Goal: Task Accomplishment & Management: Manage account settings

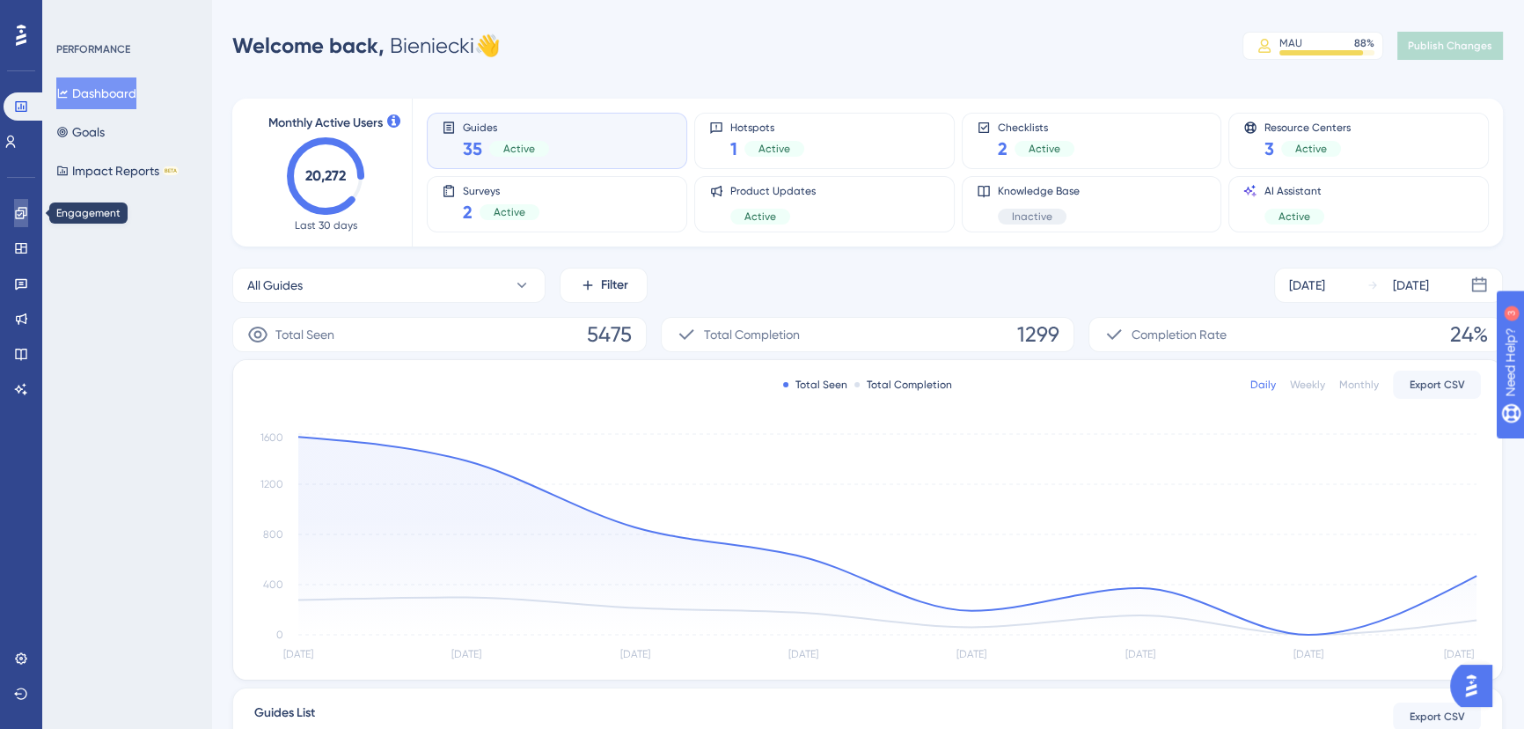
click at [18, 211] on icon at bounding box center [21, 213] width 14 height 14
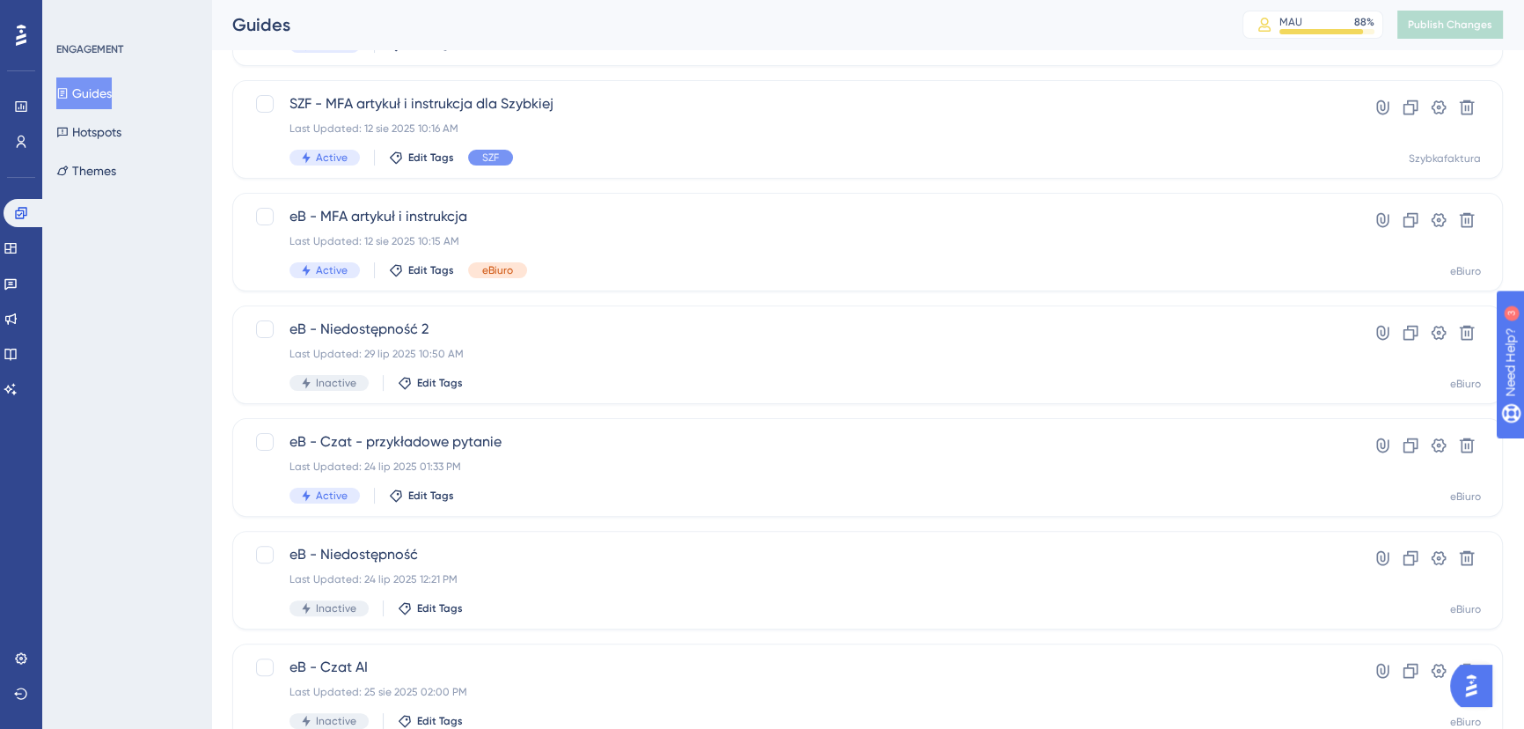
scroll to position [636, 0]
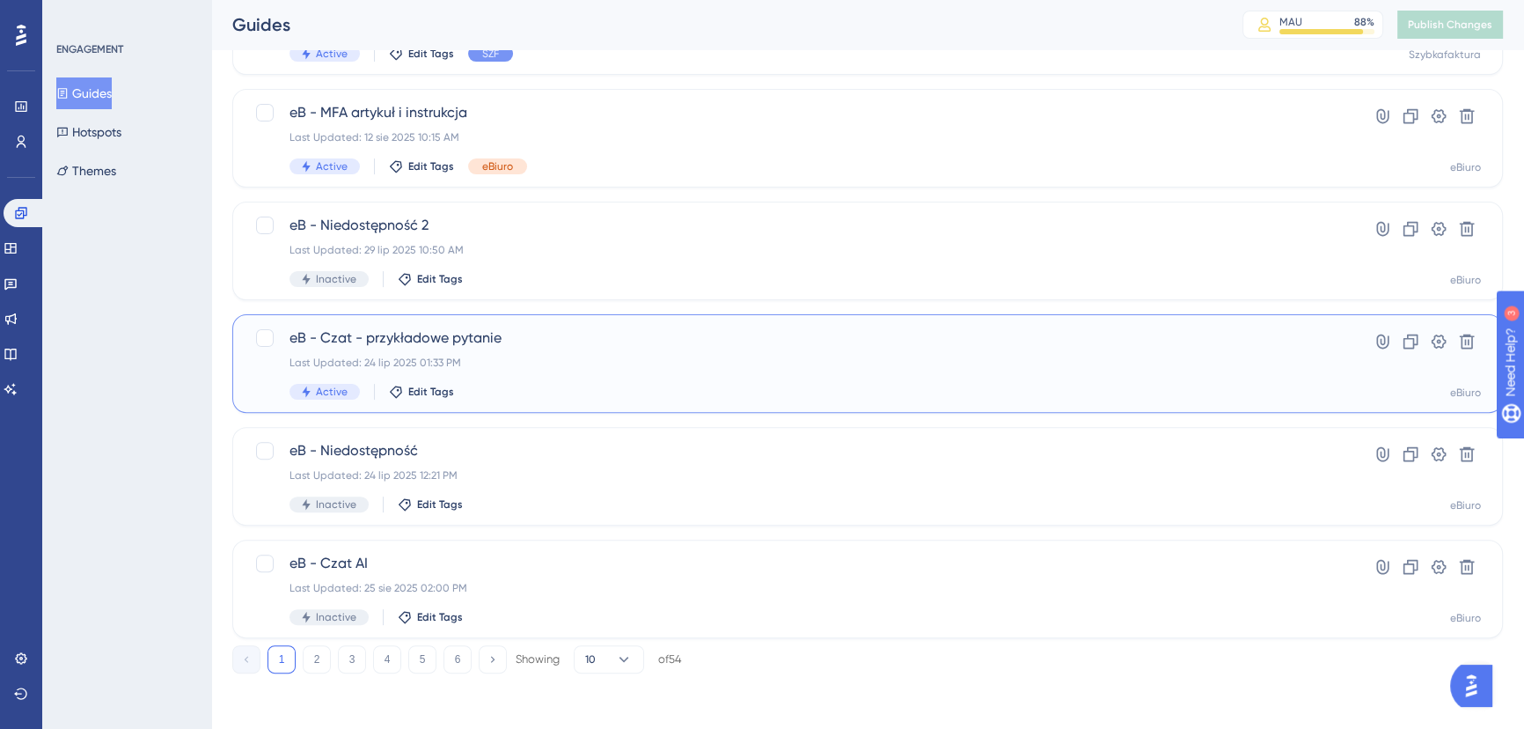
click at [581, 343] on span "eB - Czat - przykładowe pytanie" at bounding box center [796, 337] width 1015 height 21
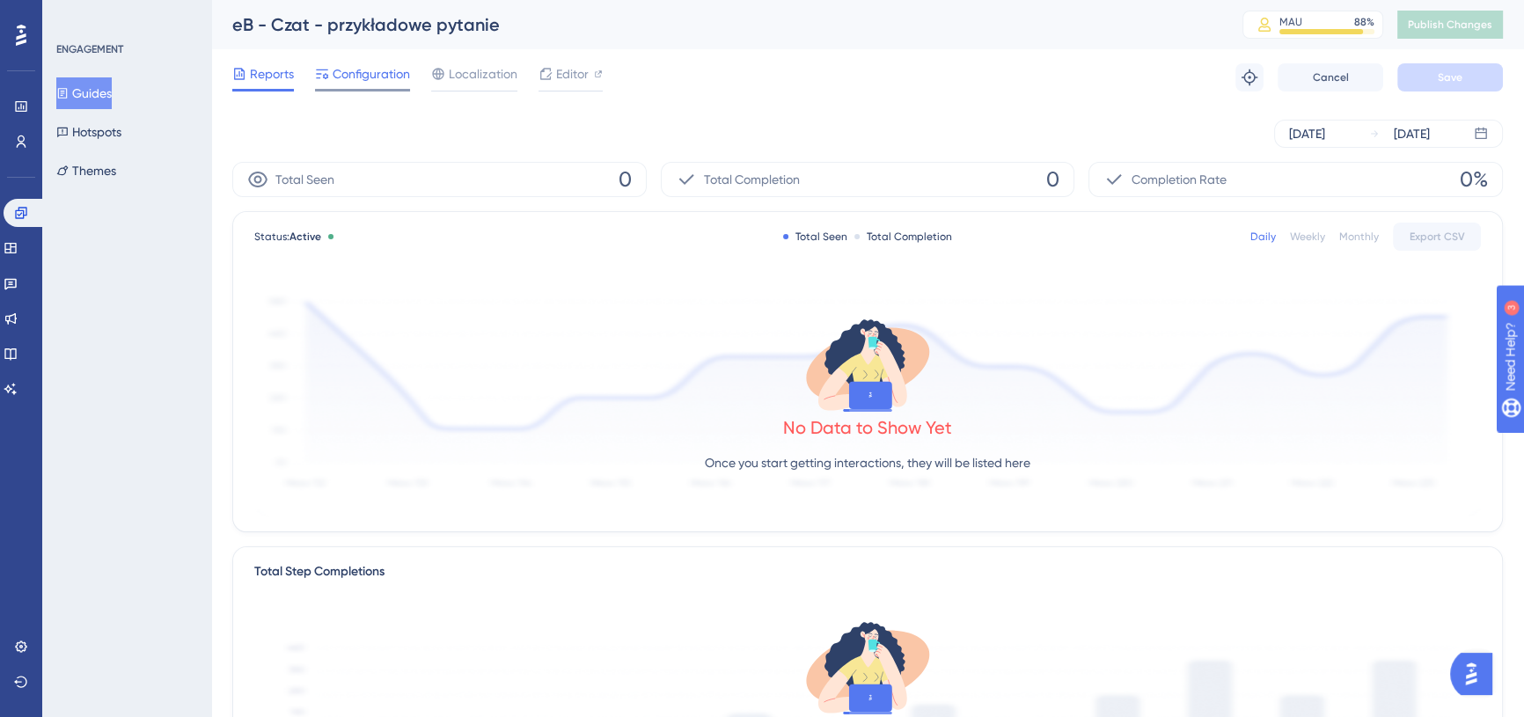
click at [386, 76] on span "Configuration" at bounding box center [371, 73] width 77 height 21
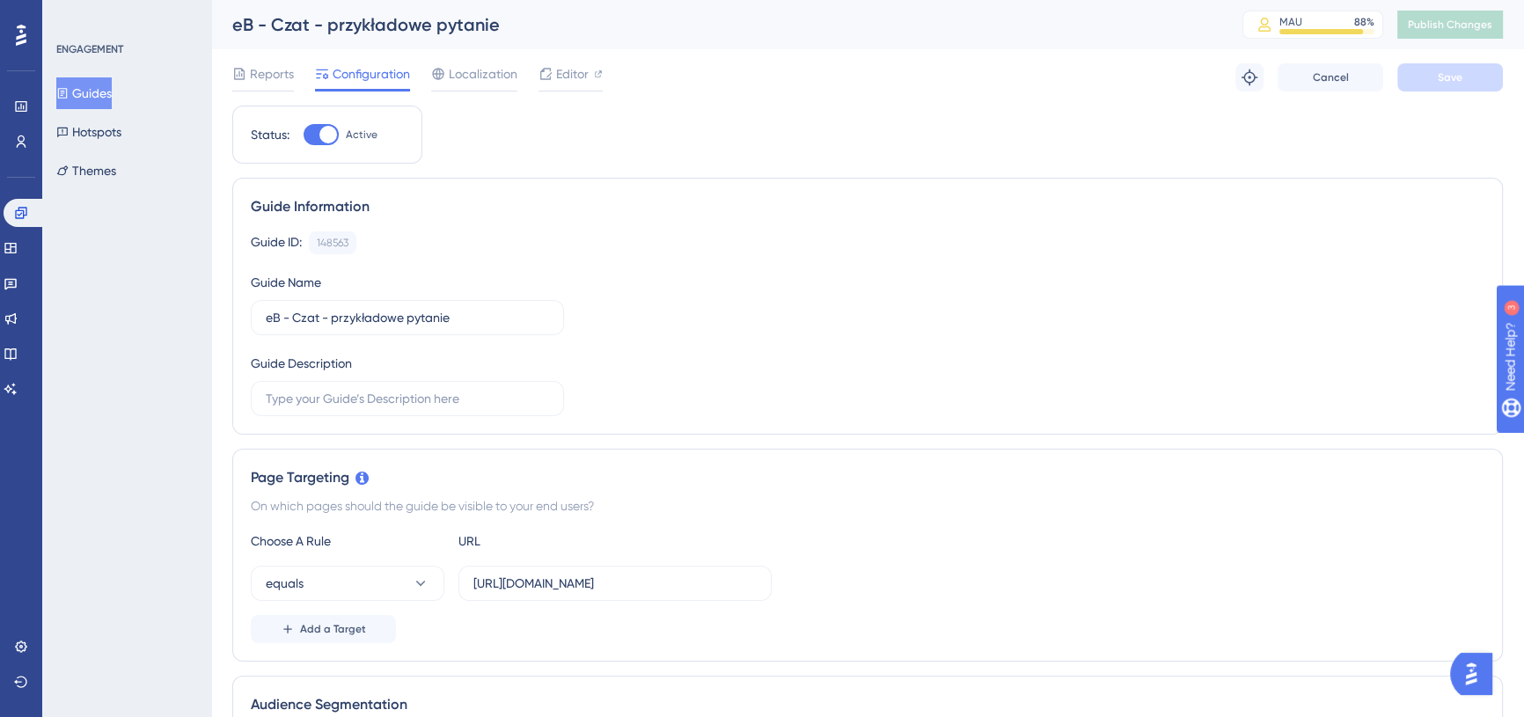
click at [326, 133] on div at bounding box center [328, 135] width 18 height 18
click at [304, 135] on input "Active" at bounding box center [303, 135] width 1 height 1
checkbox input "false"
click at [1419, 79] on button "Save" at bounding box center [1450, 77] width 106 height 28
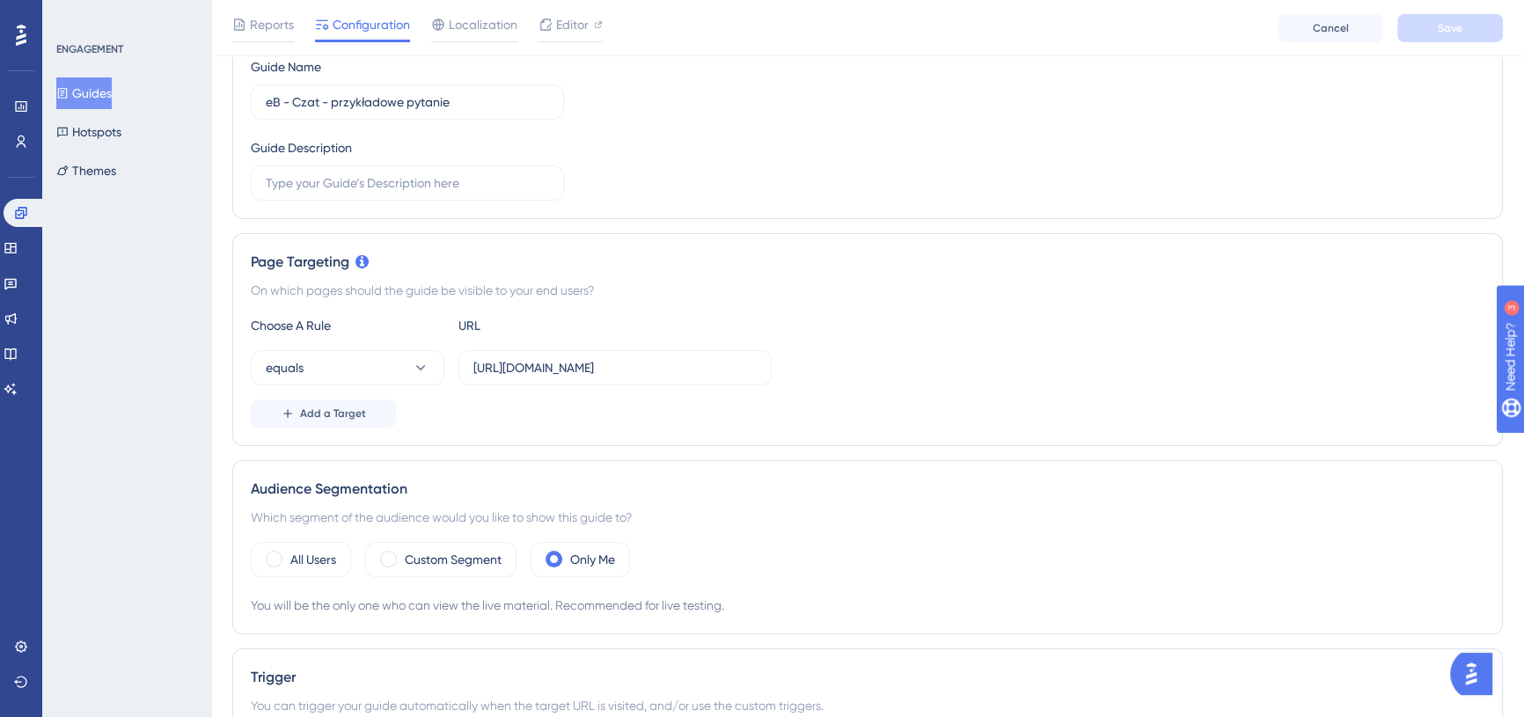
scroll to position [200, 0]
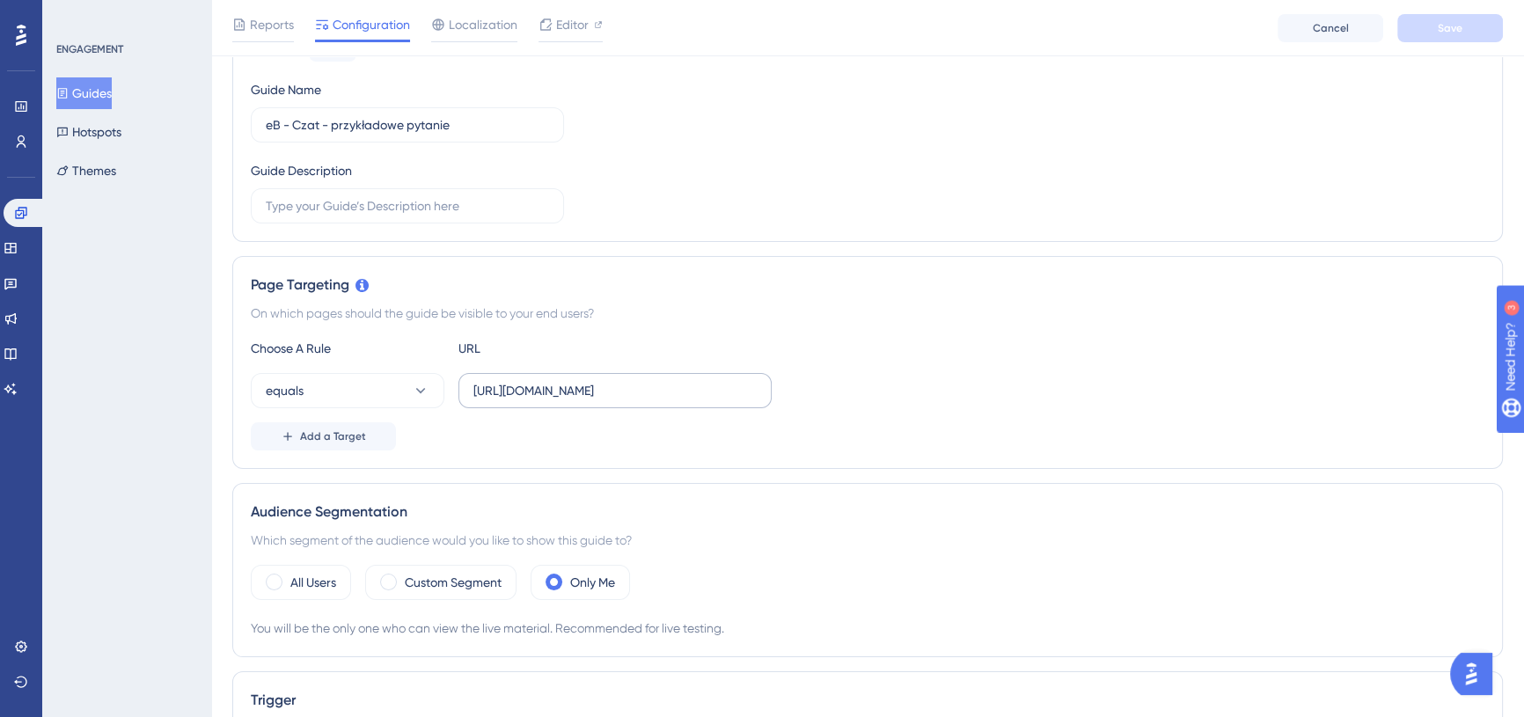
click at [557, 376] on label "[URL][DOMAIN_NAME]" at bounding box center [614, 390] width 313 height 35
click at [557, 381] on input "[URL][DOMAIN_NAME]" at bounding box center [614, 390] width 283 height 19
click at [557, 376] on label "[URL][DOMAIN_NAME]" at bounding box center [614, 390] width 313 height 35
click at [557, 381] on input "[URL][DOMAIN_NAME]" at bounding box center [614, 390] width 283 height 19
click at [557, 376] on label "[URL][DOMAIN_NAME]" at bounding box center [614, 390] width 313 height 35
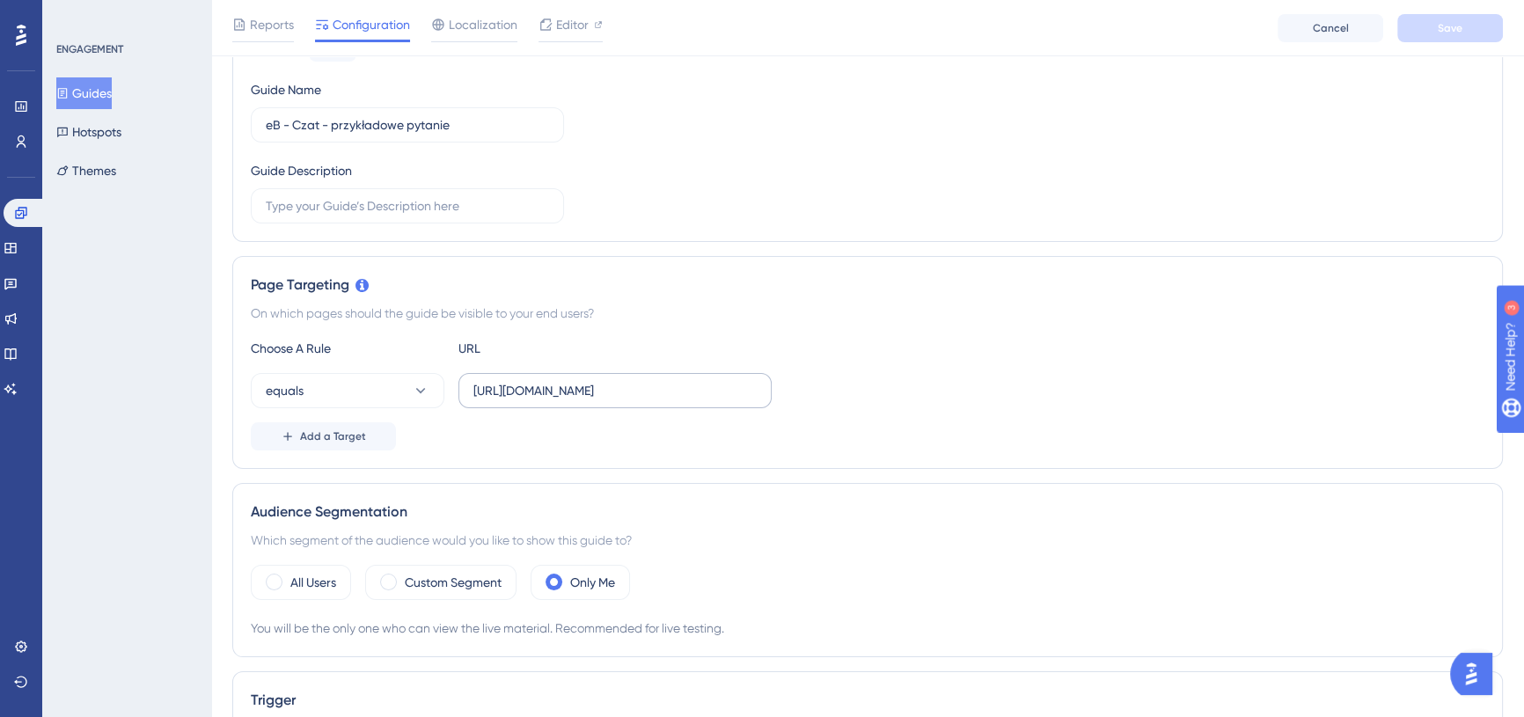
click at [557, 381] on input "[URL][DOMAIN_NAME]" at bounding box center [614, 390] width 283 height 19
click at [557, 376] on label "[URL][DOMAIN_NAME]" at bounding box center [614, 390] width 313 height 35
click at [557, 381] on input "[URL][DOMAIN_NAME]" at bounding box center [614, 390] width 283 height 19
click at [627, 389] on input "[URL][DOMAIN_NAME]" at bounding box center [614, 390] width 283 height 19
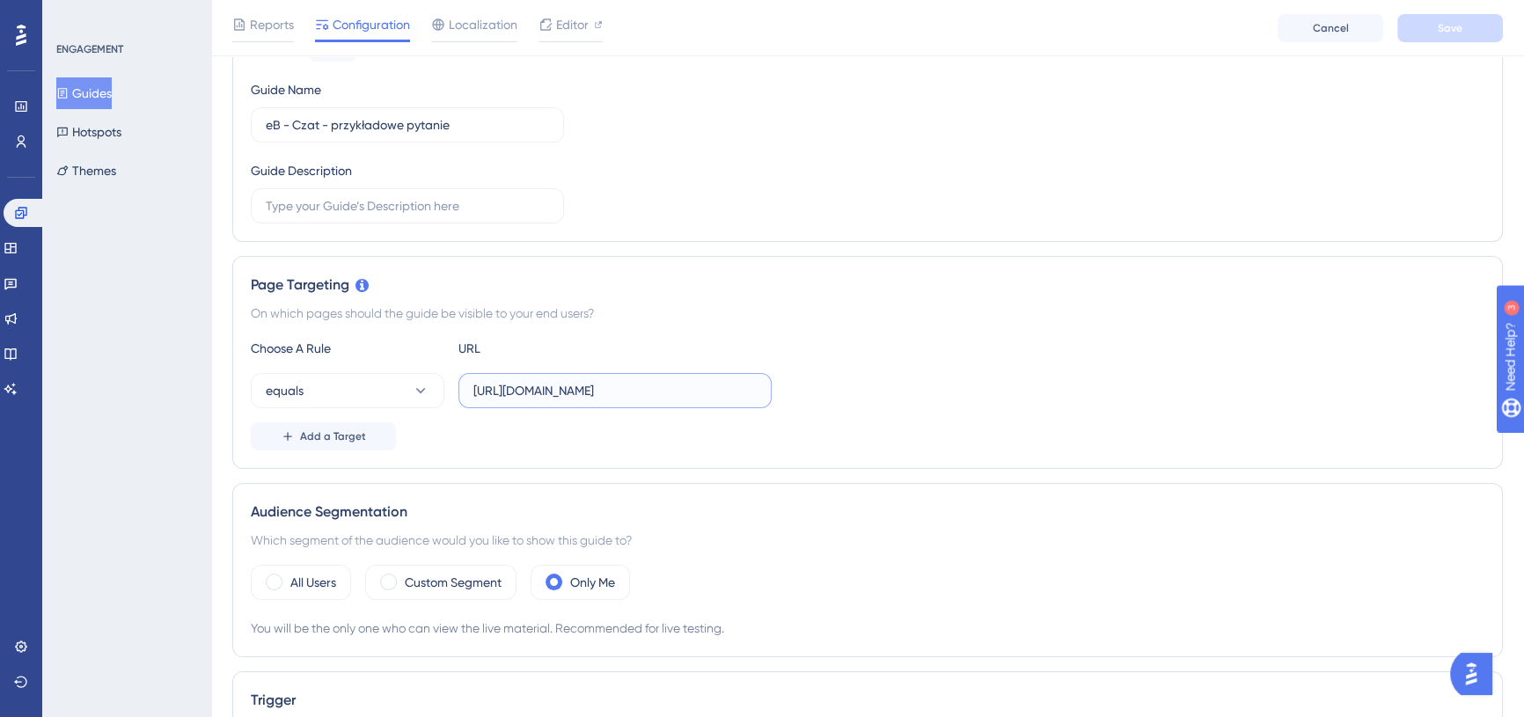
click at [627, 389] on input "[URL][DOMAIN_NAME]" at bounding box center [614, 390] width 283 height 19
paste input "[DOMAIN_NAME][URL]"
type input "[URL][DOMAIN_NAME]"
click at [812, 384] on div "equals [URL][DOMAIN_NAME]" at bounding box center [868, 390] width 1234 height 35
click at [1477, 19] on button "Save" at bounding box center [1450, 28] width 106 height 28
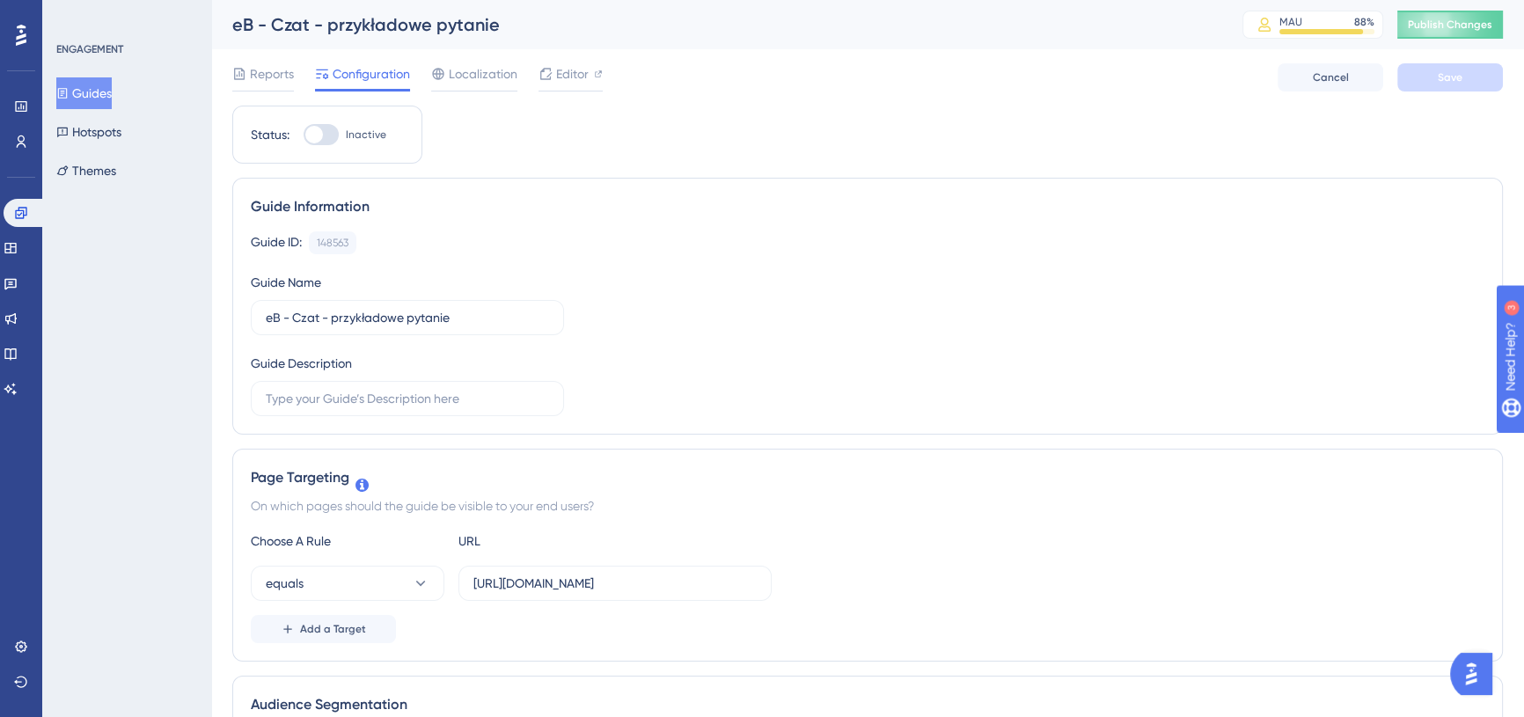
scroll to position [0, 0]
drag, startPoint x: 321, startPoint y: 134, endPoint x: 527, endPoint y: 151, distance: 206.7
click at [321, 134] on div at bounding box center [314, 135] width 18 height 18
click at [304, 135] on input "Inactive" at bounding box center [303, 135] width 1 height 1
checkbox input "true"
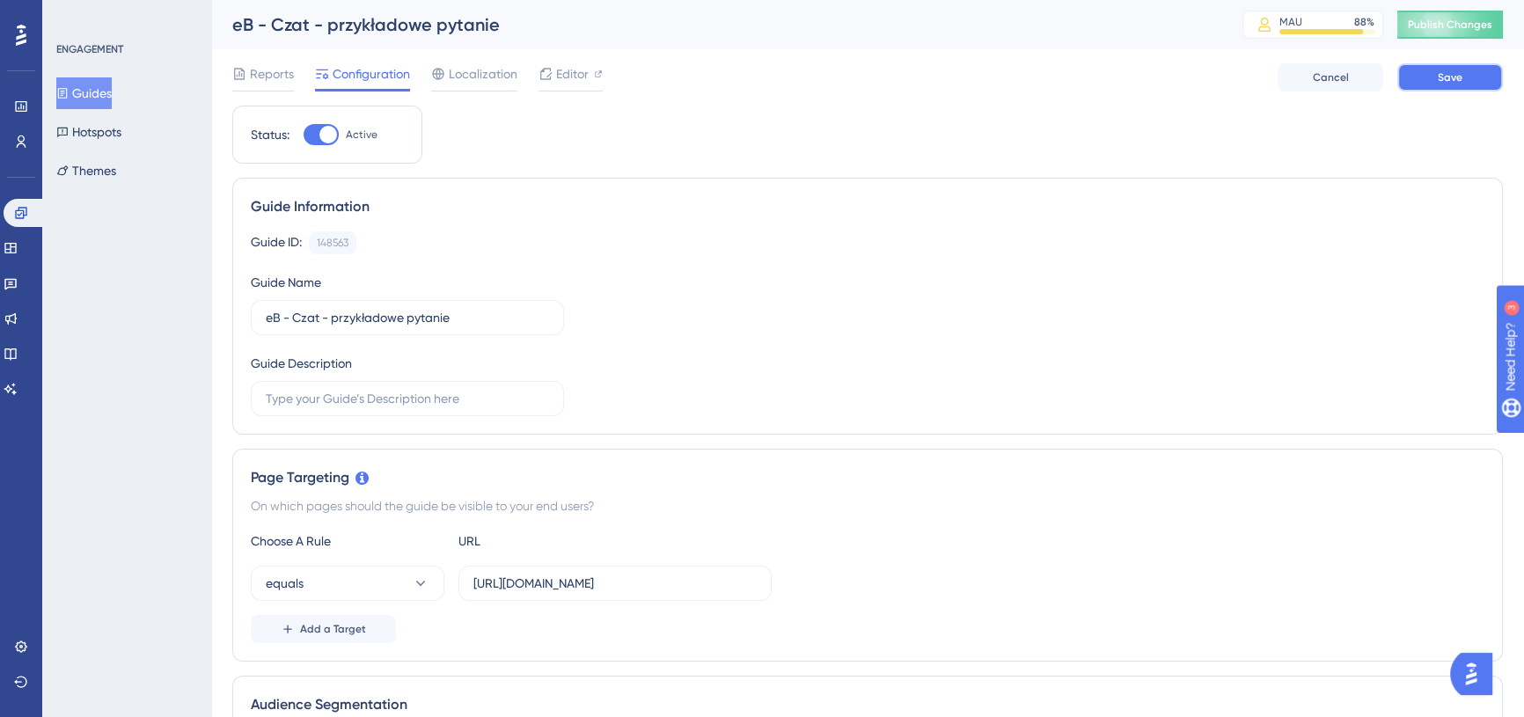
click at [1474, 70] on button "Save" at bounding box center [1450, 77] width 106 height 28
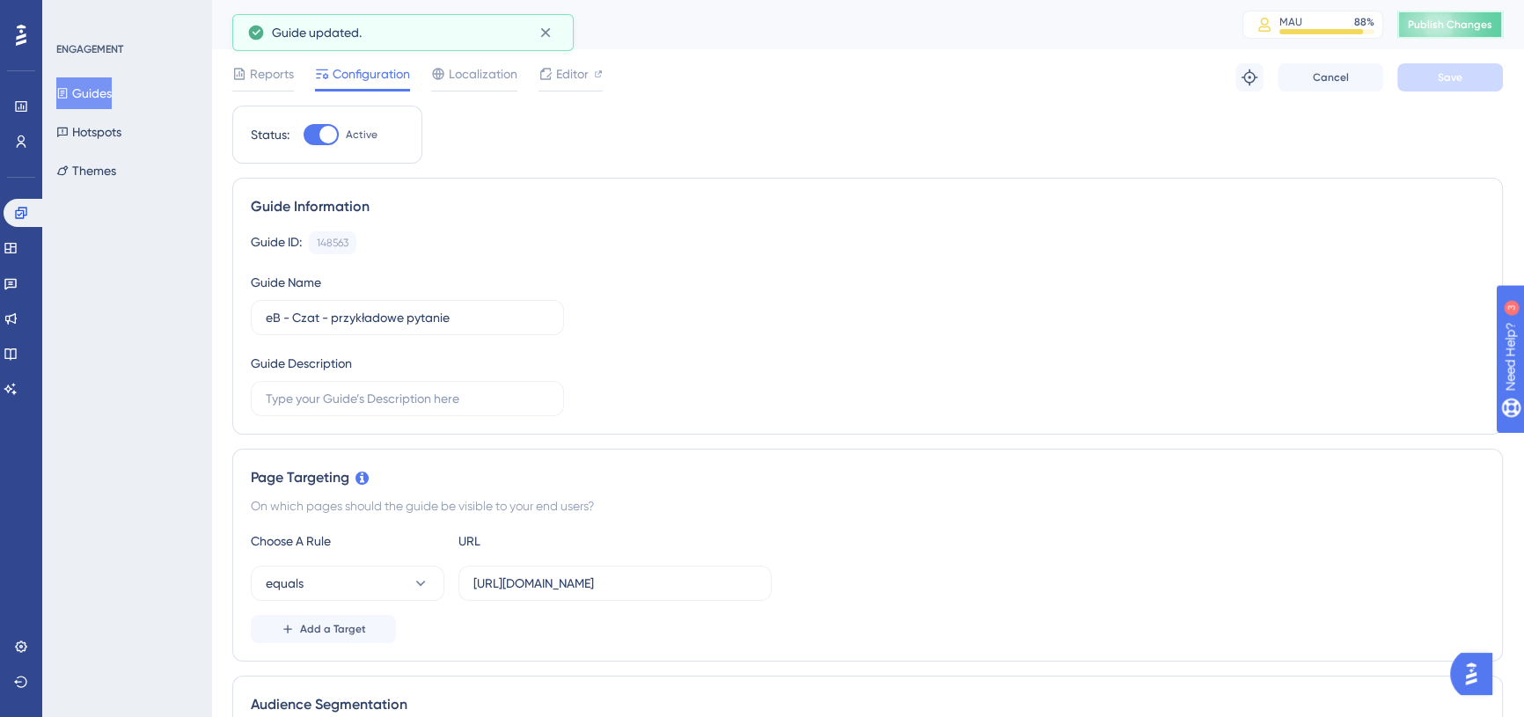
click at [1472, 20] on span "Publish Changes" at bounding box center [1450, 25] width 84 height 14
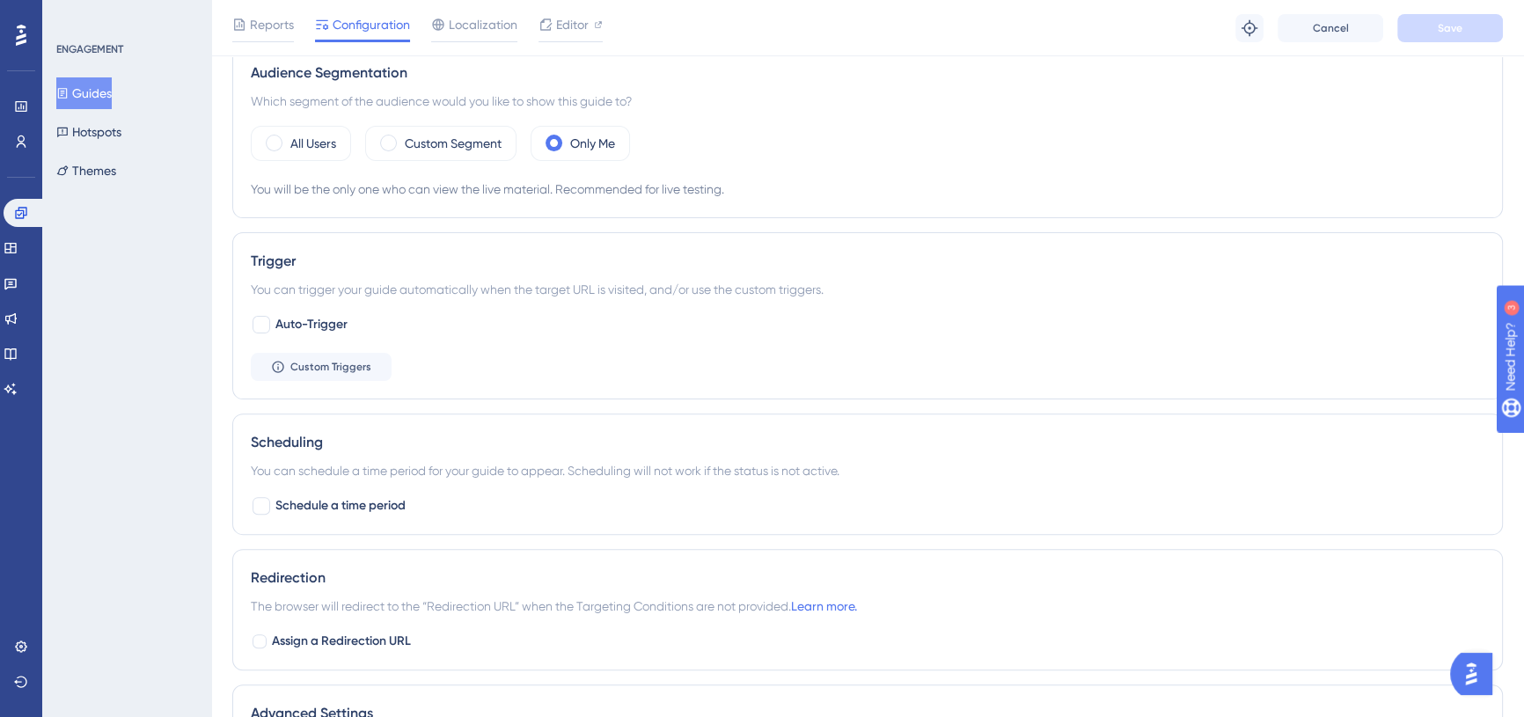
scroll to position [640, 0]
click at [308, 322] on span "Auto-Trigger" at bounding box center [311, 323] width 72 height 21
checkbox input "true"
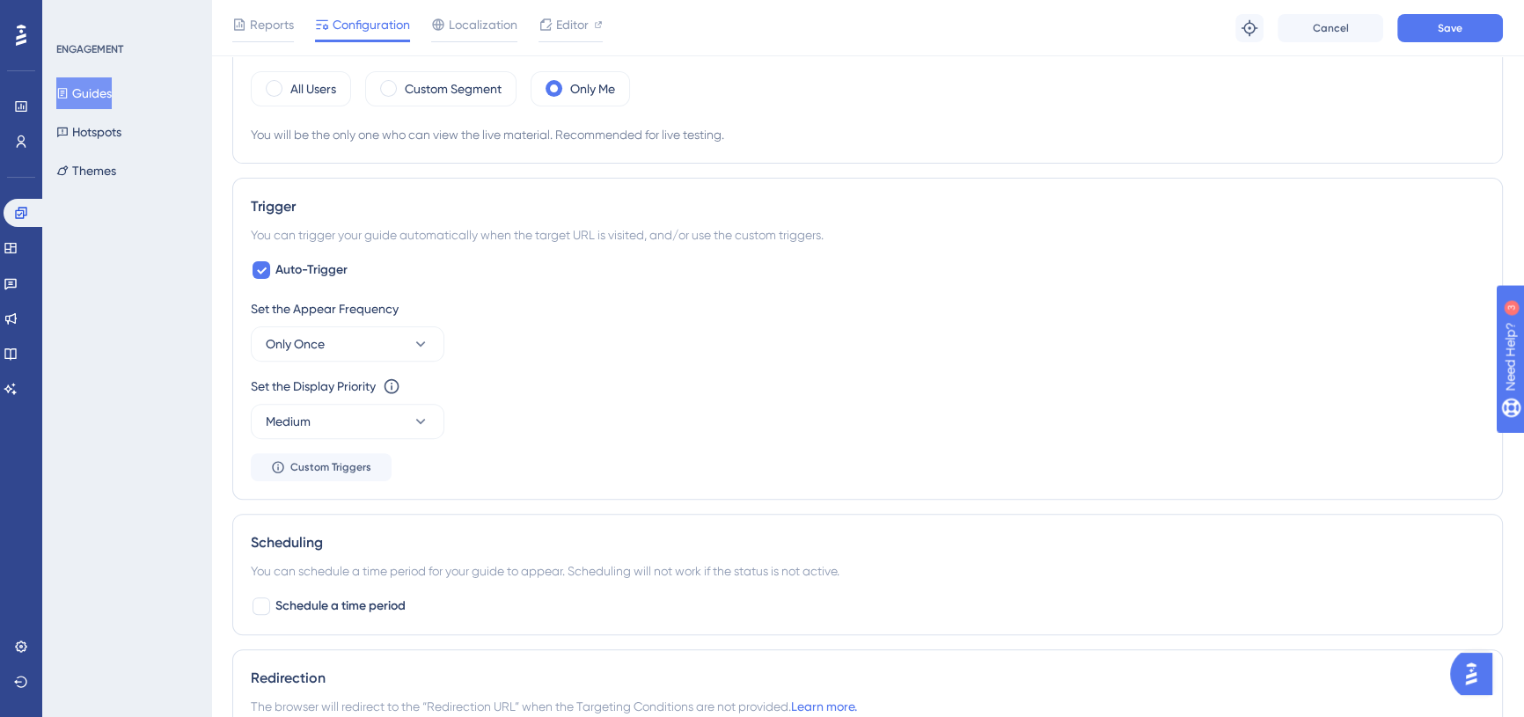
scroll to position [720, 0]
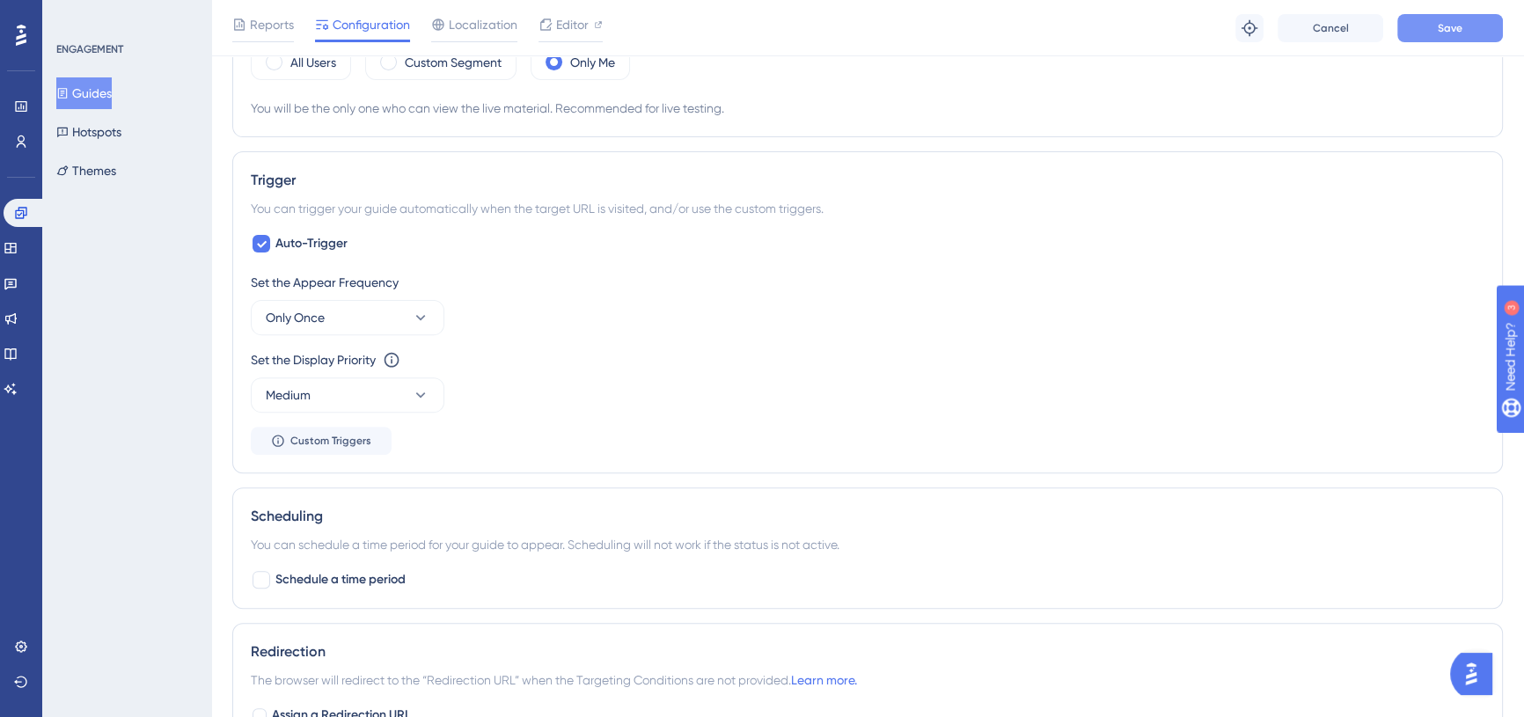
click at [1426, 44] on div "Reports Configuration Localization Editor Troubleshoot Cancel Save" at bounding box center [867, 28] width 1313 height 56
click at [1449, 28] on span "Save" at bounding box center [1450, 28] width 25 height 14
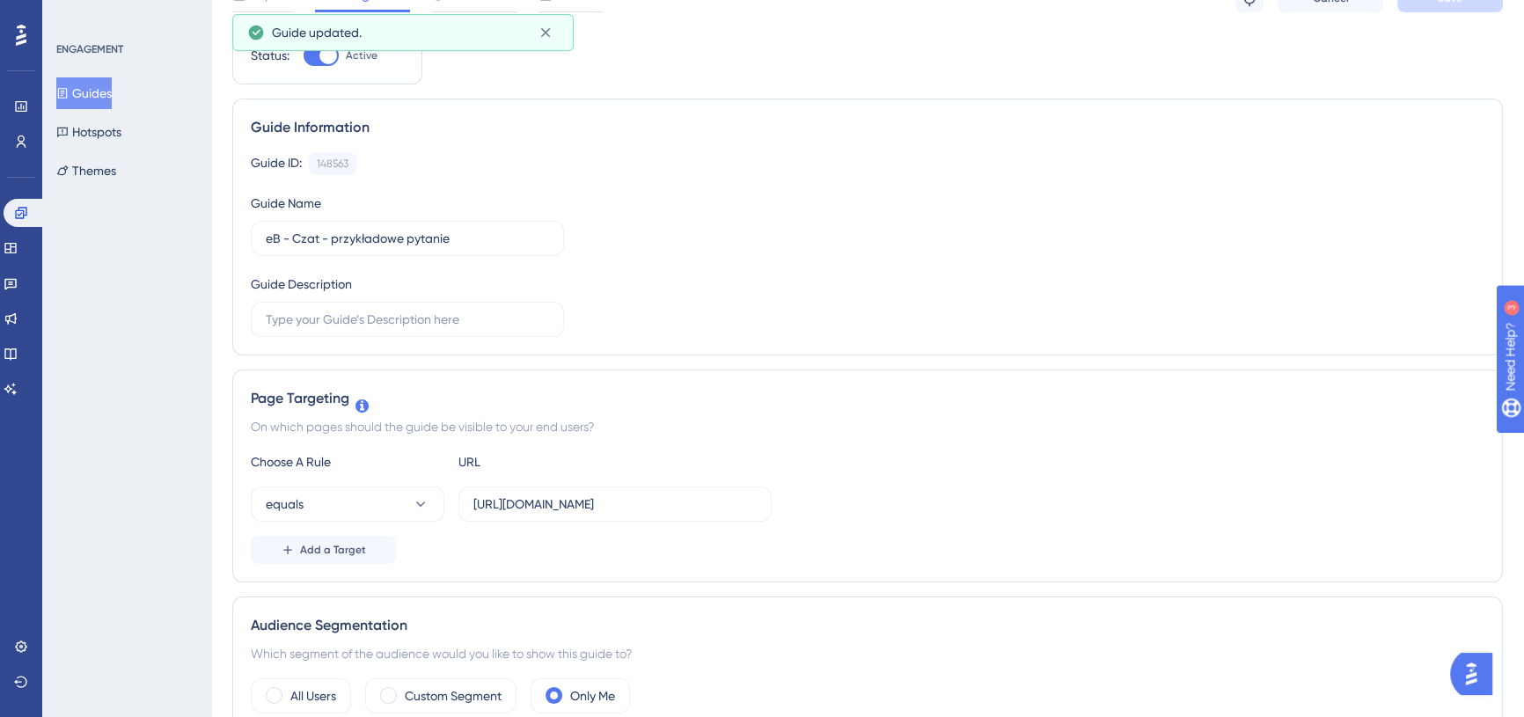
scroll to position [0, 0]
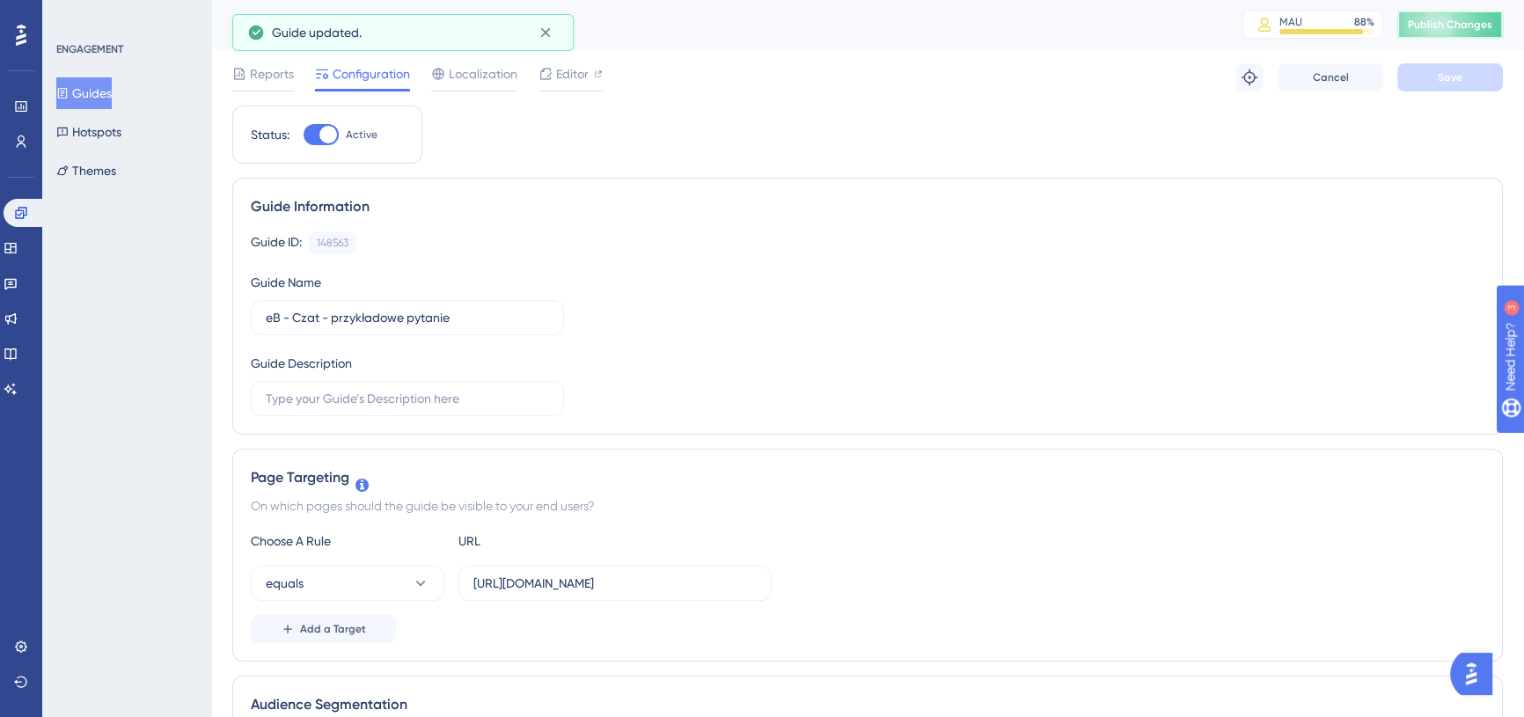
click at [1455, 37] on button "Publish Changes" at bounding box center [1450, 25] width 106 height 28
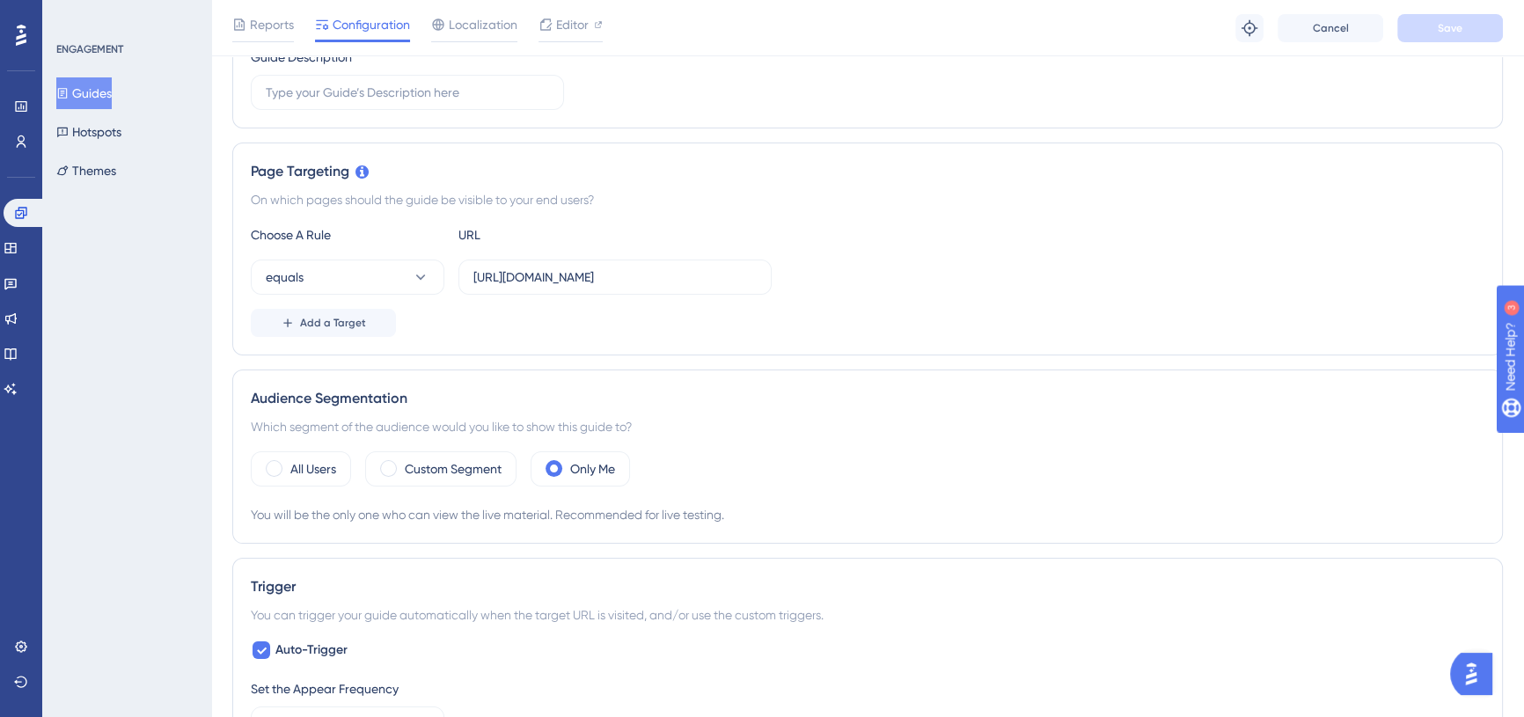
scroll to position [319, 0]
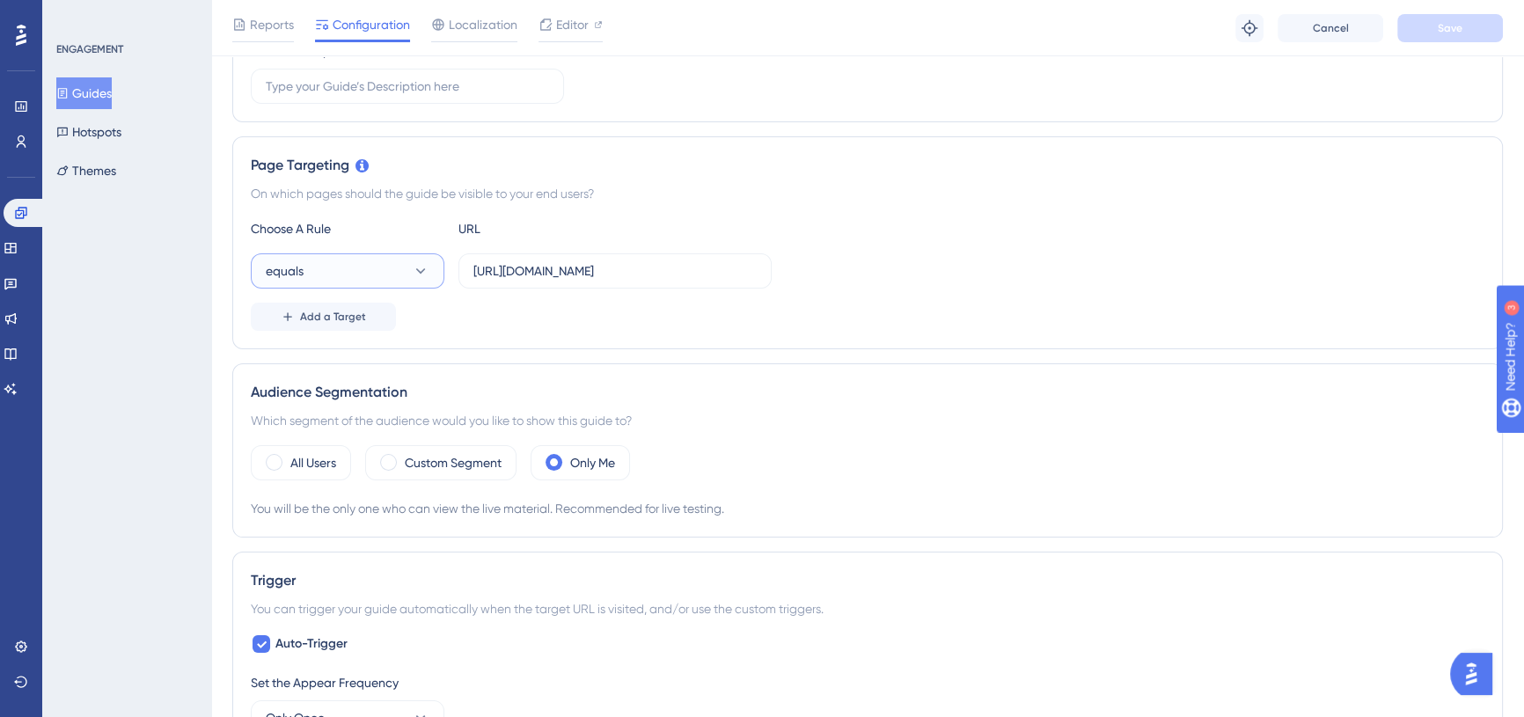
click at [407, 264] on button "equals" at bounding box center [348, 270] width 194 height 35
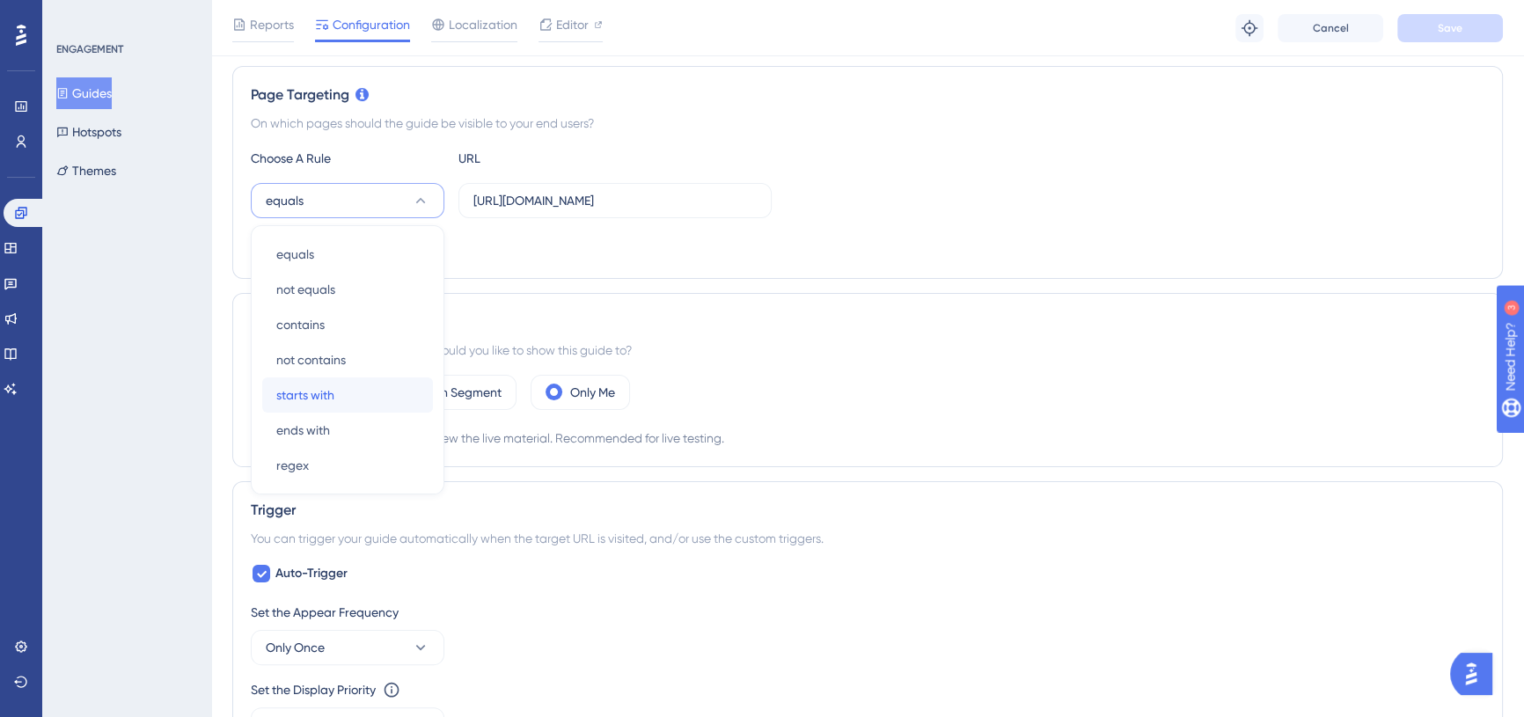
click at [343, 389] on div "starts with starts with" at bounding box center [347, 394] width 143 height 35
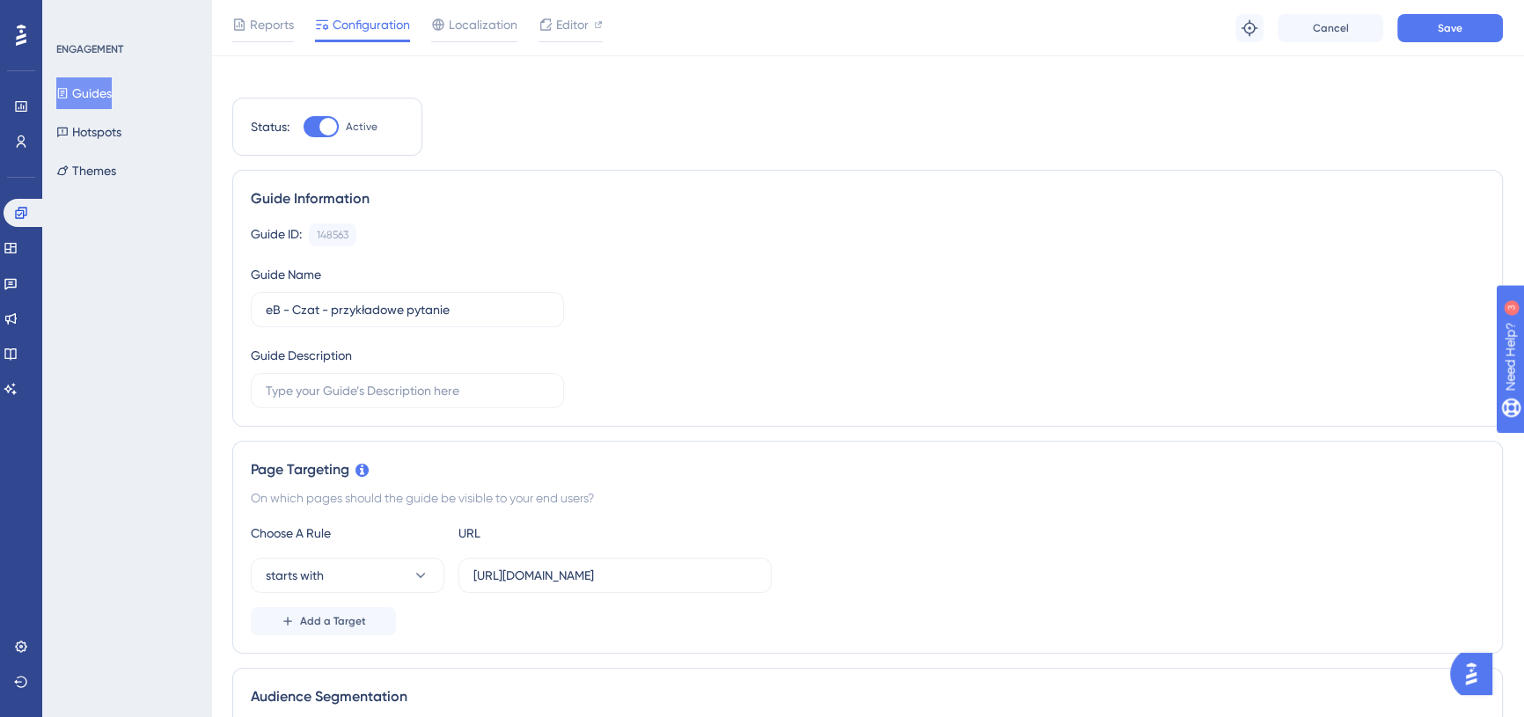
scroll to position [0, 0]
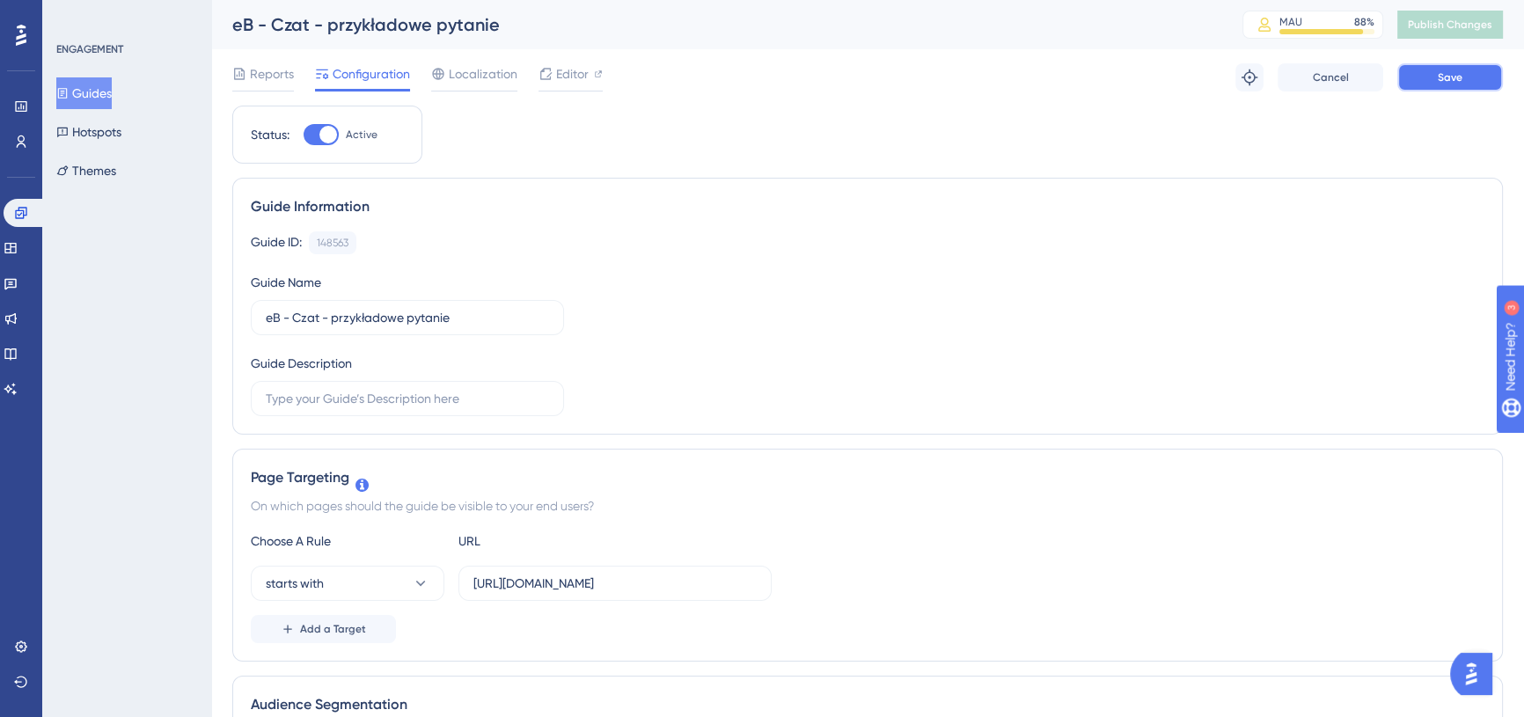
click at [1446, 82] on span "Save" at bounding box center [1450, 77] width 25 height 14
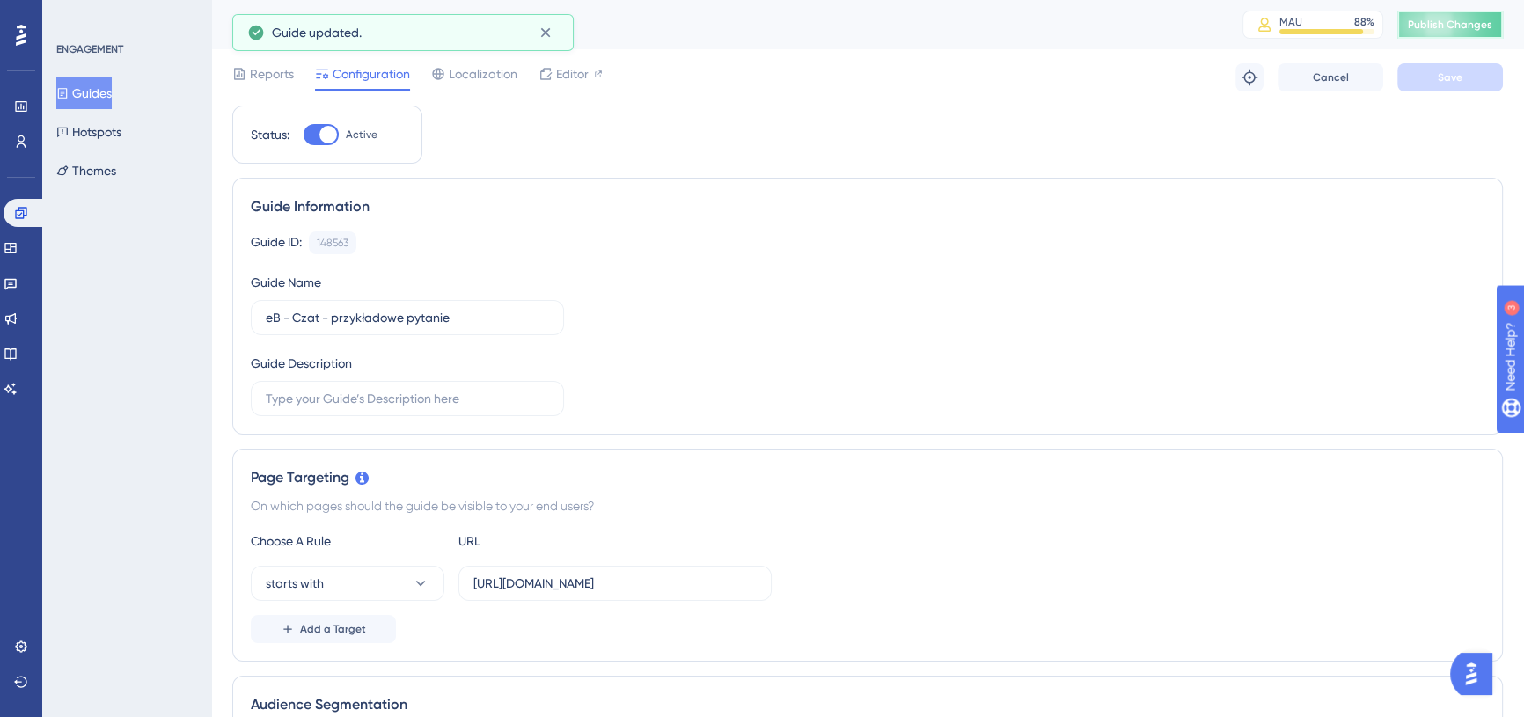
click at [1482, 27] on span "Publish Changes" at bounding box center [1450, 25] width 84 height 14
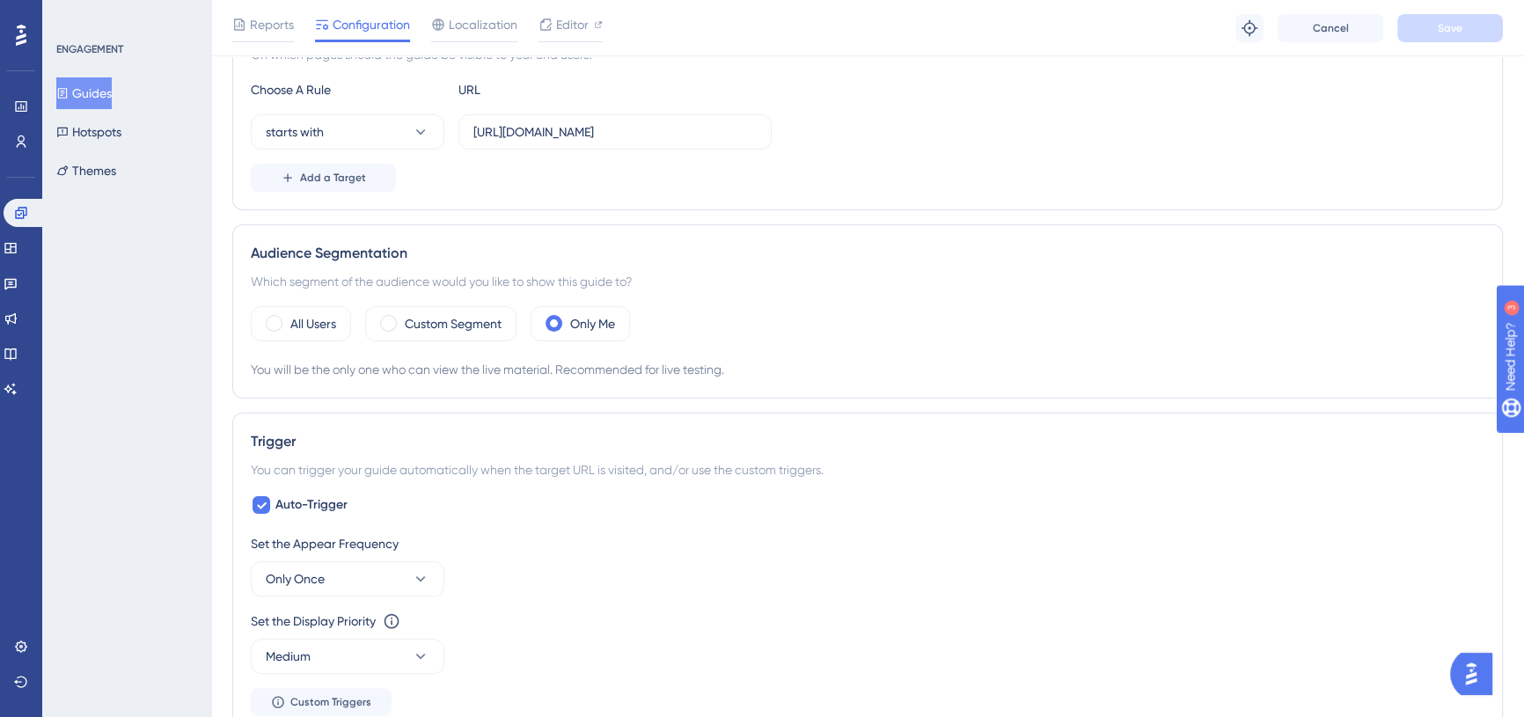
scroll to position [480, 0]
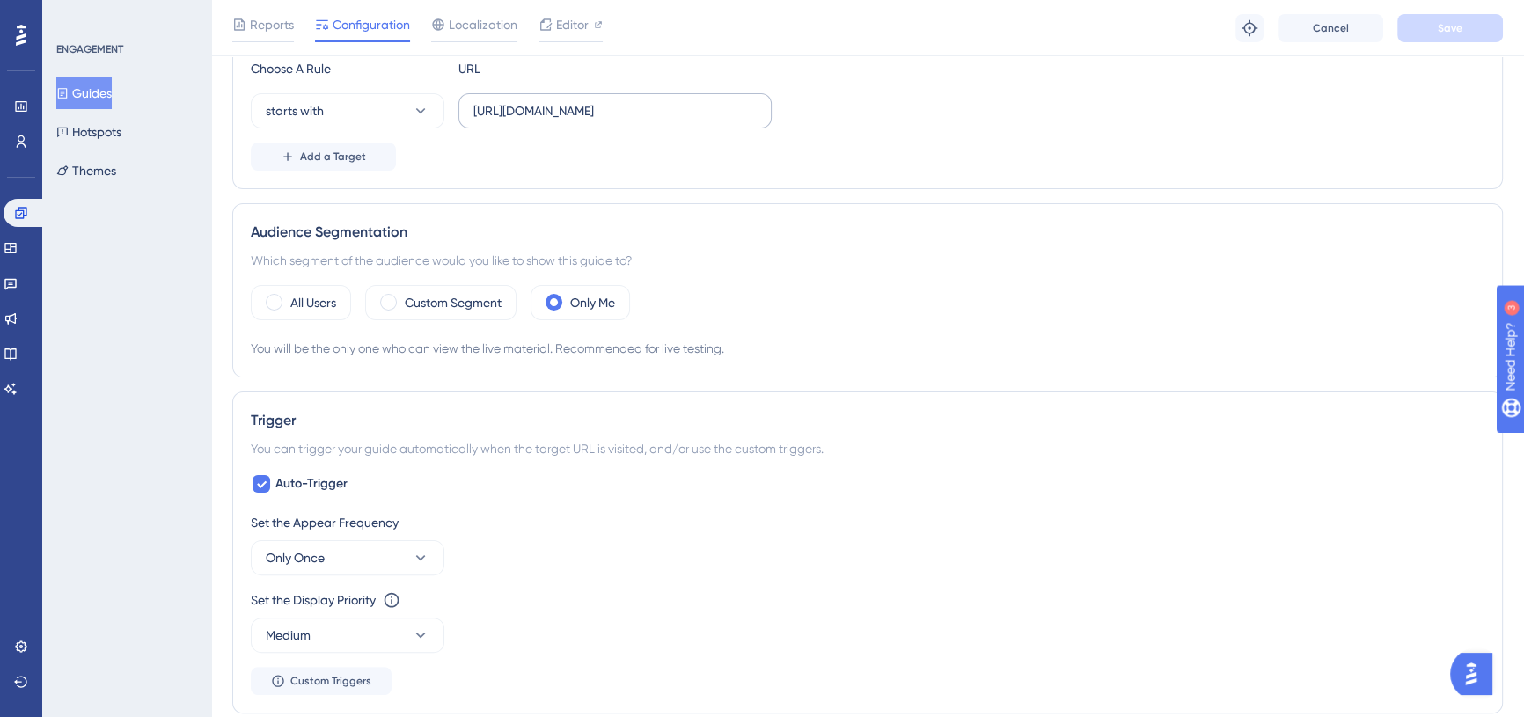
click at [596, 95] on label "[URL][DOMAIN_NAME]" at bounding box center [614, 110] width 313 height 35
click at [596, 101] on input "[URL][DOMAIN_NAME]" at bounding box center [614, 110] width 283 height 19
click at [596, 95] on label "[URL][DOMAIN_NAME]" at bounding box center [614, 110] width 313 height 35
click at [596, 101] on input "[URL][DOMAIN_NAME]" at bounding box center [614, 110] width 283 height 19
click at [596, 95] on label "[URL][DOMAIN_NAME]" at bounding box center [614, 110] width 313 height 35
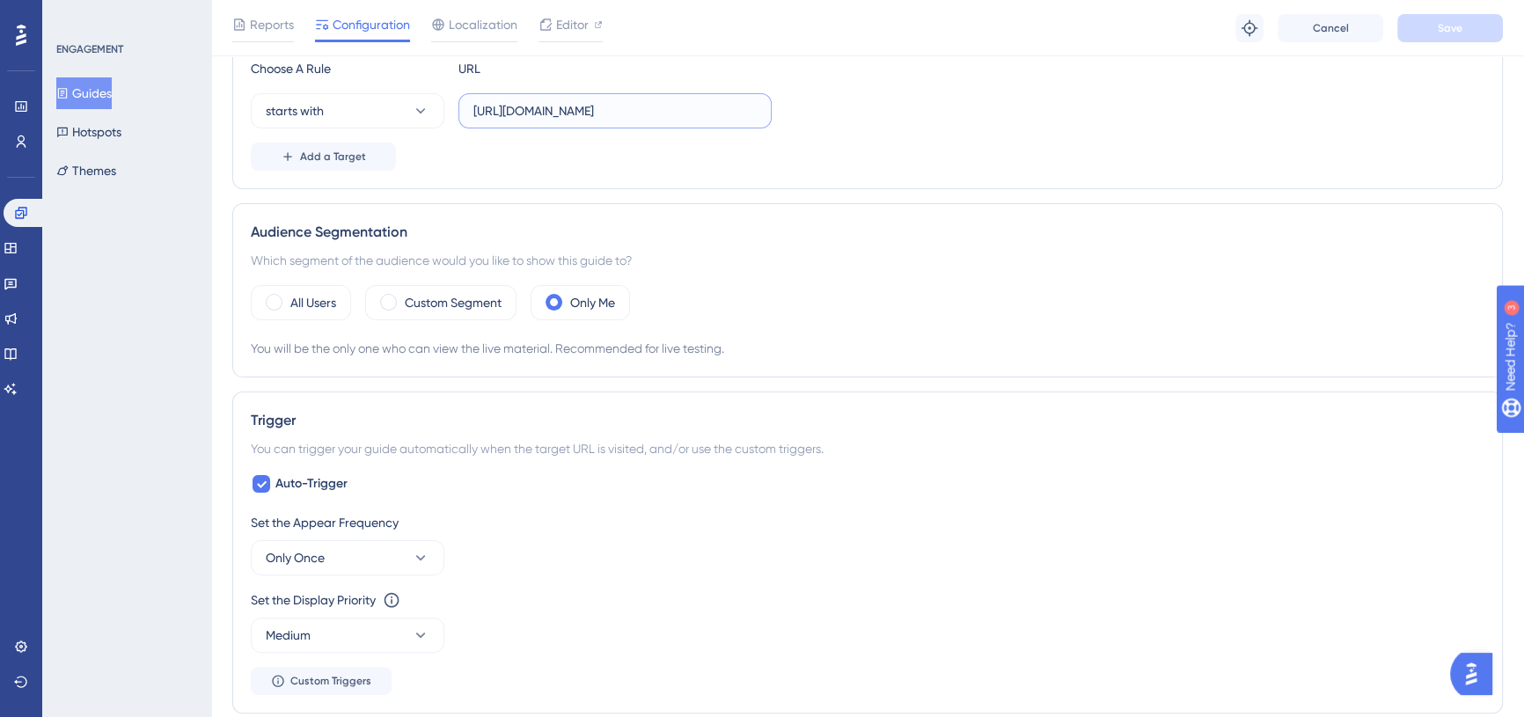
click at [596, 101] on input "[URL][DOMAIN_NAME]" at bounding box center [614, 110] width 283 height 19
click at [583, 107] on input "[URL][DOMAIN_NAME]" at bounding box center [614, 110] width 283 height 19
paste input "dashboard"
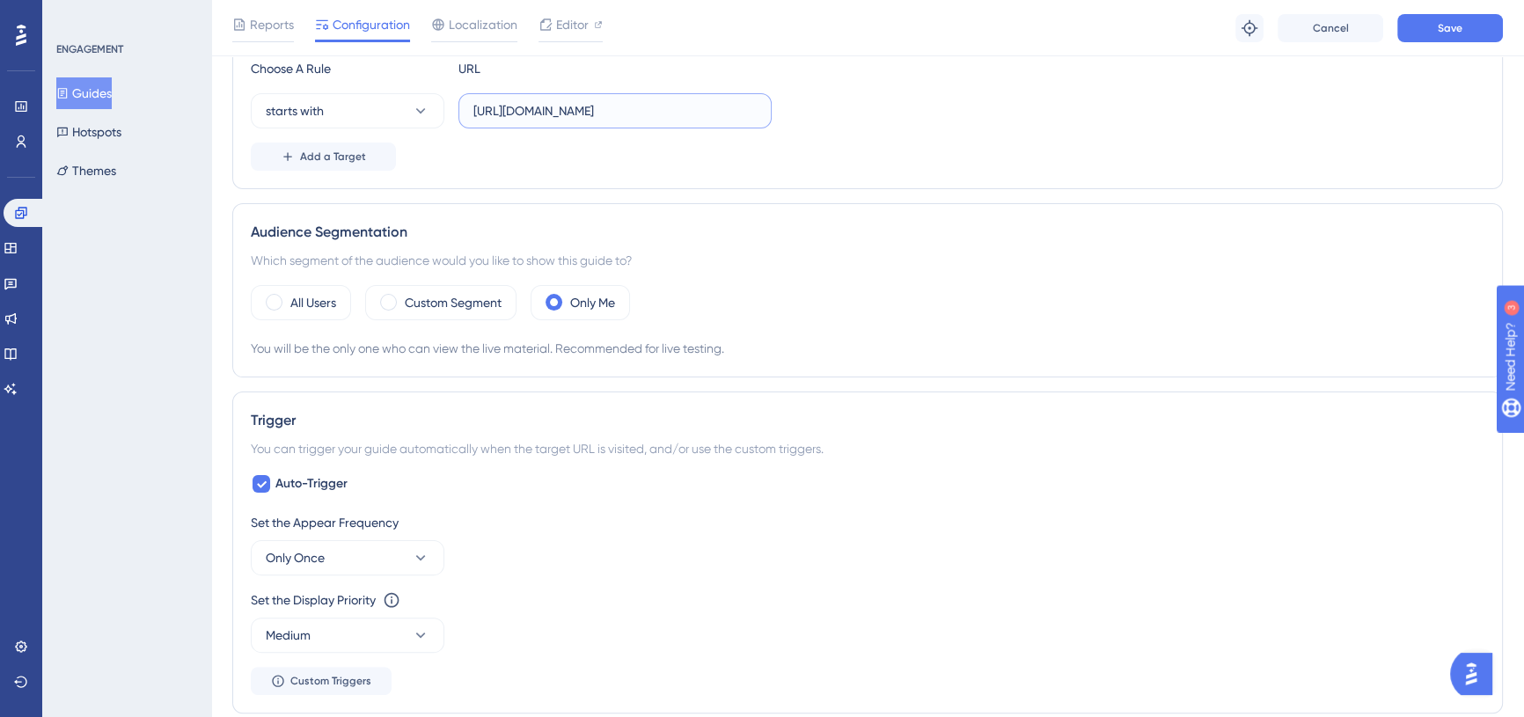
type input "[URL][DOMAIN_NAME]"
click at [938, 135] on div "Choose A Rule URL starts with [URL][DOMAIN_NAME] Add a Target" at bounding box center [868, 114] width 1234 height 113
click at [1440, 11] on div "Reports Configuration Localization Editor Troubleshoot Cancel Save" at bounding box center [867, 28] width 1313 height 56
click at [1452, 31] on span "Save" at bounding box center [1450, 28] width 25 height 14
click at [942, 215] on div "Audience Segmentation Which segment of the audience would you like to show this…" at bounding box center [867, 290] width 1271 height 174
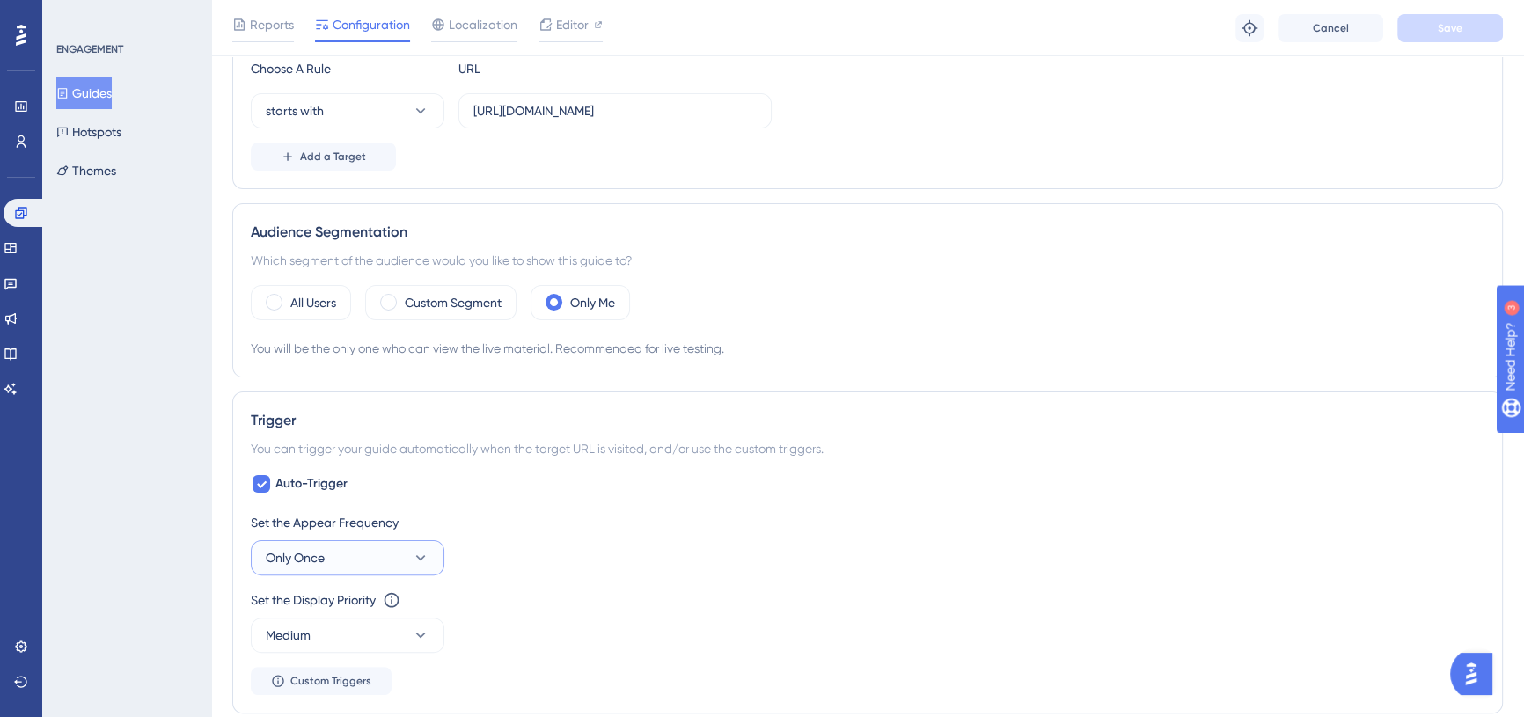
click at [364, 549] on button "Only Once" at bounding box center [348, 557] width 194 height 35
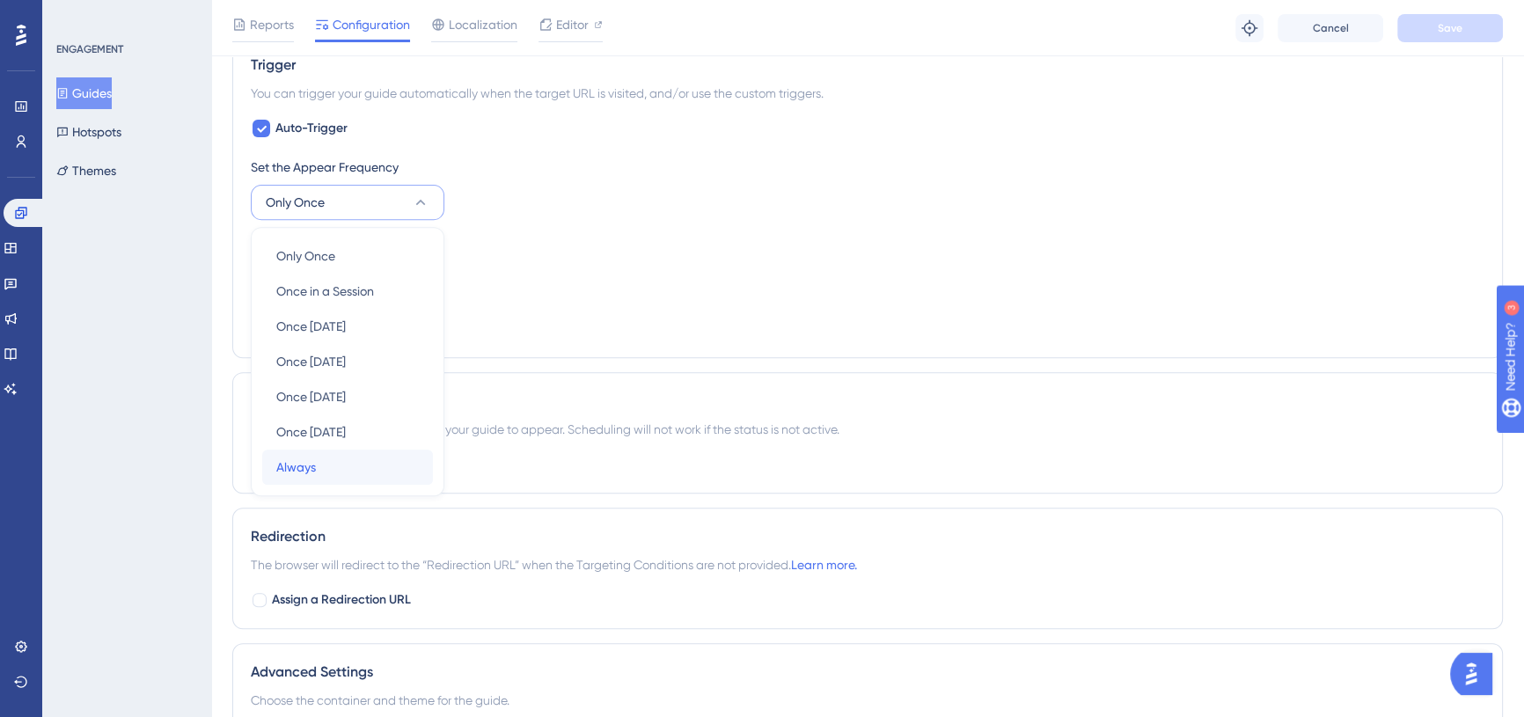
click at [321, 452] on div "Always Always" at bounding box center [347, 467] width 143 height 35
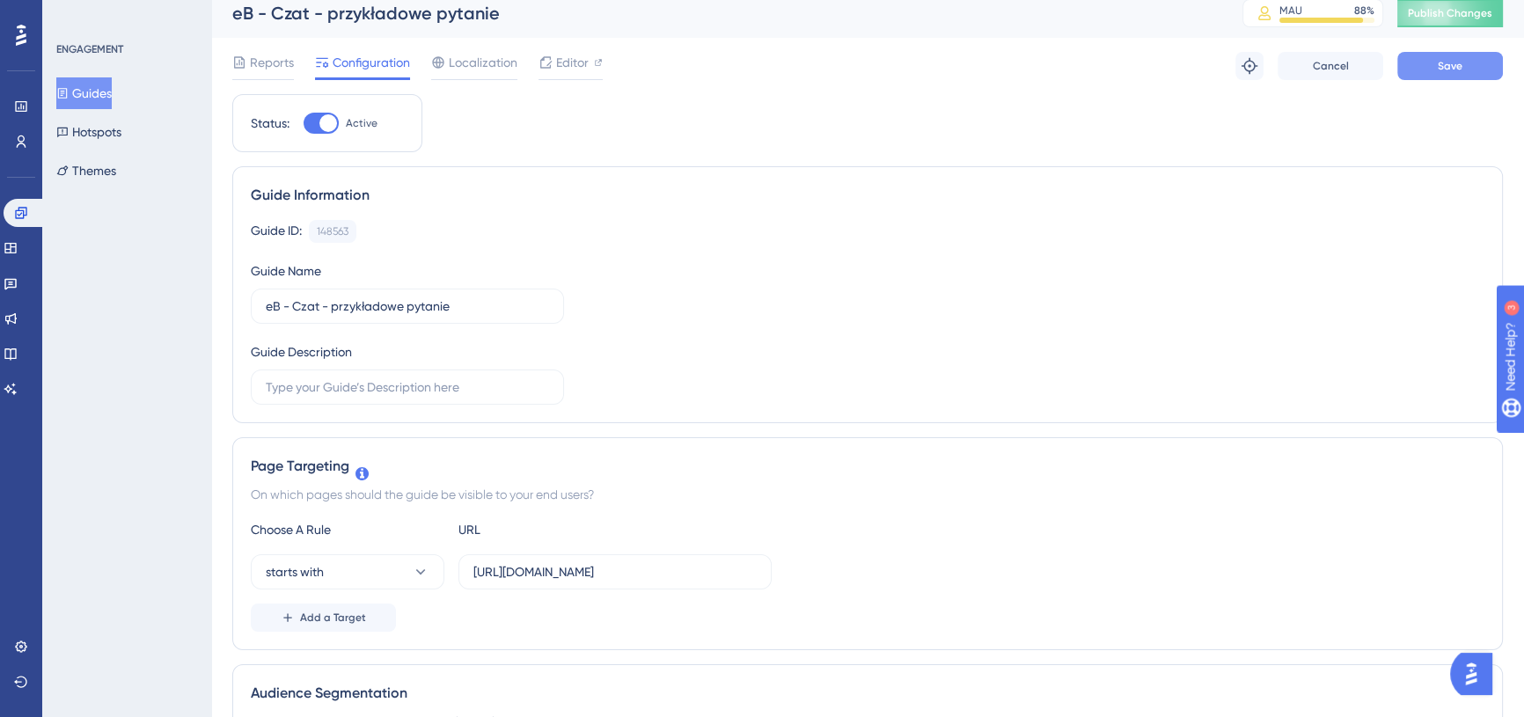
scroll to position [0, 0]
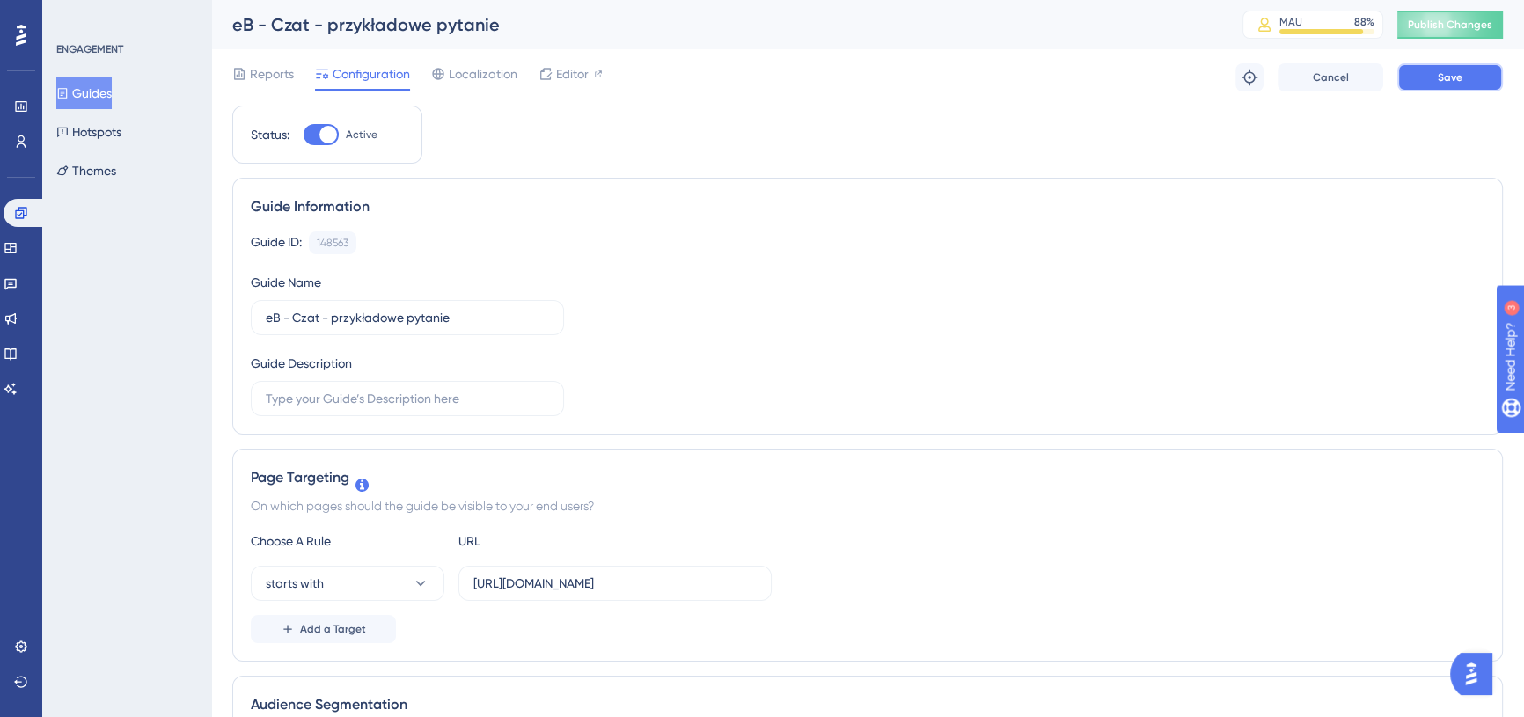
click at [1474, 75] on button "Save" at bounding box center [1450, 77] width 106 height 28
click at [1448, 26] on span "Publish Changes" at bounding box center [1450, 25] width 84 height 14
click at [324, 130] on div at bounding box center [328, 135] width 18 height 18
click at [304, 135] on input "Active" at bounding box center [303, 135] width 1 height 1
checkbox input "false"
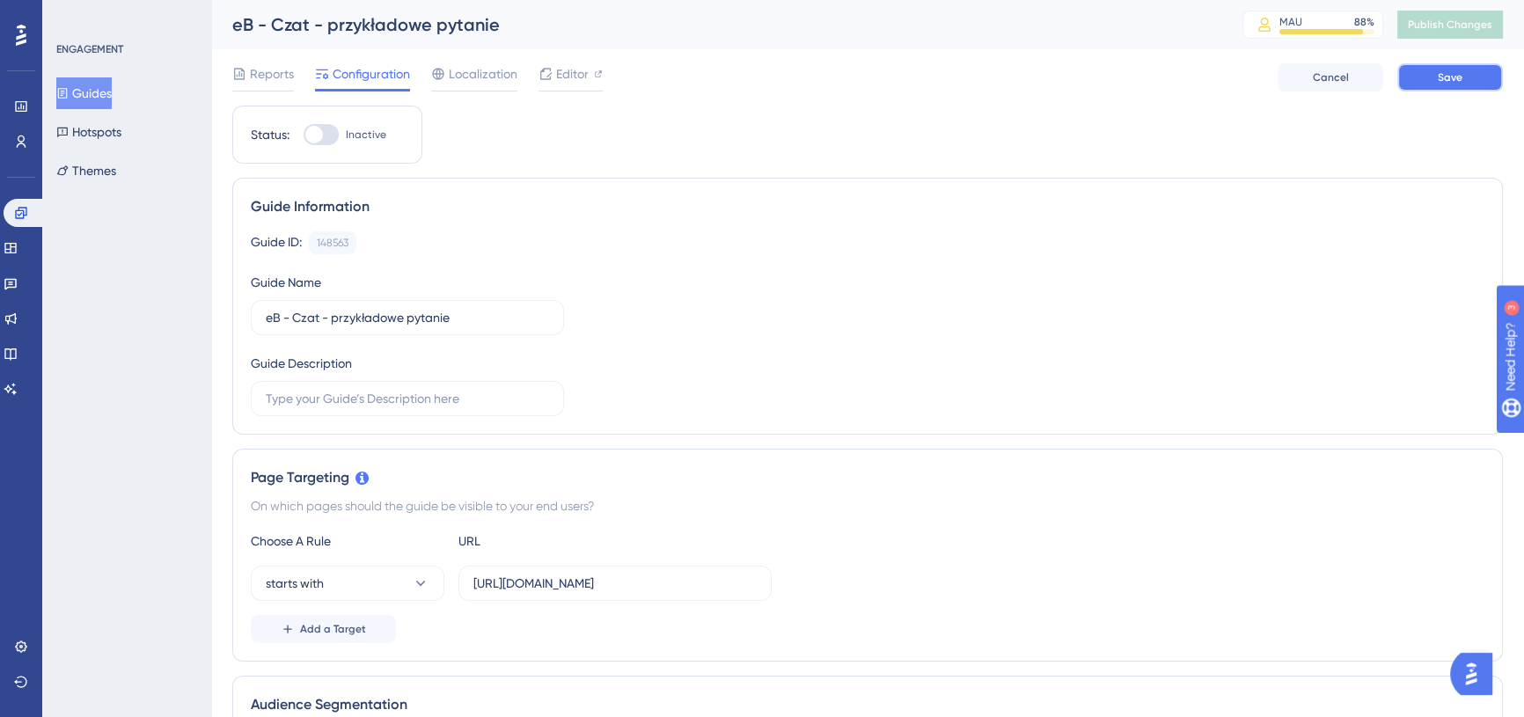
click at [1444, 79] on span "Save" at bounding box center [1450, 77] width 25 height 14
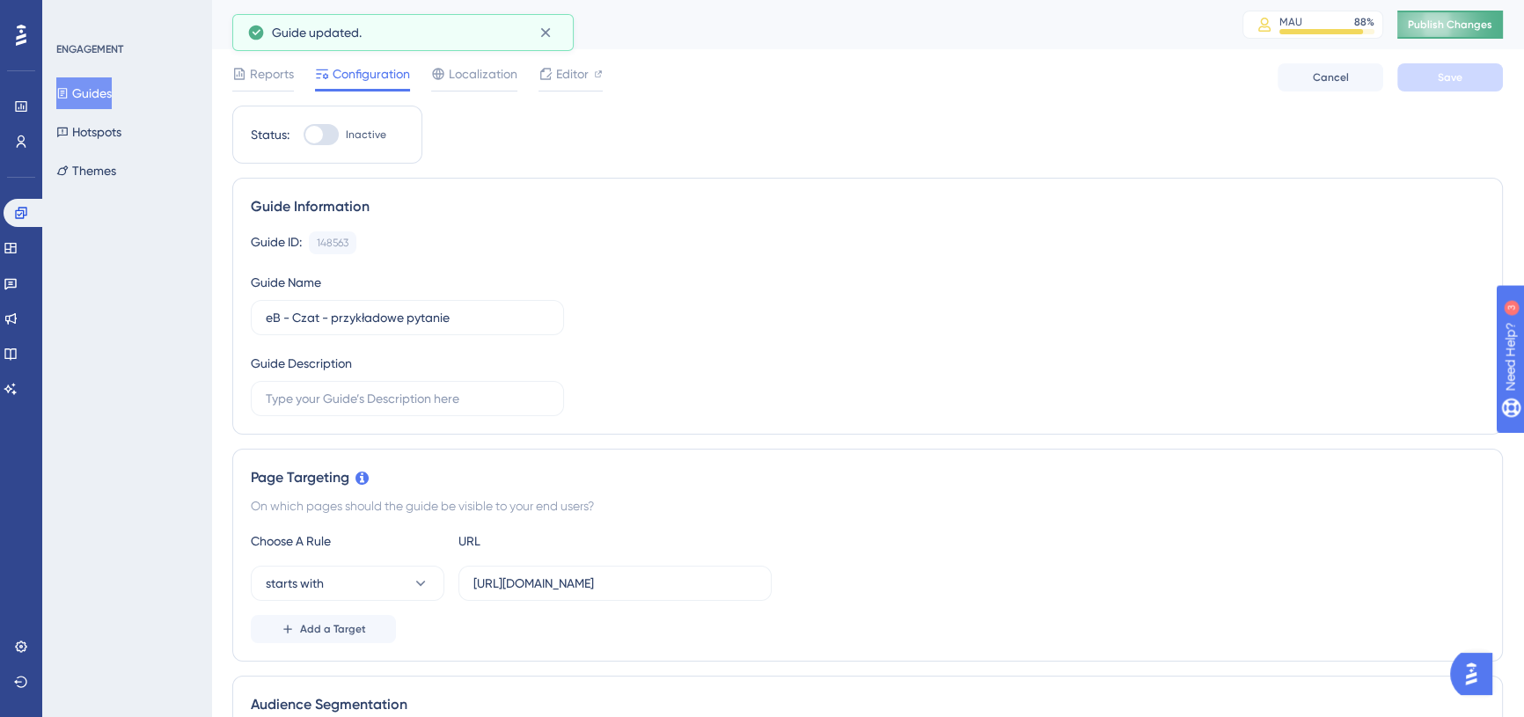
click at [1469, 26] on span "Publish Changes" at bounding box center [1450, 25] width 84 height 14
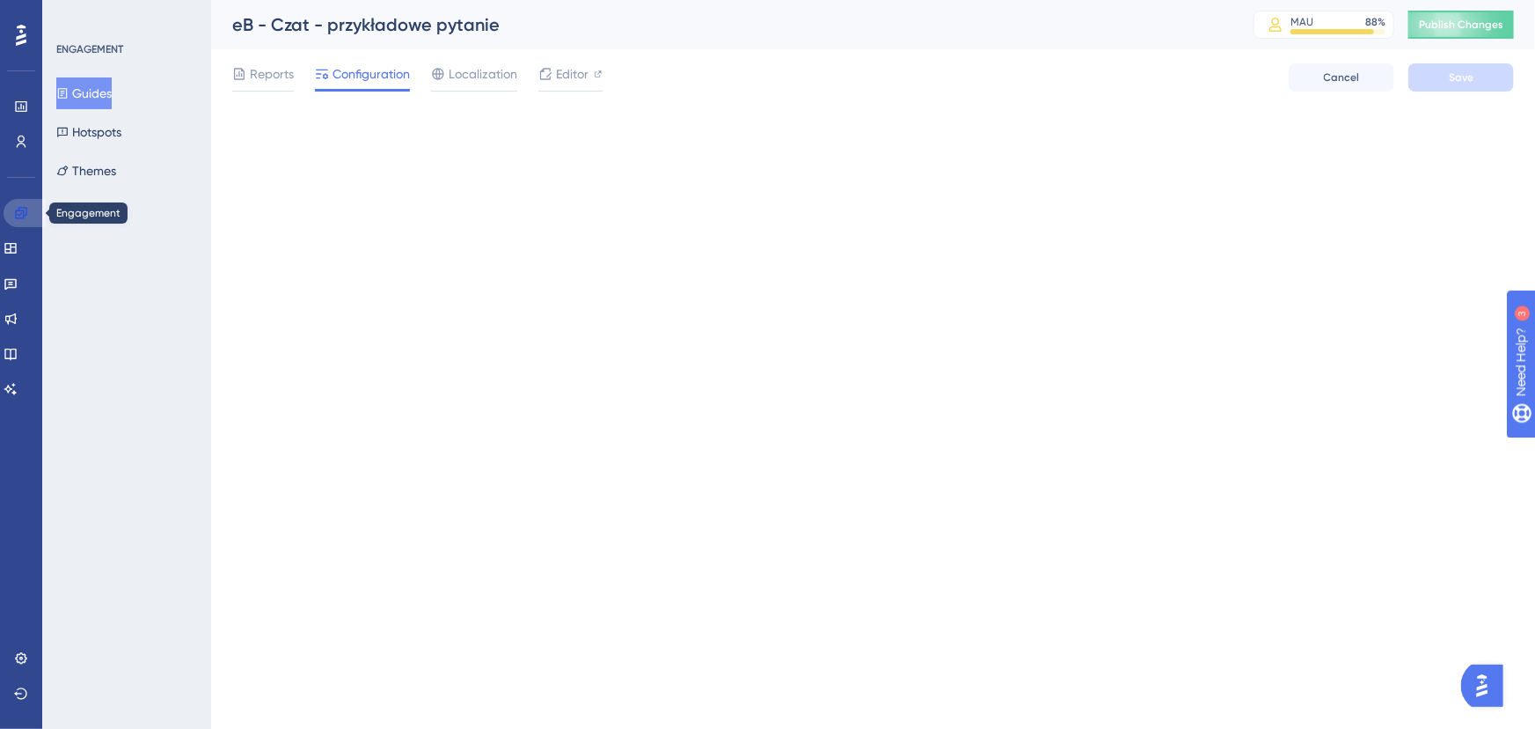
click at [21, 216] on icon at bounding box center [21, 213] width 14 height 14
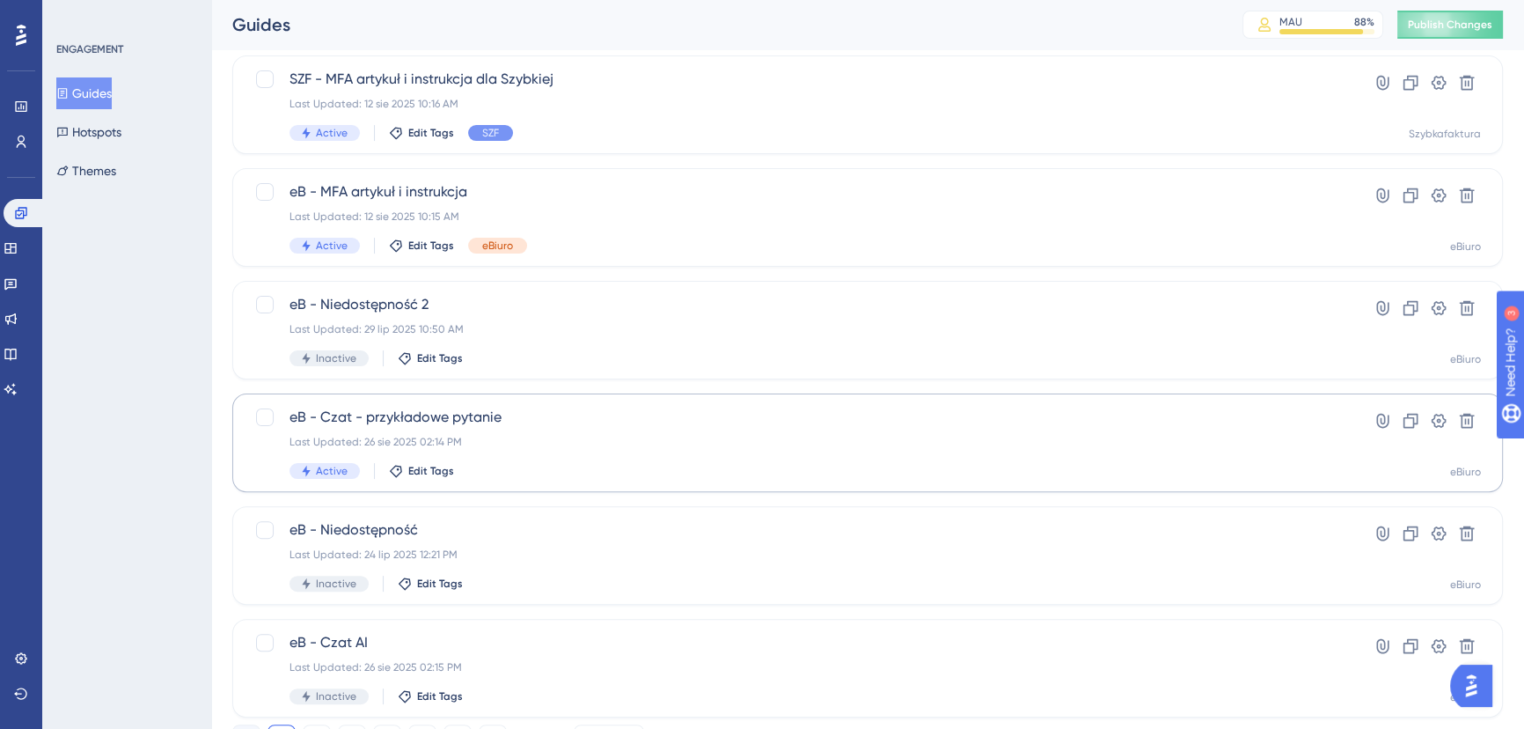
scroll to position [636, 0]
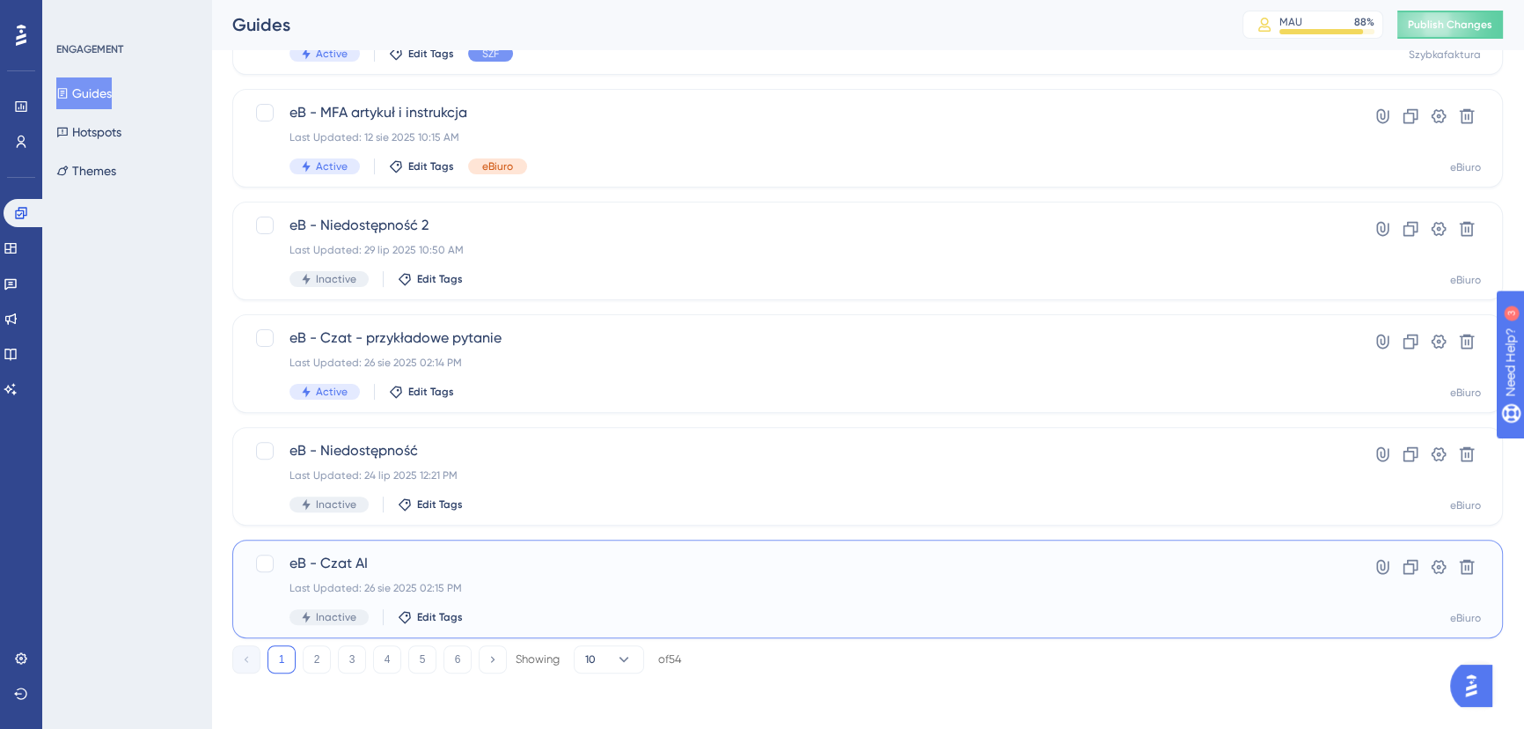
click at [458, 570] on span "eB - Czat AI" at bounding box center [796, 563] width 1015 height 21
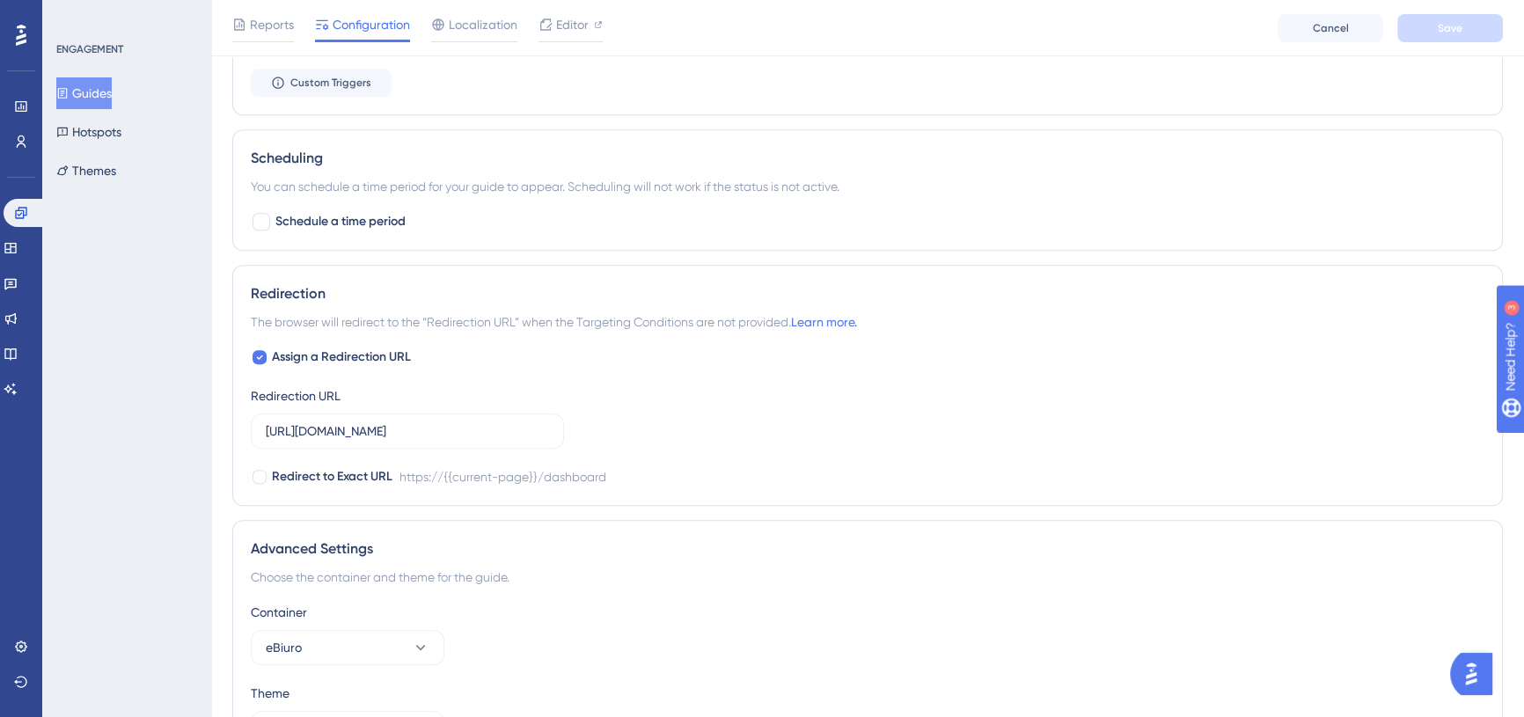
scroll to position [1279, 0]
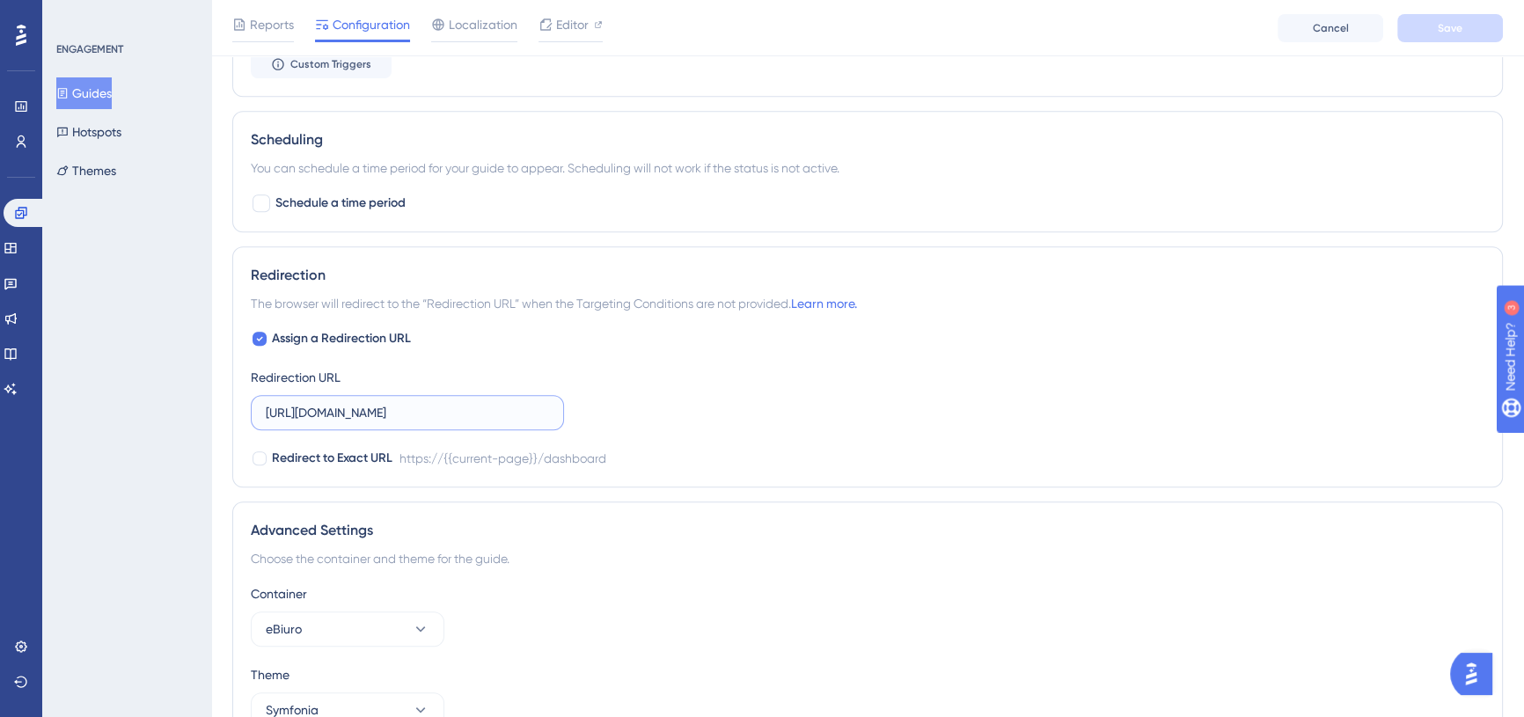
click at [466, 409] on input "[URL][DOMAIN_NAME]" at bounding box center [407, 412] width 283 height 19
paste input "apps.symfonia"
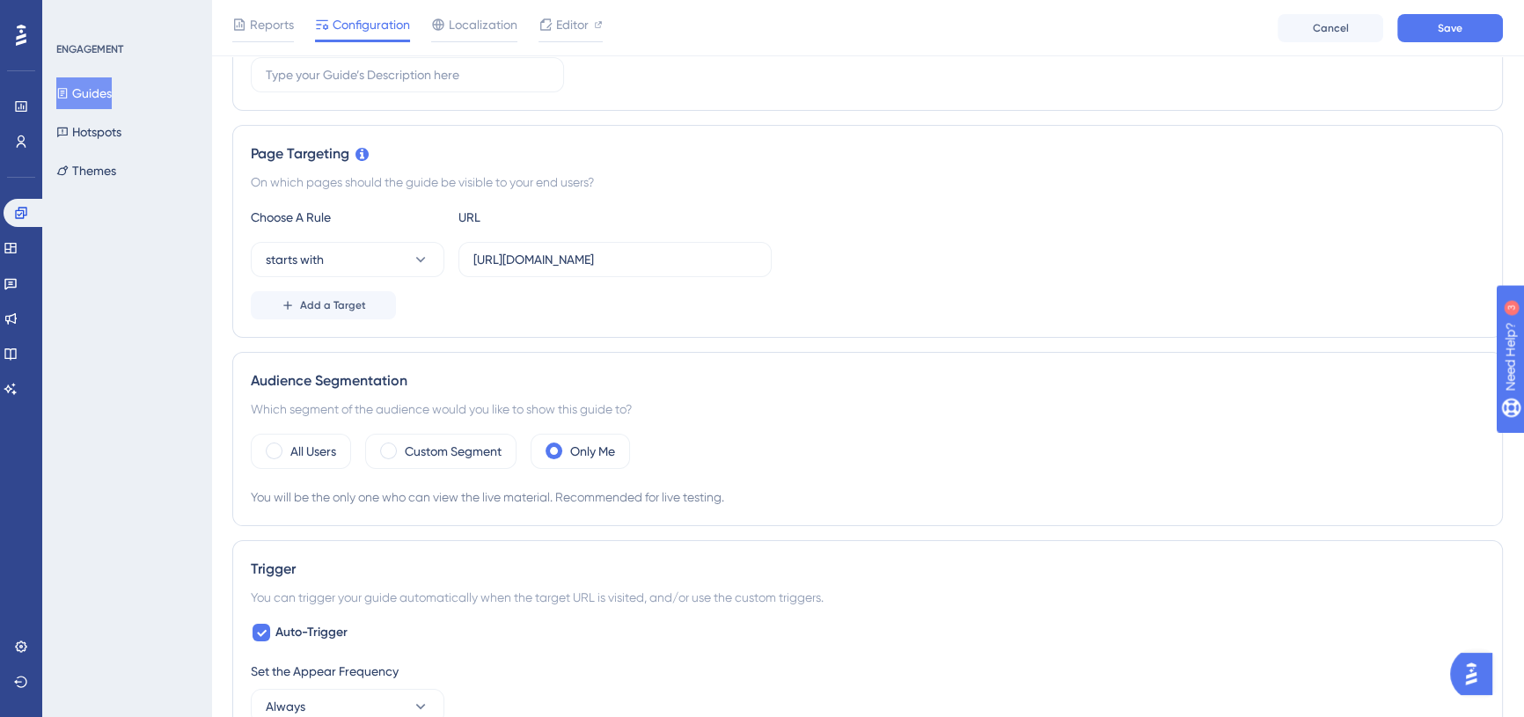
scroll to position [480, 0]
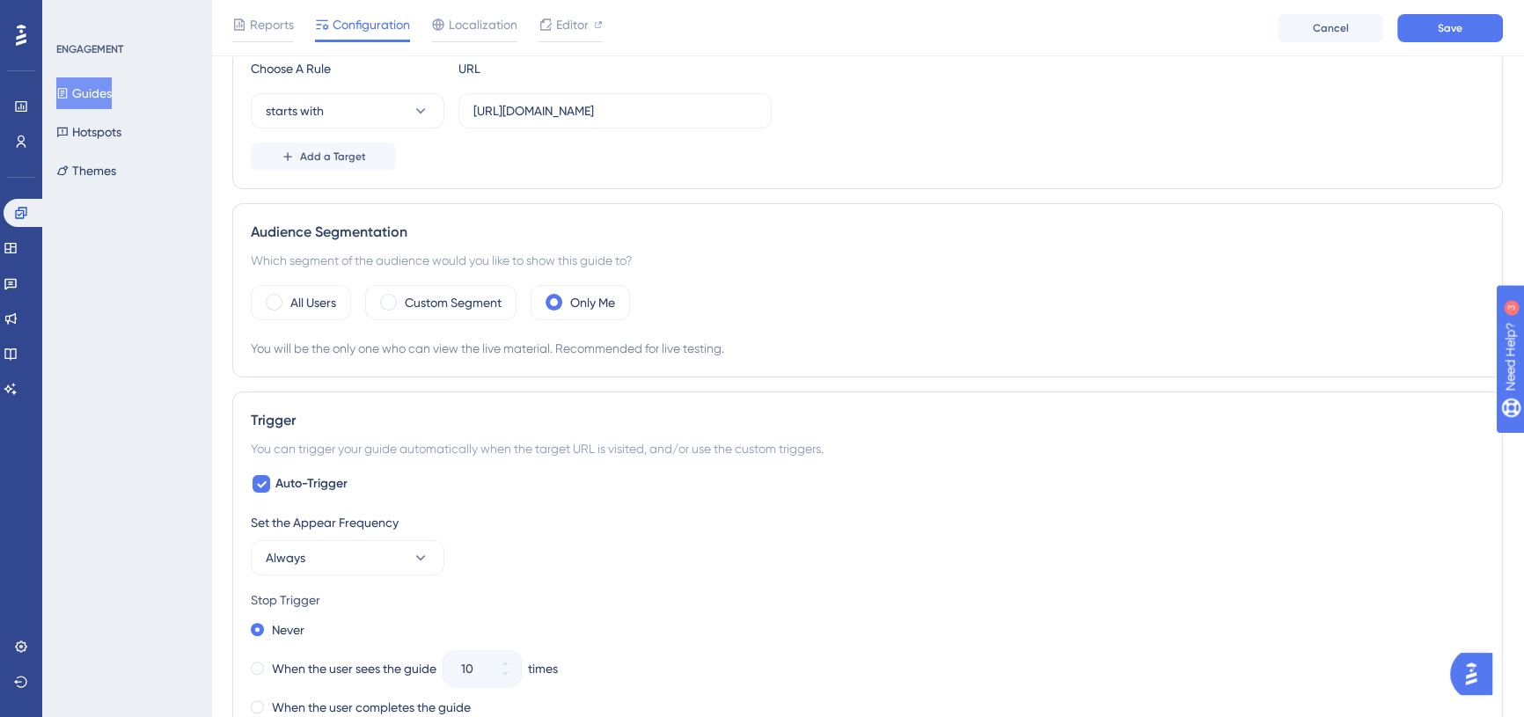
type input "[URL][DOMAIN_NAME]"
click at [598, 319] on div "All Users Custom Segment Only Me You will be the only one who can view the live…" at bounding box center [868, 322] width 1234 height 74
click at [600, 304] on label "Only Me" at bounding box center [592, 302] width 45 height 21
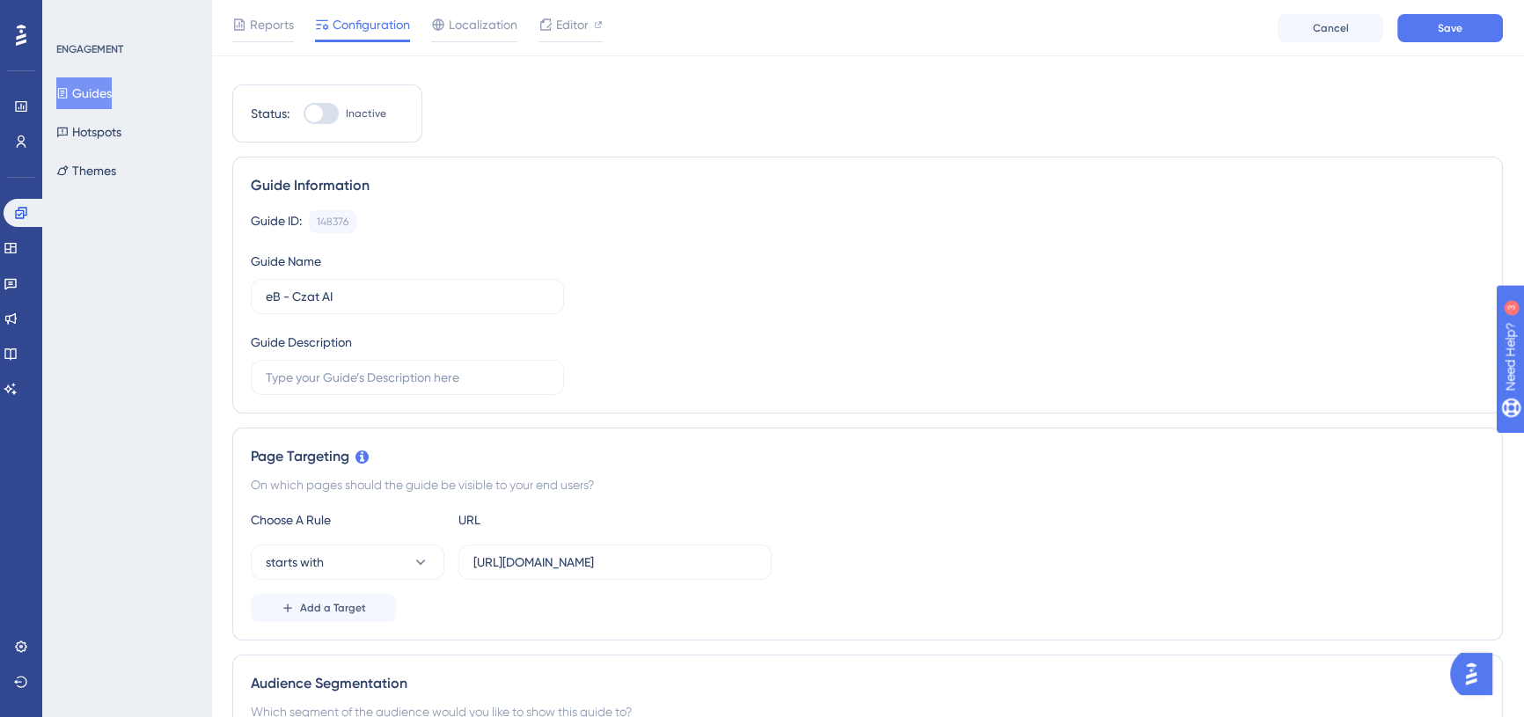
scroll to position [0, 0]
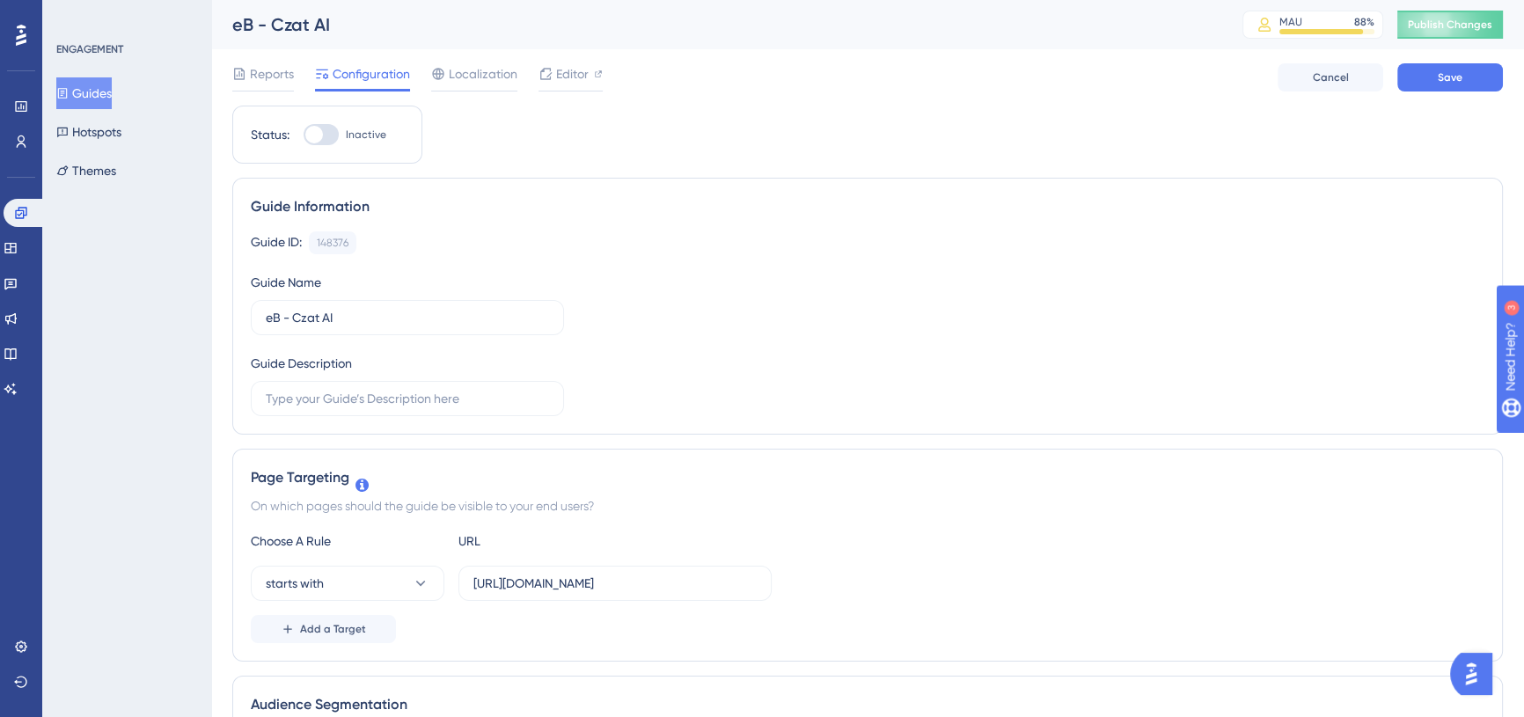
click at [328, 132] on div at bounding box center [321, 134] width 35 height 21
click at [304, 135] on input "Inactive" at bounding box center [303, 135] width 1 height 1
click at [1442, 73] on span "Save" at bounding box center [1450, 77] width 25 height 14
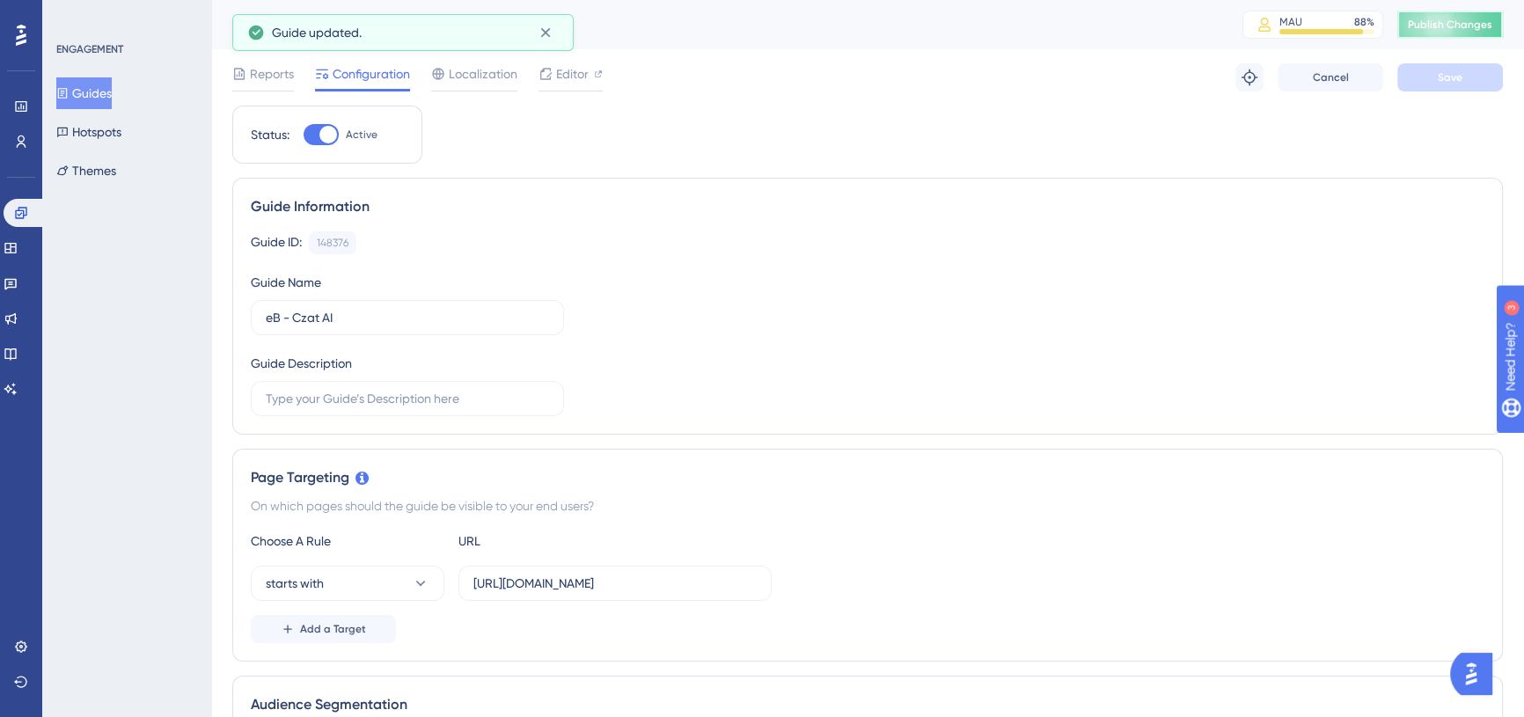
click at [1478, 20] on button "Publish Changes" at bounding box center [1450, 25] width 106 height 28
click at [316, 132] on div at bounding box center [321, 134] width 35 height 21
click at [304, 135] on input "Active" at bounding box center [303, 135] width 1 height 1
checkbox input "false"
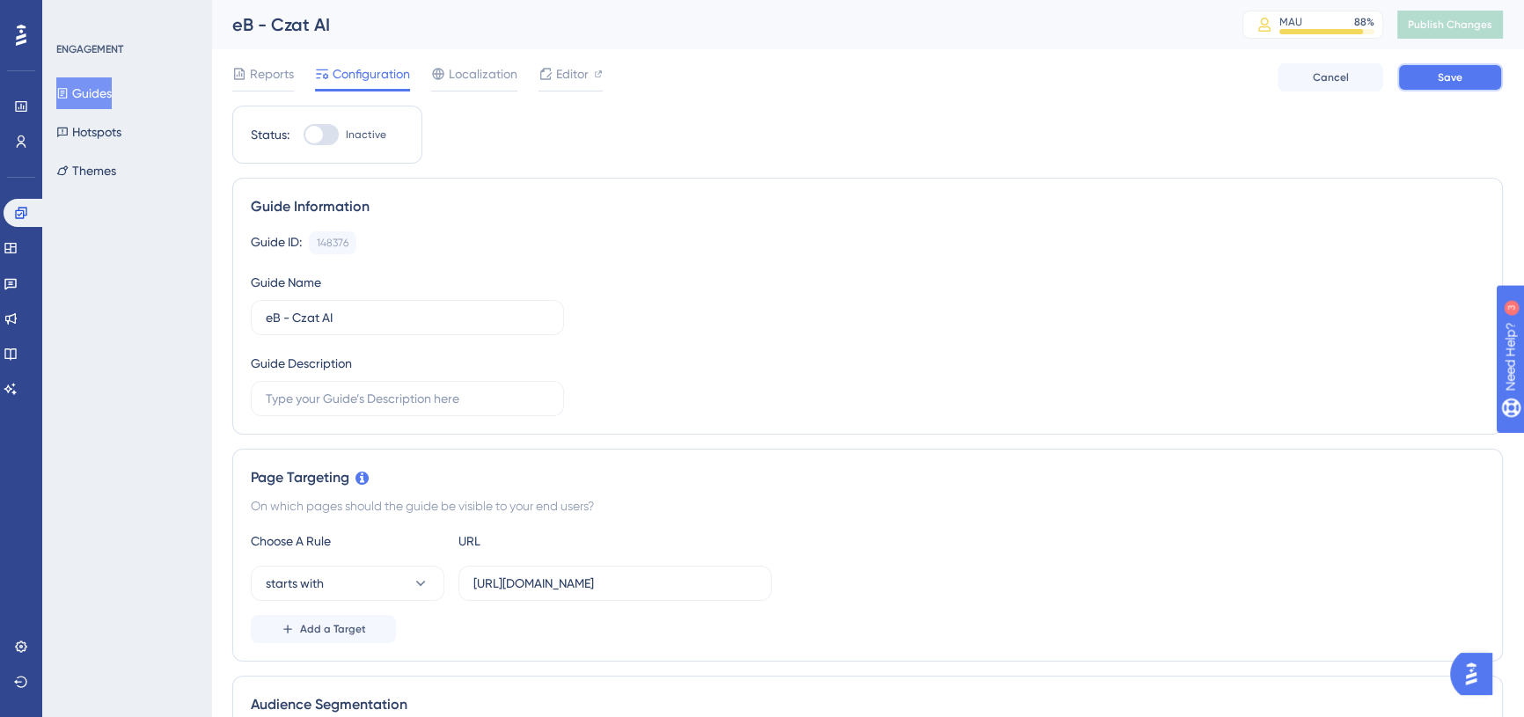
click at [1412, 77] on button "Save" at bounding box center [1450, 77] width 106 height 28
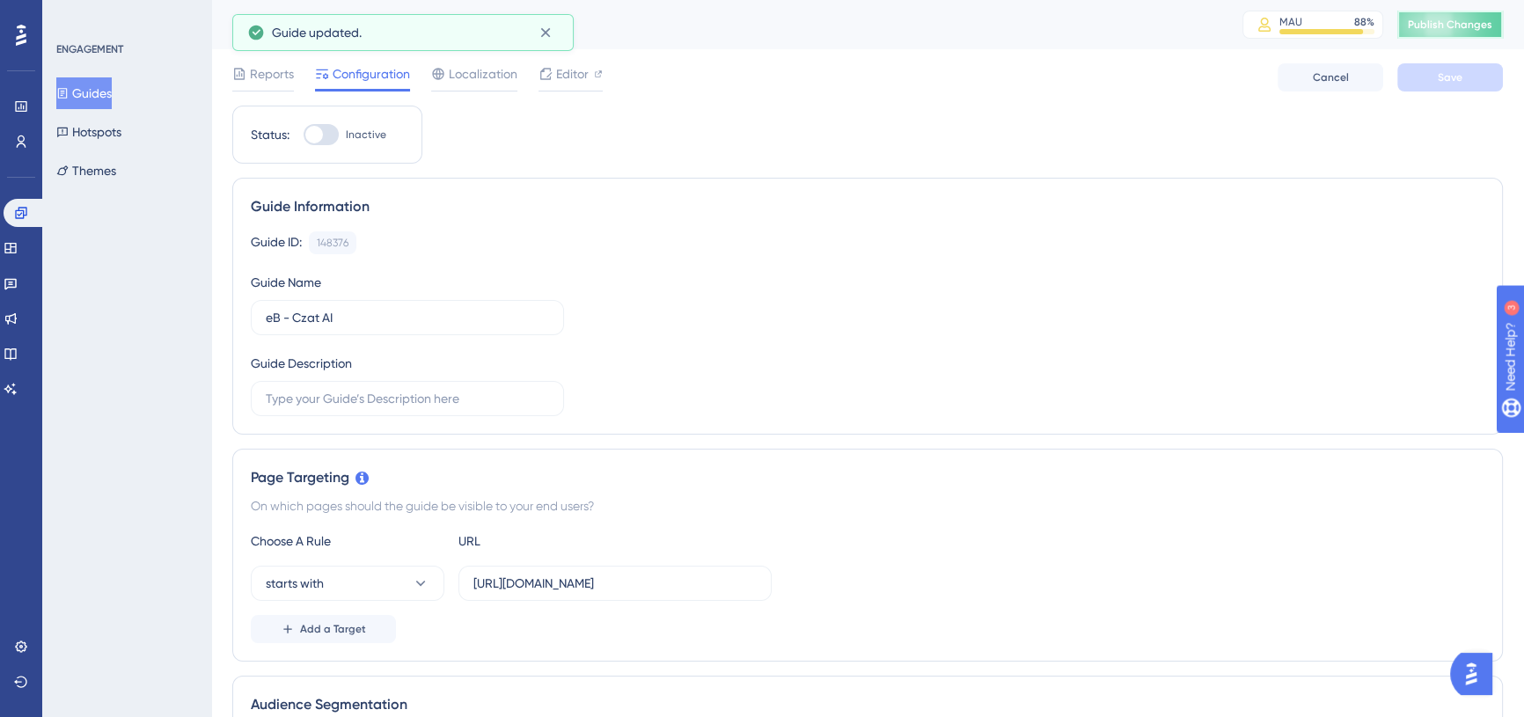
click at [1470, 36] on button "Publish Changes" at bounding box center [1450, 25] width 106 height 28
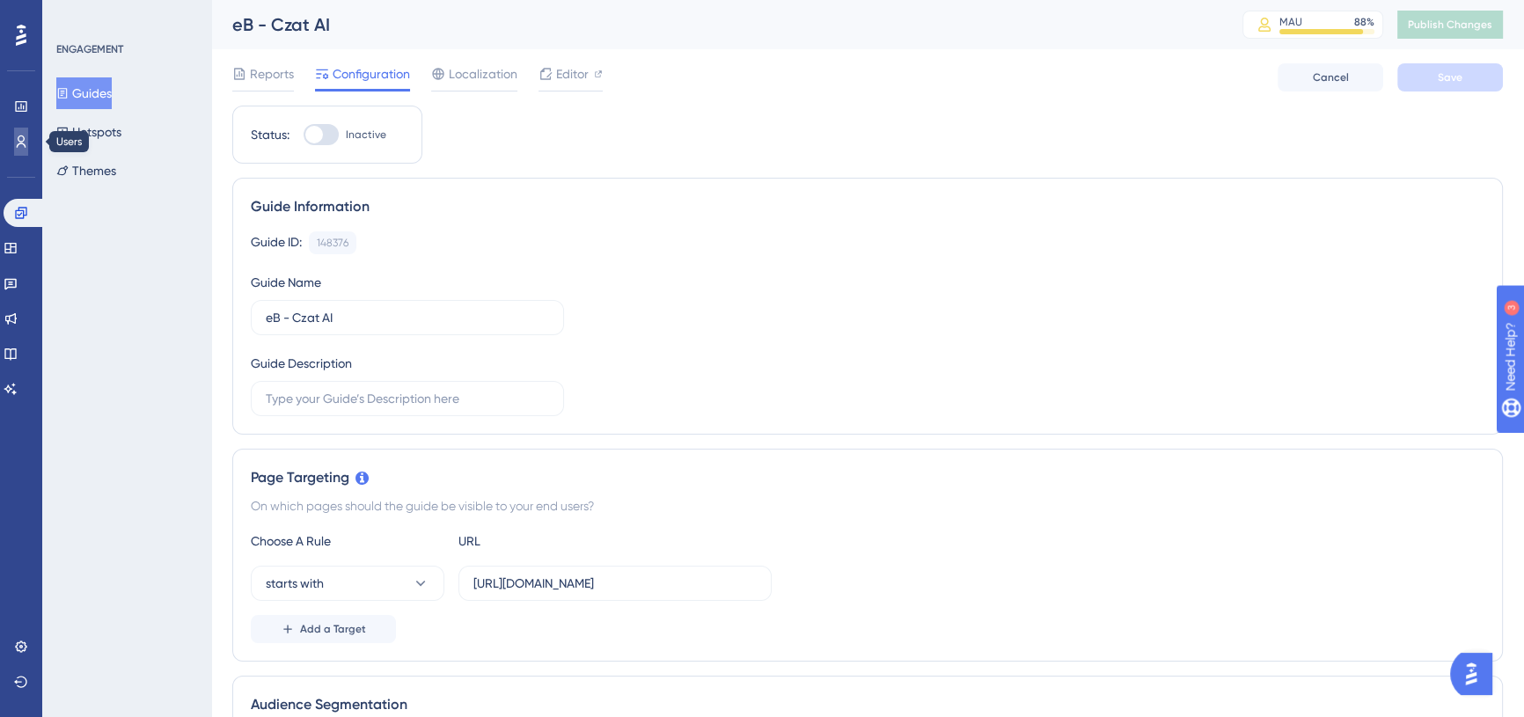
click at [0, 0] on icon at bounding box center [0, 0] width 0 height 0
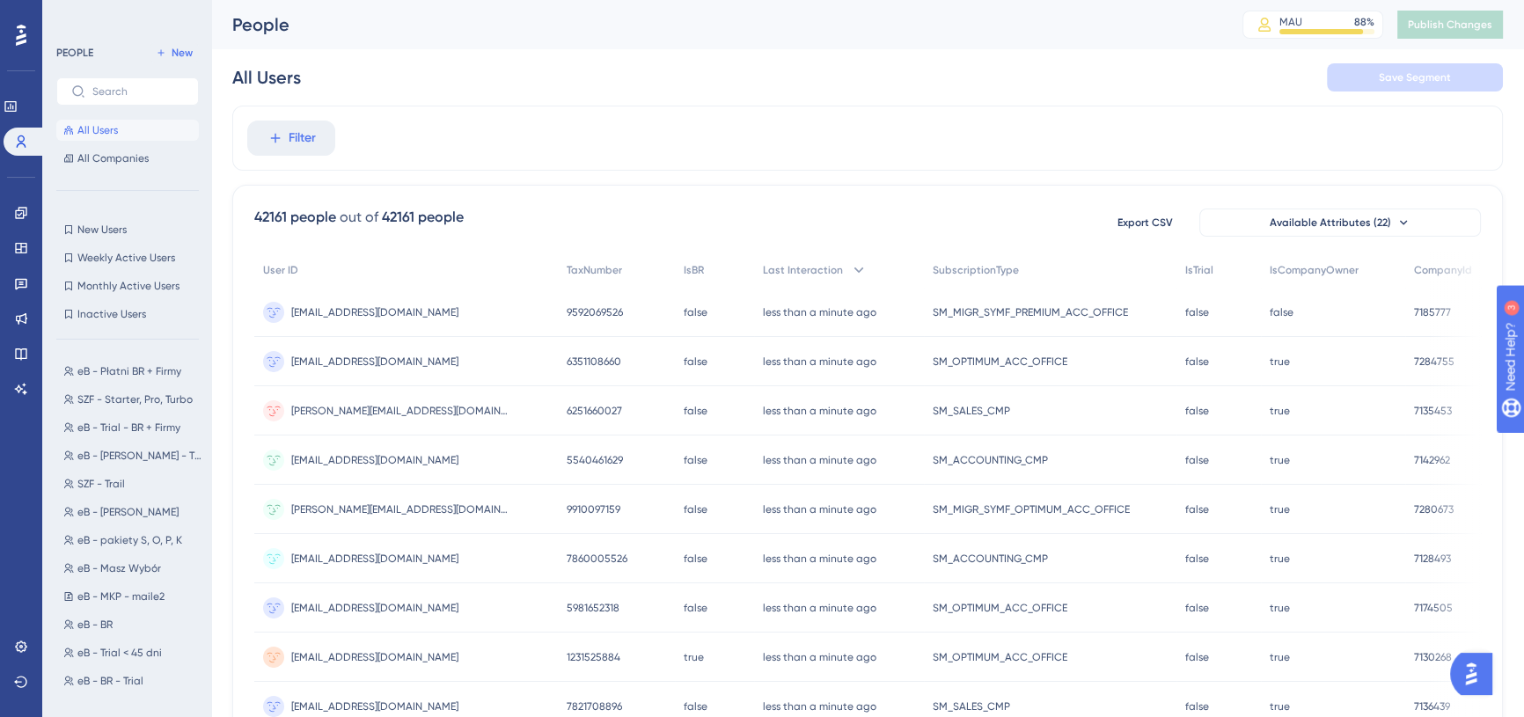
click at [465, 133] on div "Filter" at bounding box center [867, 138] width 1271 height 65
click at [299, 136] on span "Filter" at bounding box center [302, 138] width 27 height 21
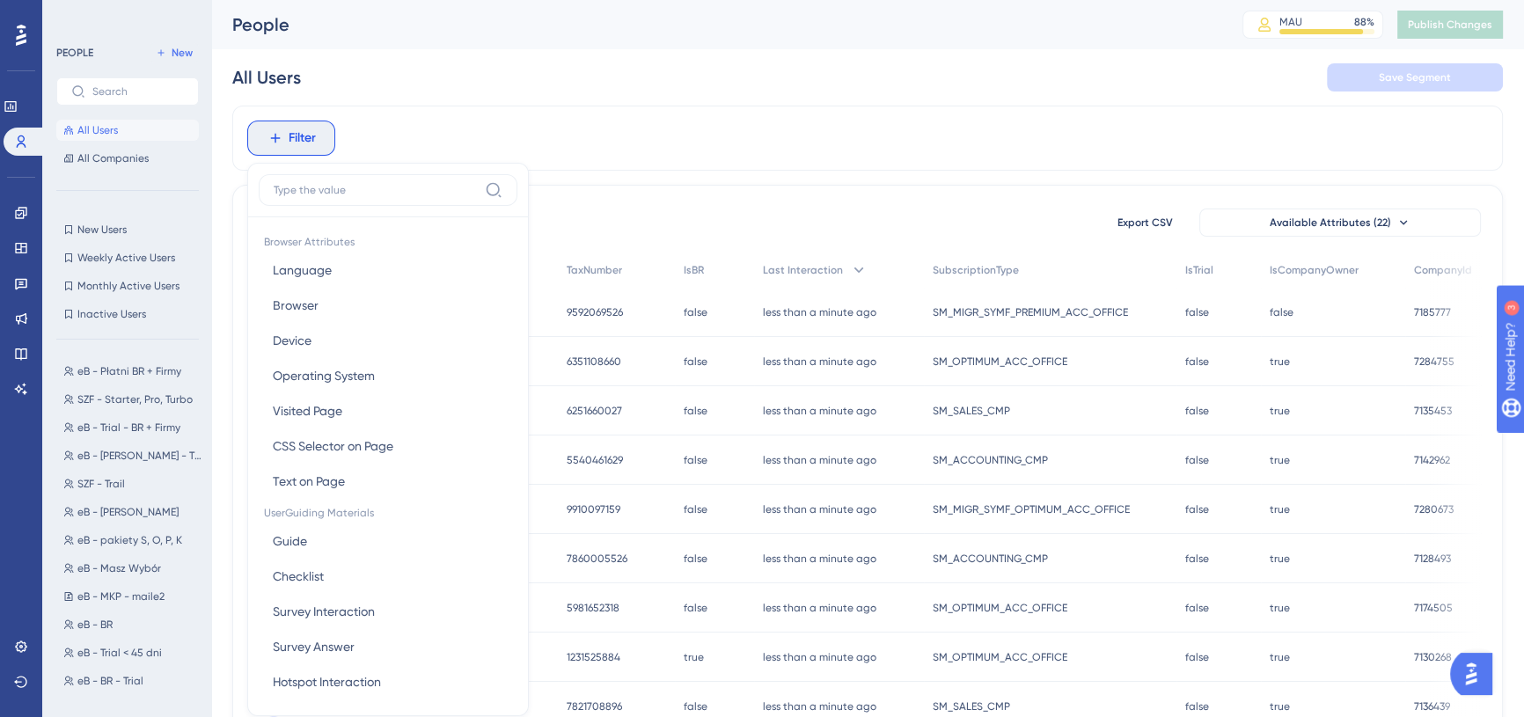
scroll to position [80, 0]
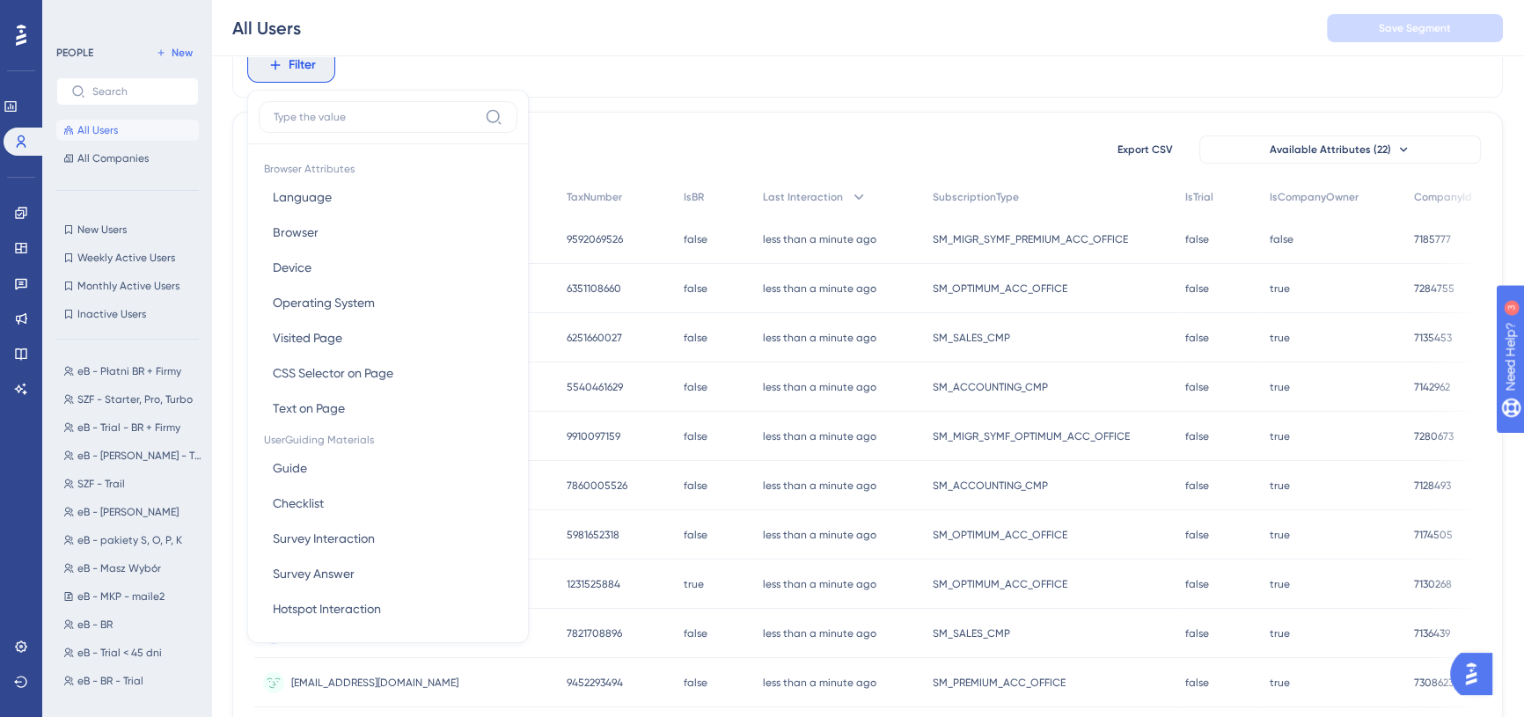
click at [333, 113] on input at bounding box center [376, 117] width 204 height 14
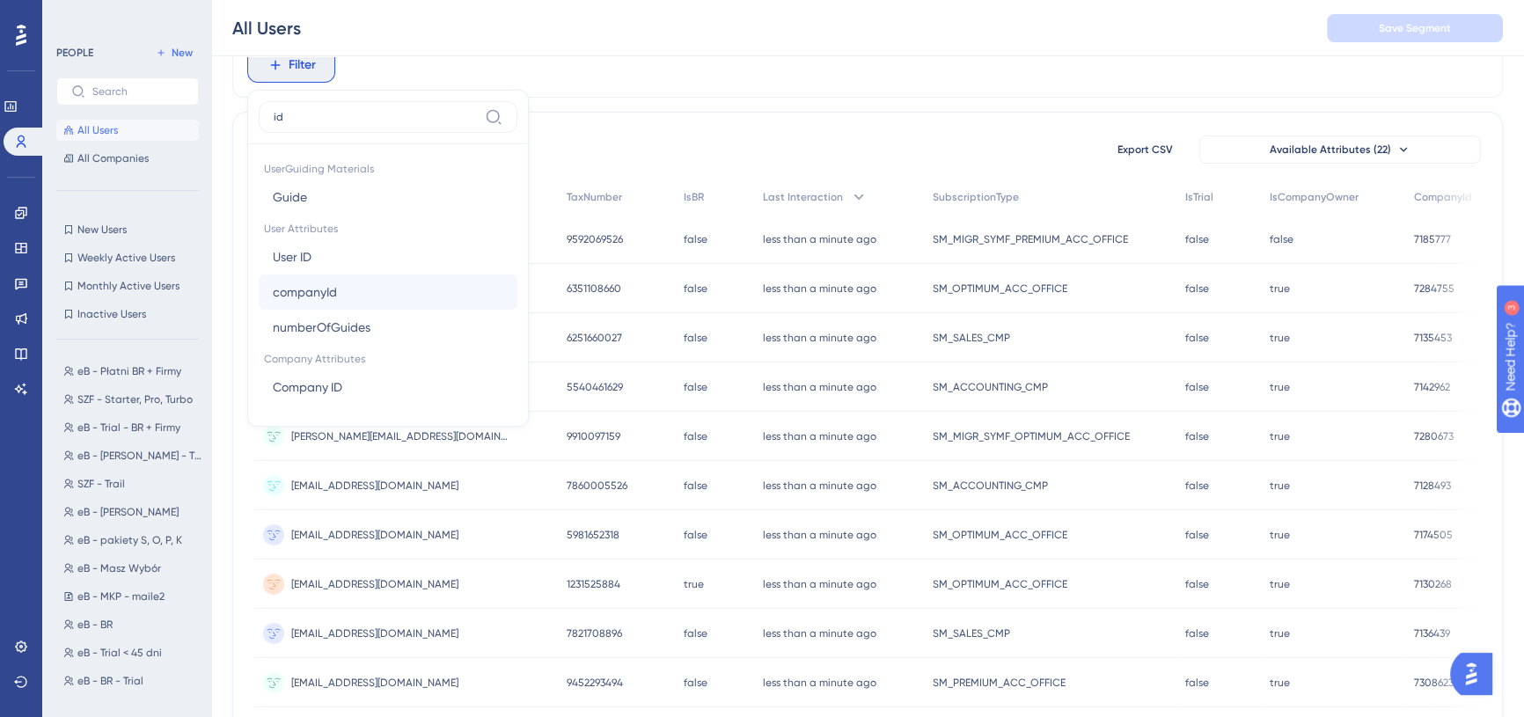
type input "id"
click at [383, 289] on button "companyId companyId" at bounding box center [388, 292] width 259 height 35
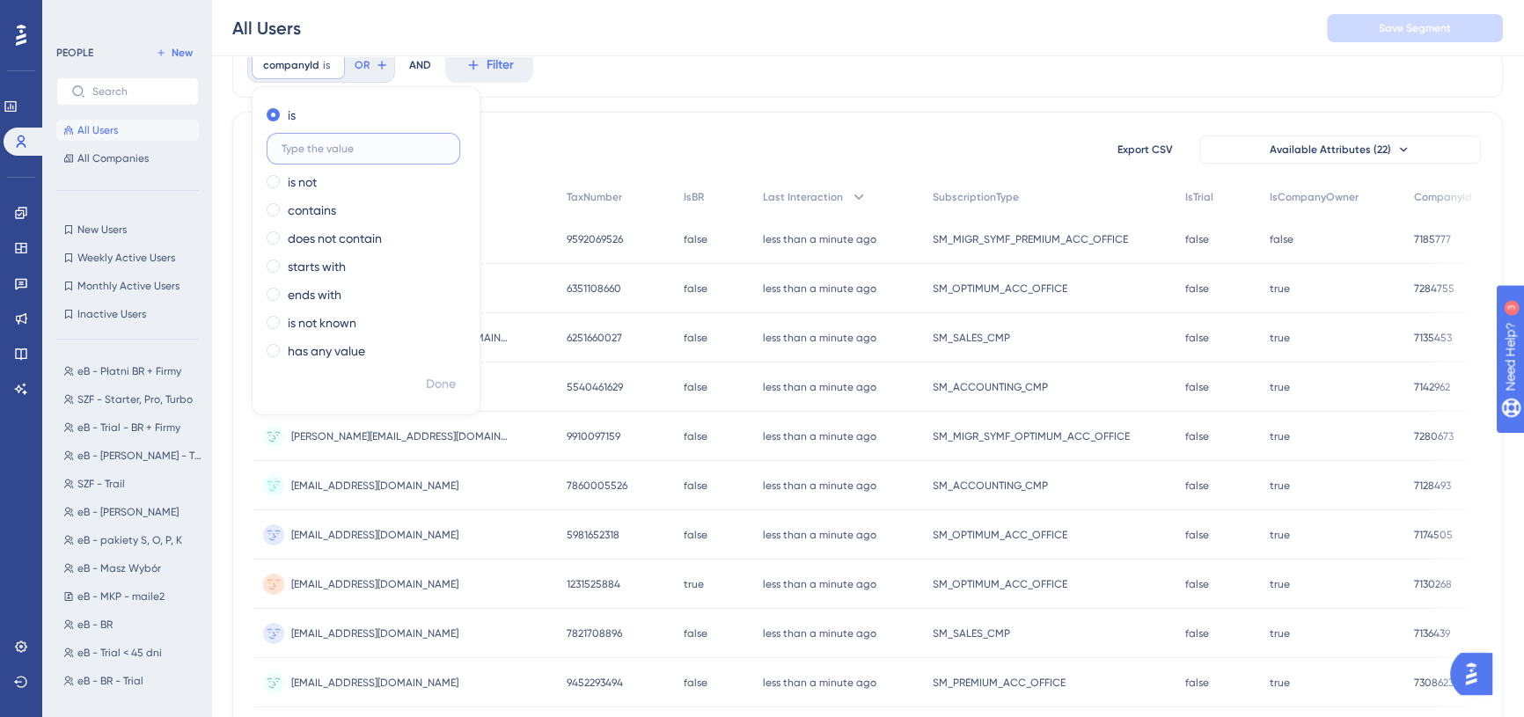
click at [357, 143] on input "text" at bounding box center [364, 149] width 164 height 12
paste input "7015981"
type input "7015981"
click at [450, 393] on span "Done" at bounding box center [441, 384] width 30 height 21
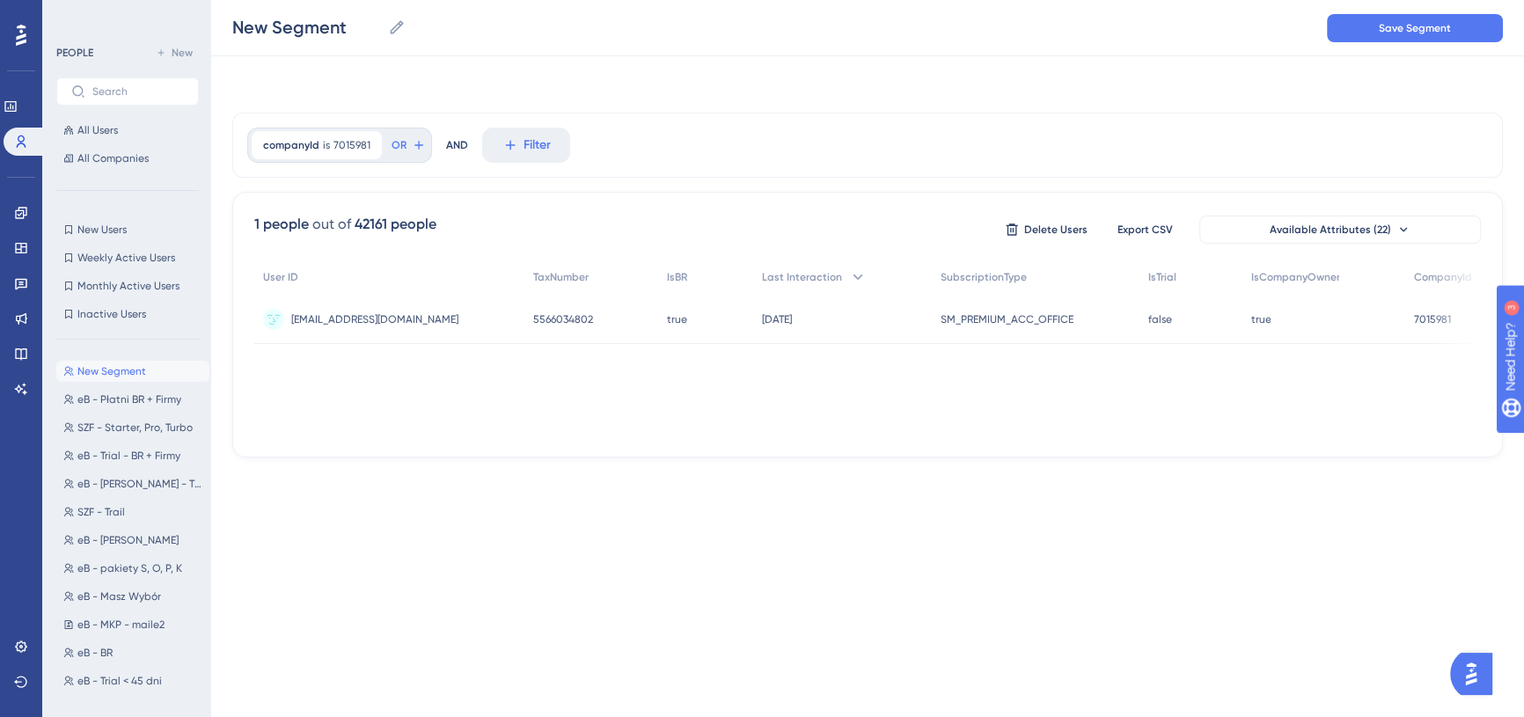
scroll to position [0, 0]
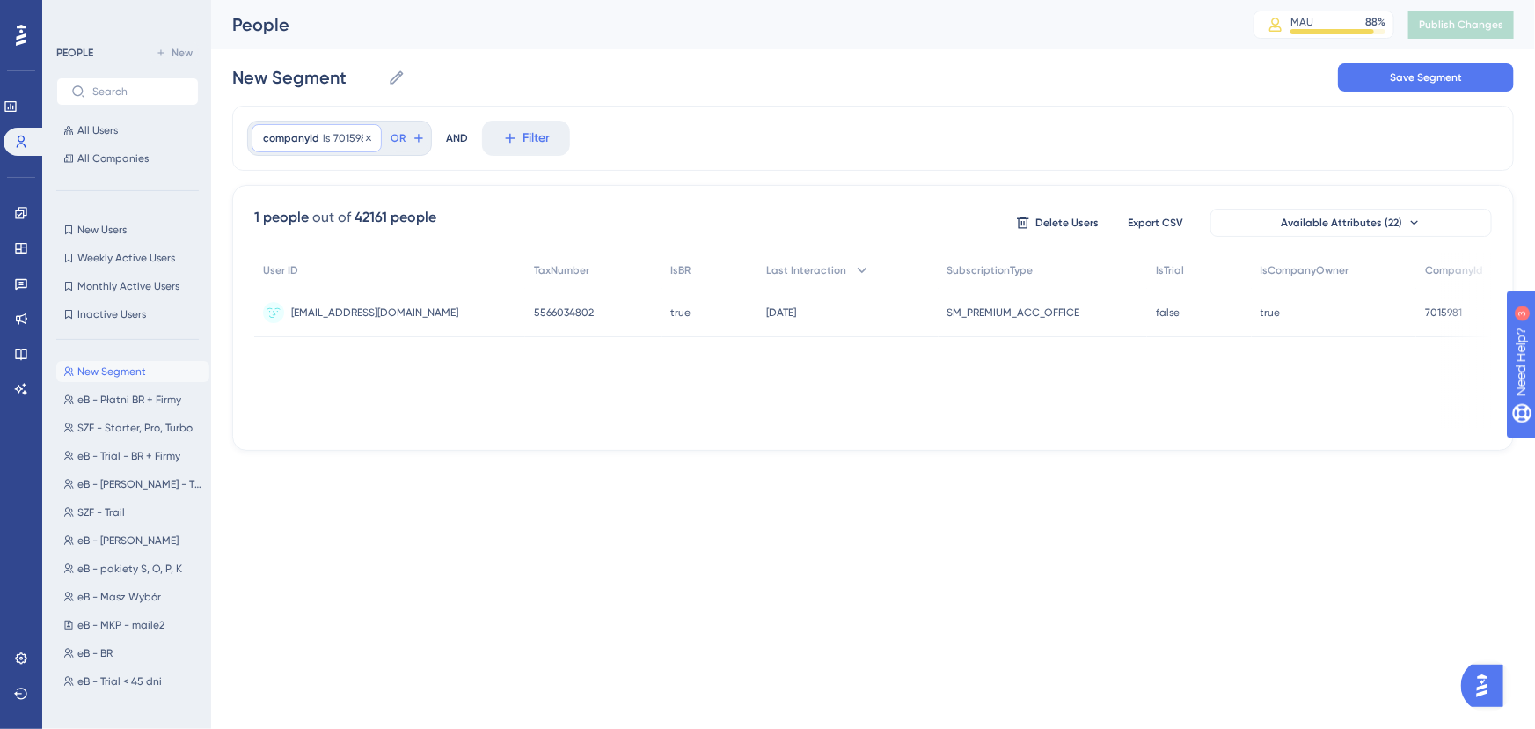
click at [333, 139] on span "7015981" at bounding box center [351, 138] width 37 height 14
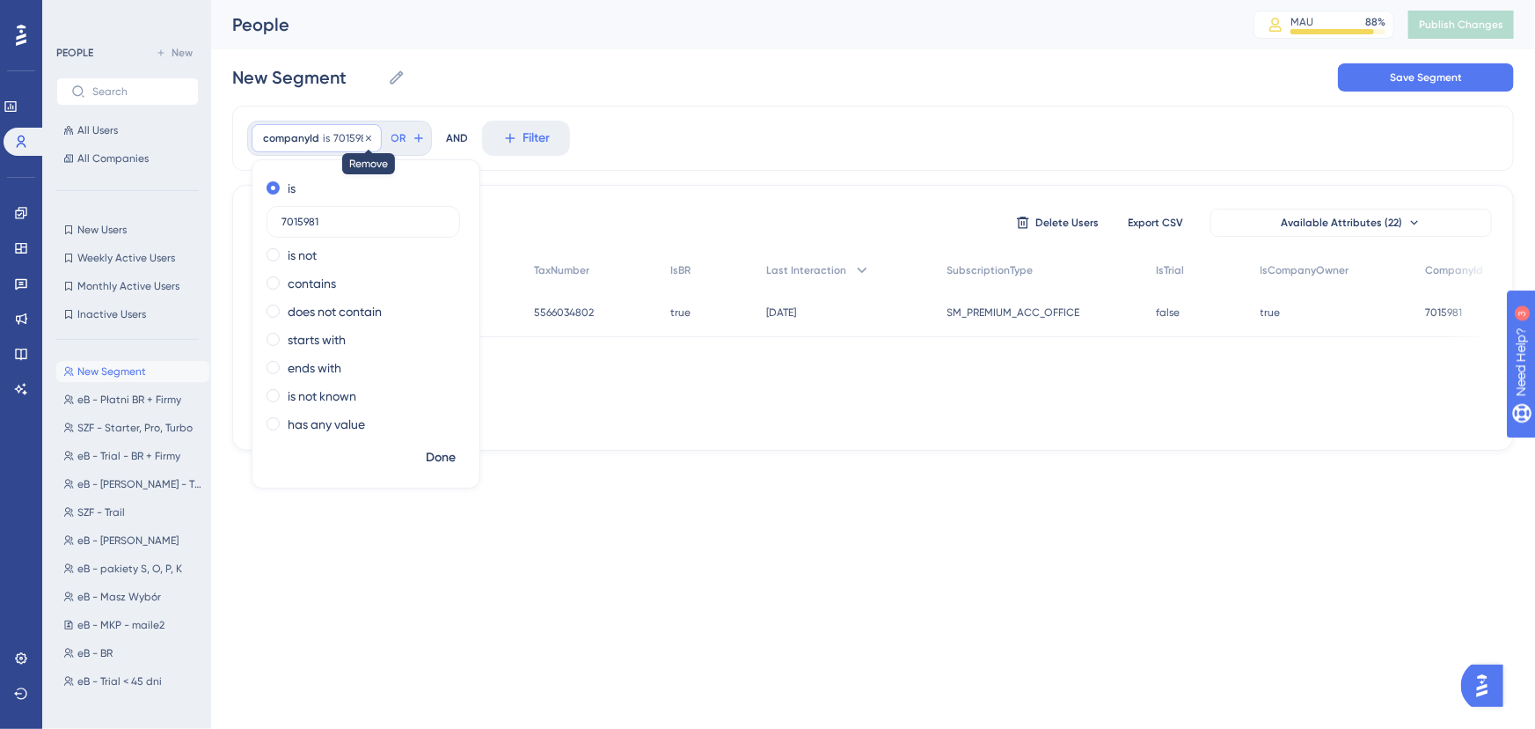
click at [369, 139] on icon at bounding box center [368, 138] width 11 height 11
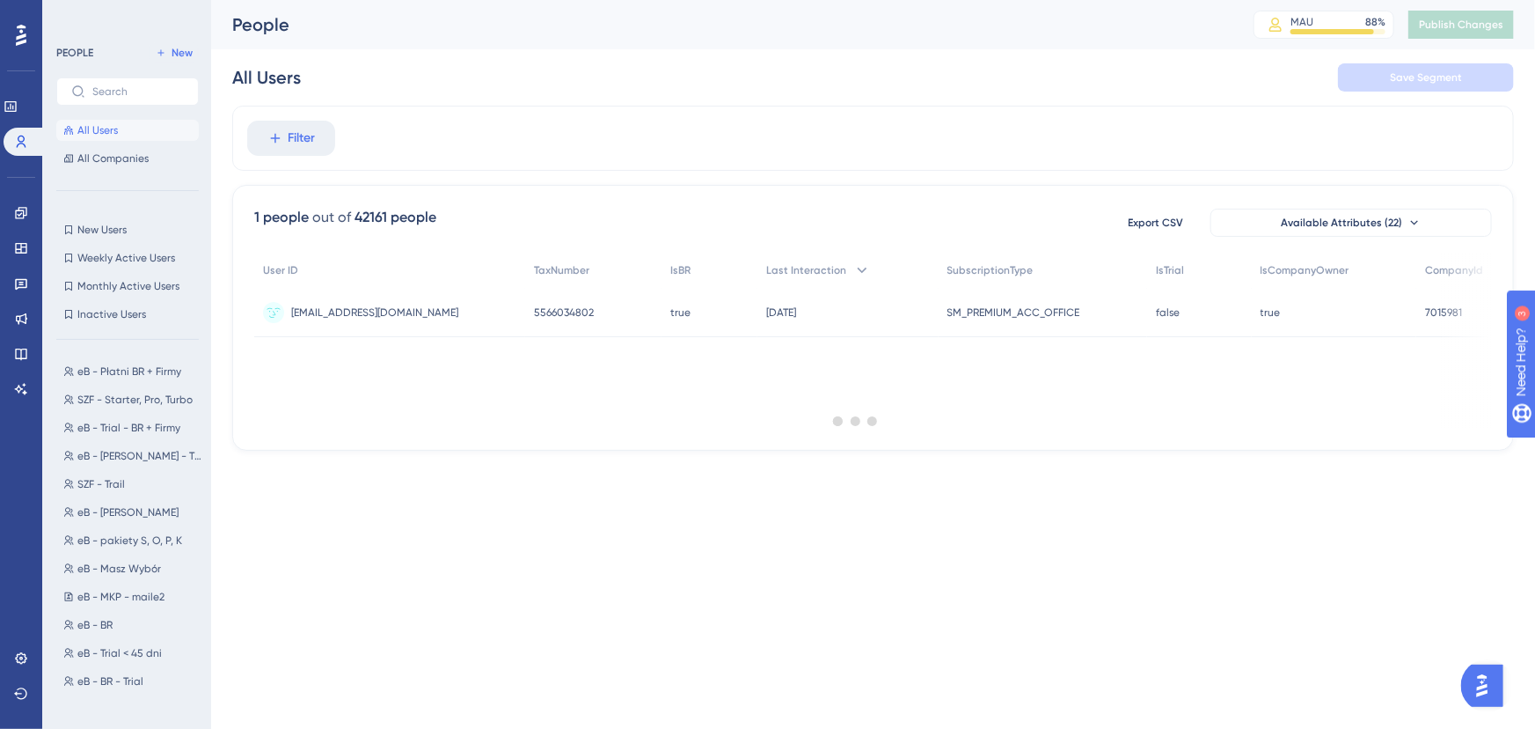
click at [316, 138] on div at bounding box center [856, 421] width 1360 height 602
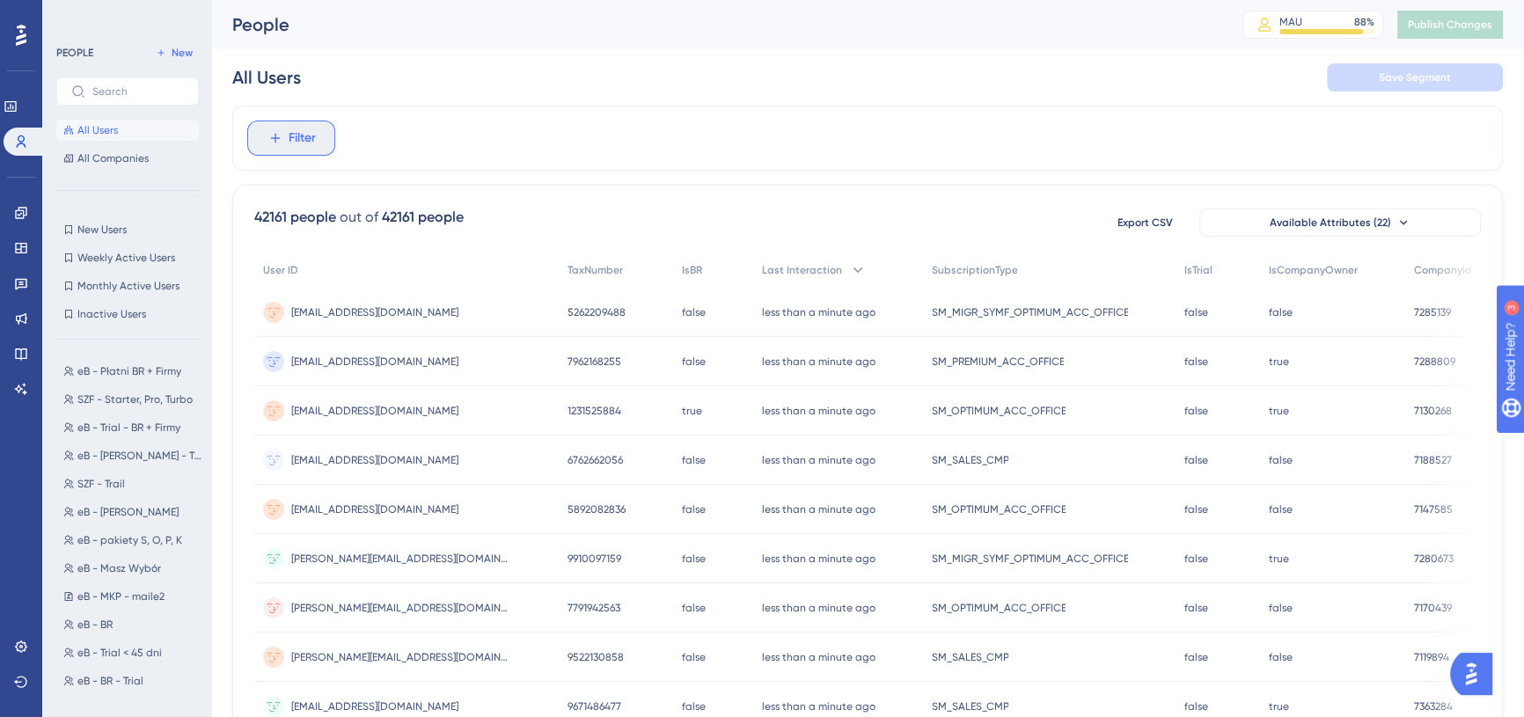
click at [304, 136] on span "Filter" at bounding box center [302, 138] width 27 height 21
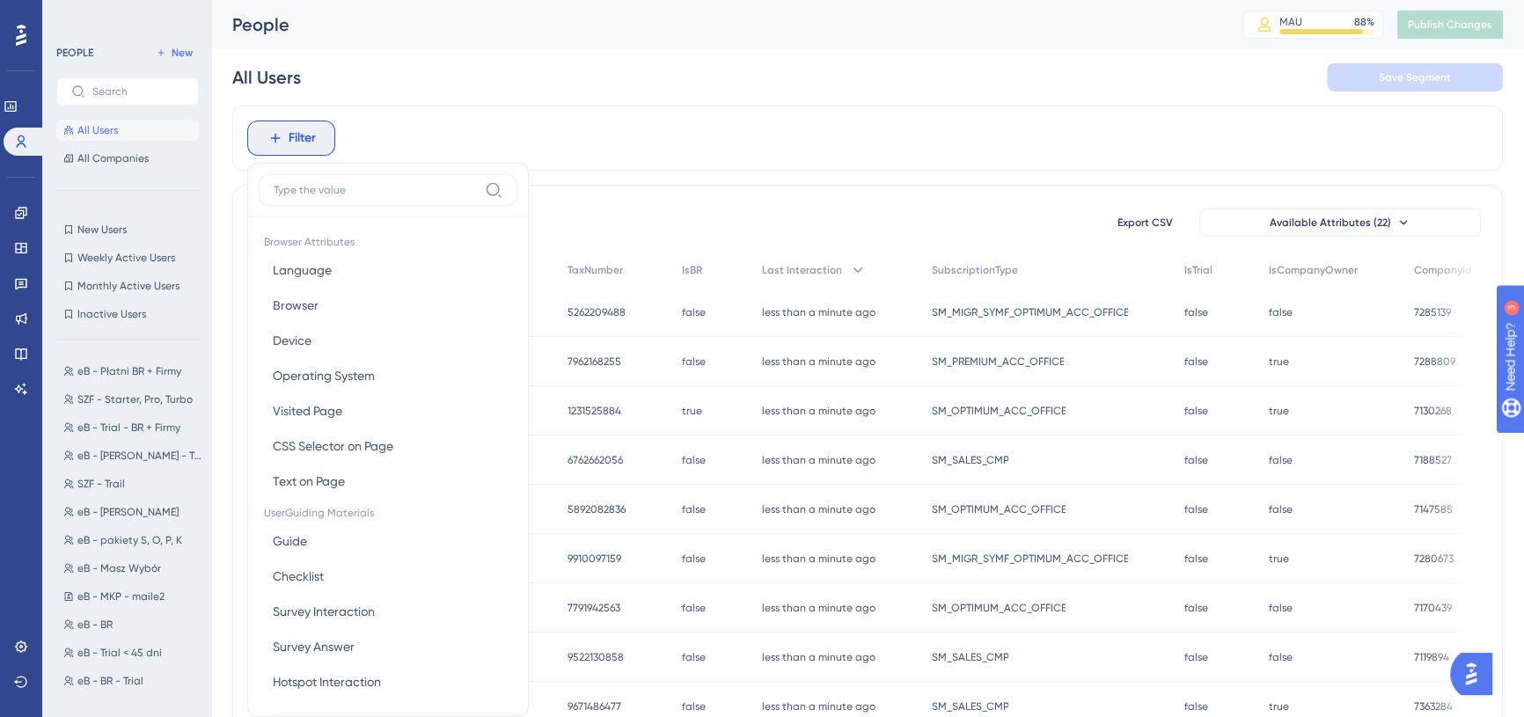
scroll to position [80, 0]
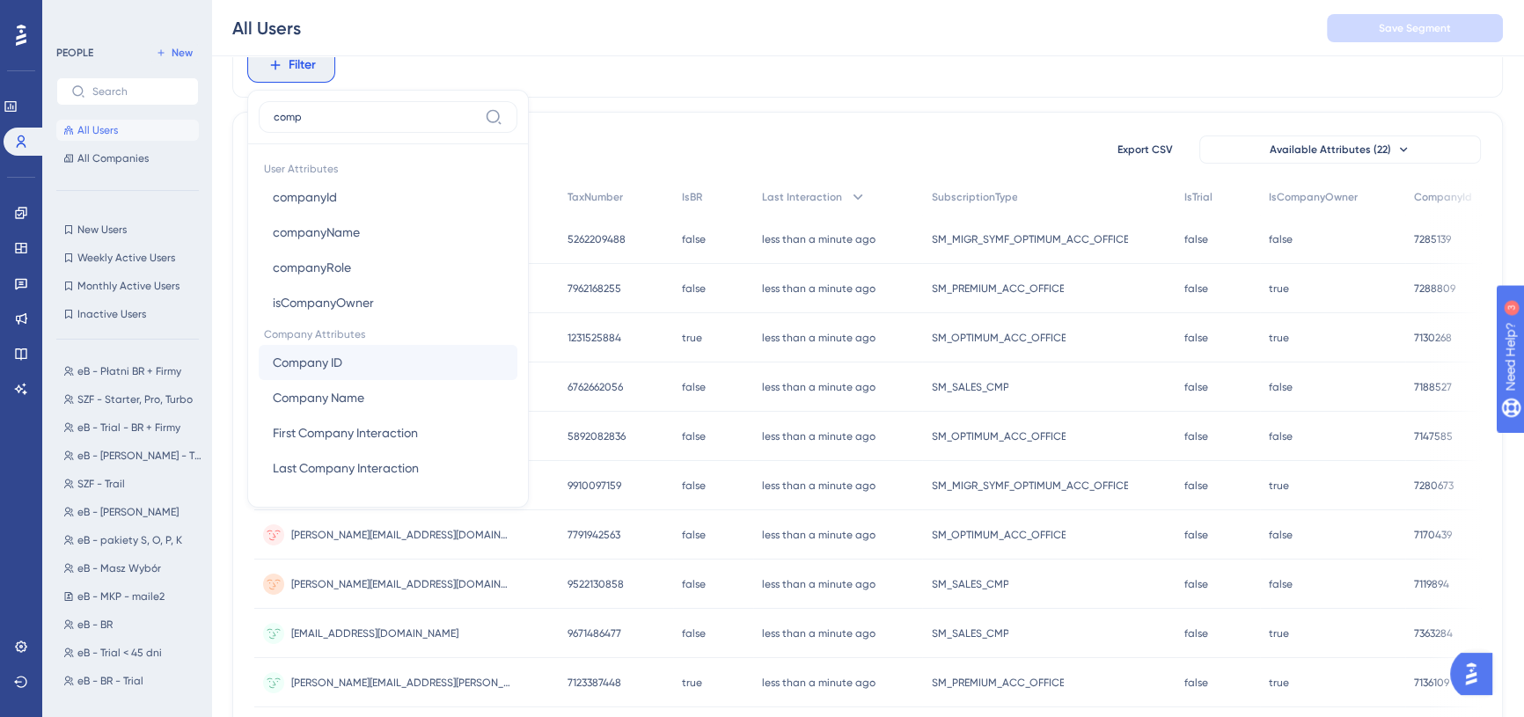
type input "comp"
click at [341, 355] on span "Company ID" at bounding box center [308, 362] width 70 height 21
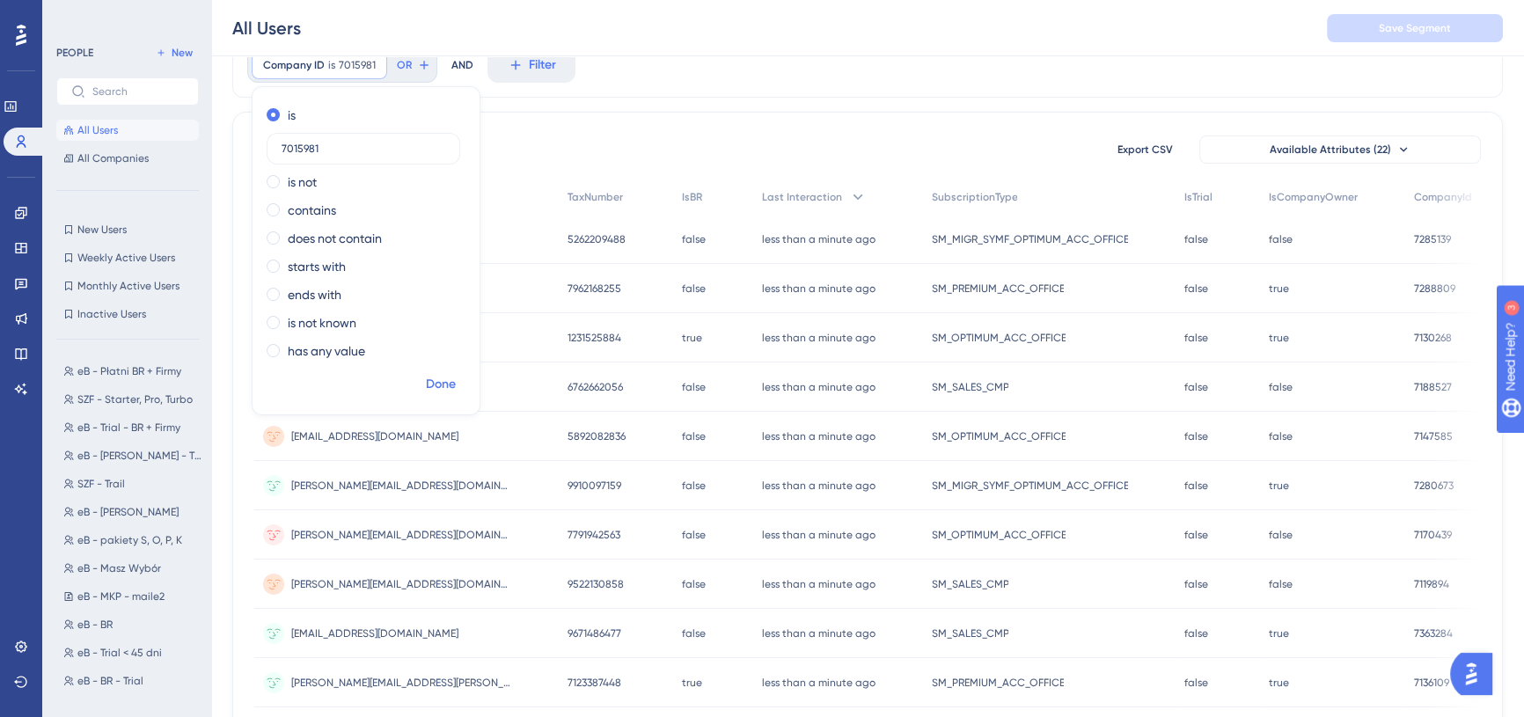
type input "7015981"
click at [440, 379] on span "Done" at bounding box center [441, 384] width 30 height 21
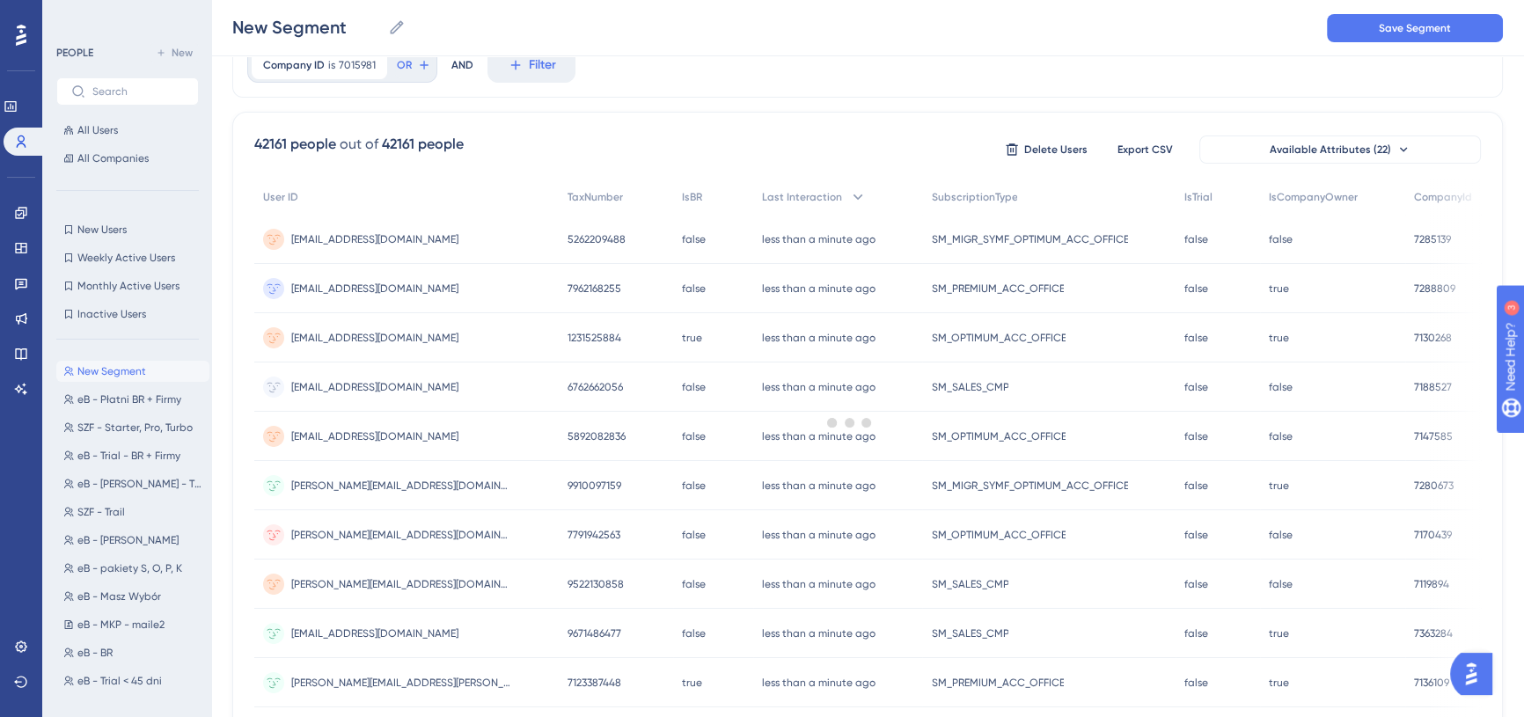
scroll to position [0, 0]
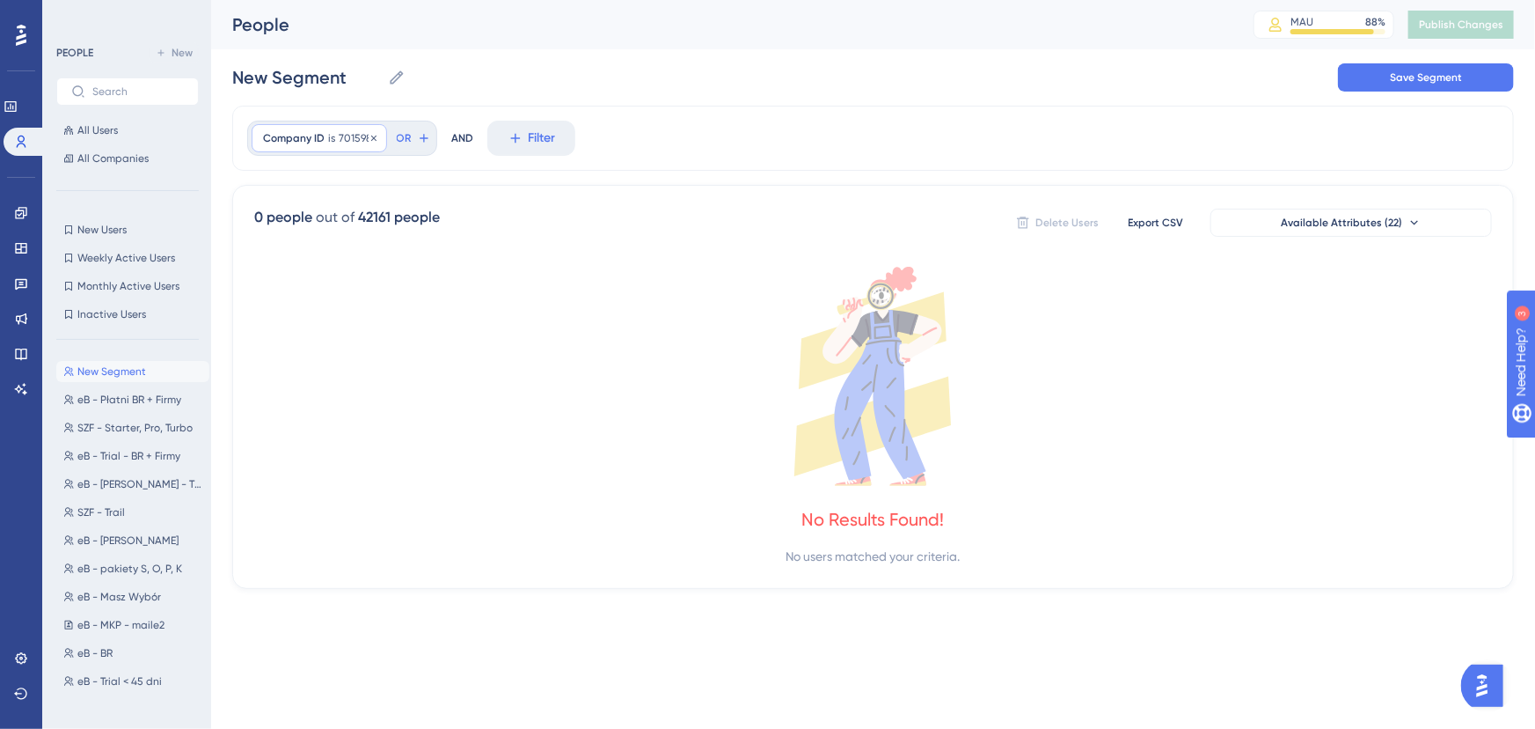
click at [332, 129] on div "Company ID is 7015981 7015981 Remove" at bounding box center [320, 138] width 136 height 28
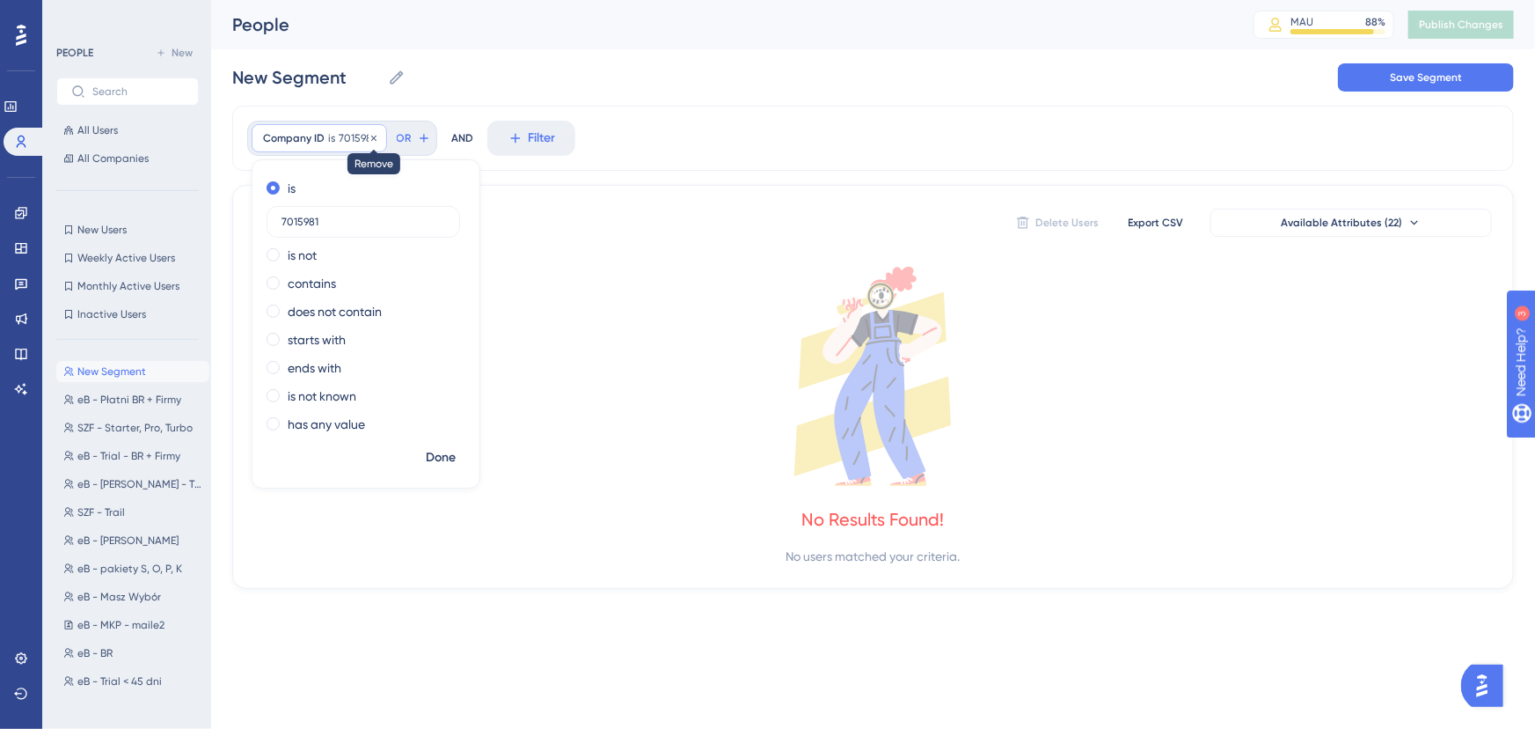
click at [371, 135] on icon at bounding box center [374, 138] width 11 height 11
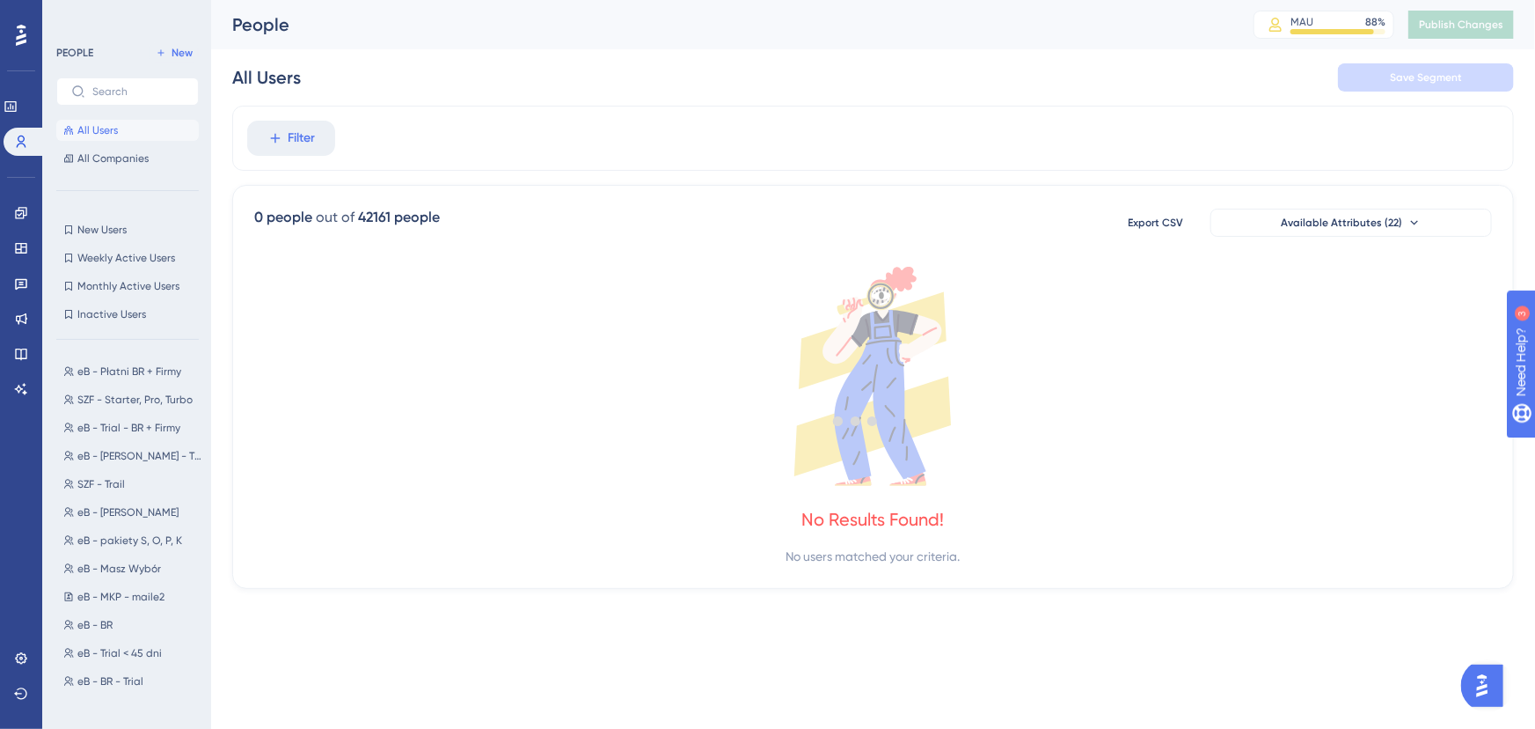
click at [278, 134] on div at bounding box center [856, 421] width 1360 height 602
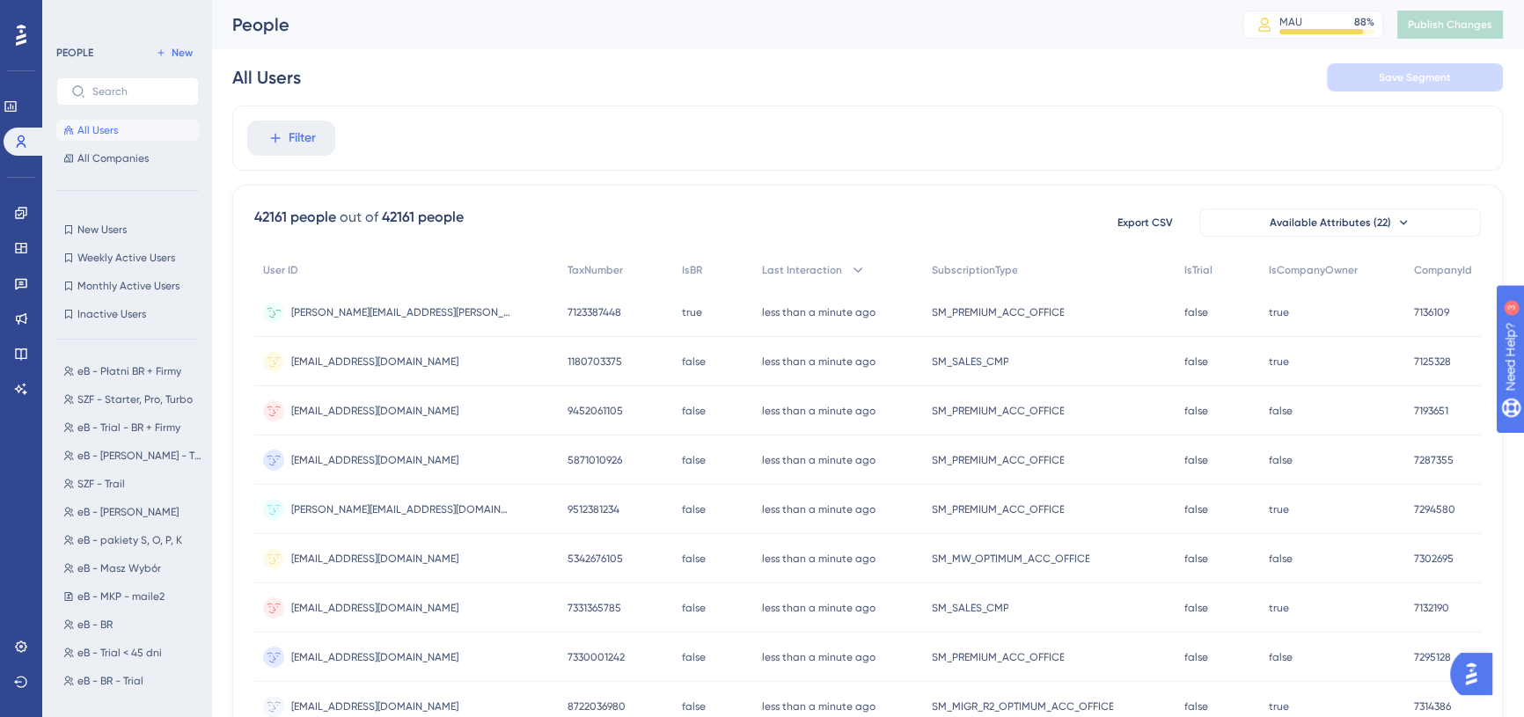
scroll to position [0, 11]
click at [289, 140] on span "Filter" at bounding box center [302, 138] width 27 height 21
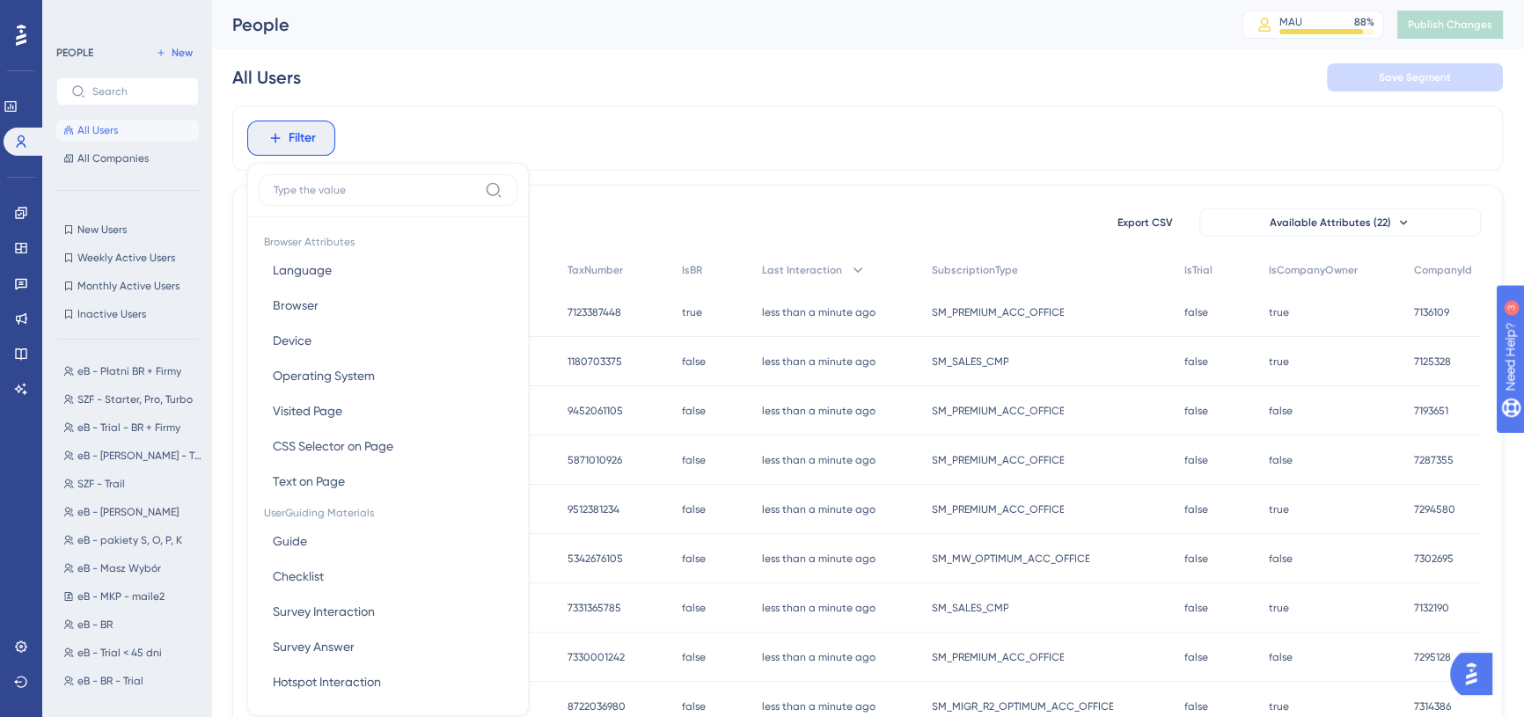
scroll to position [60, 11]
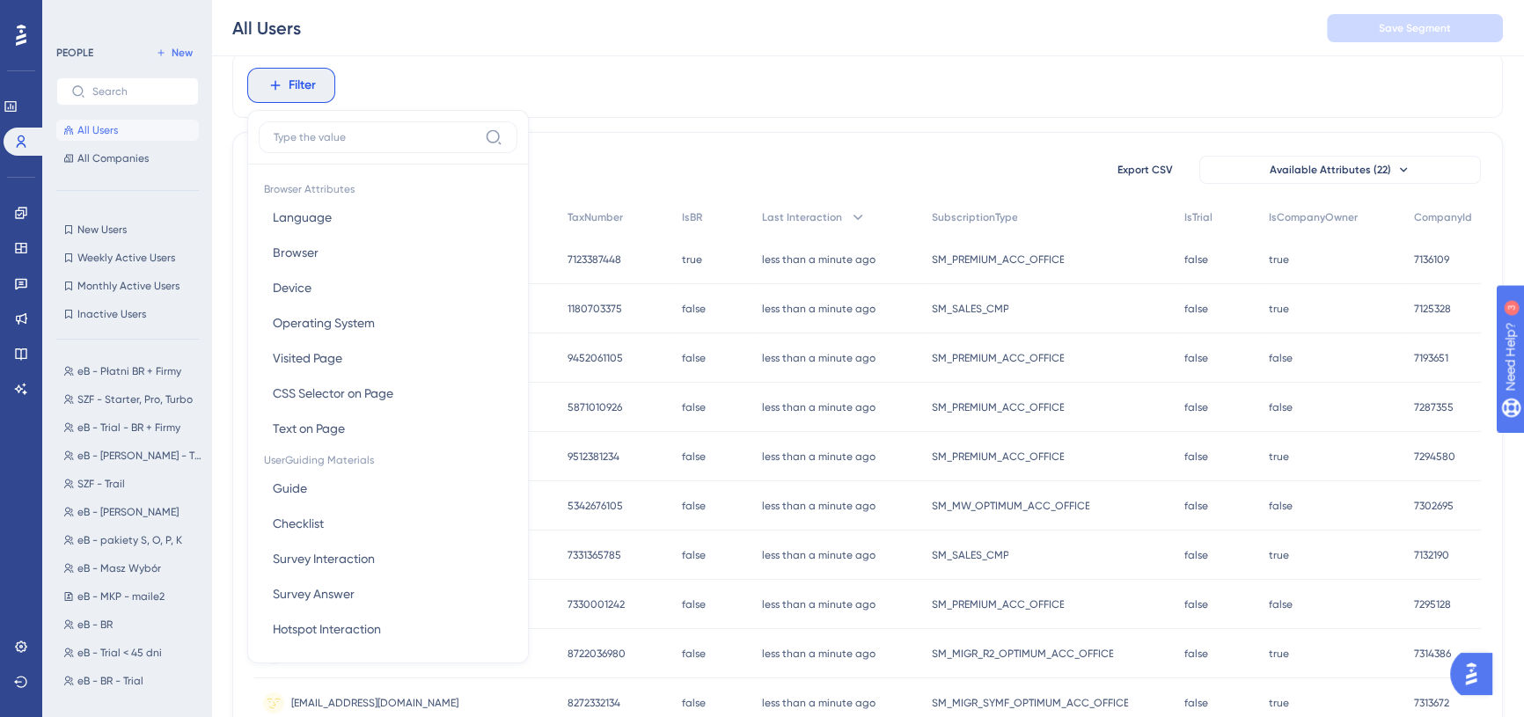
type input "c"
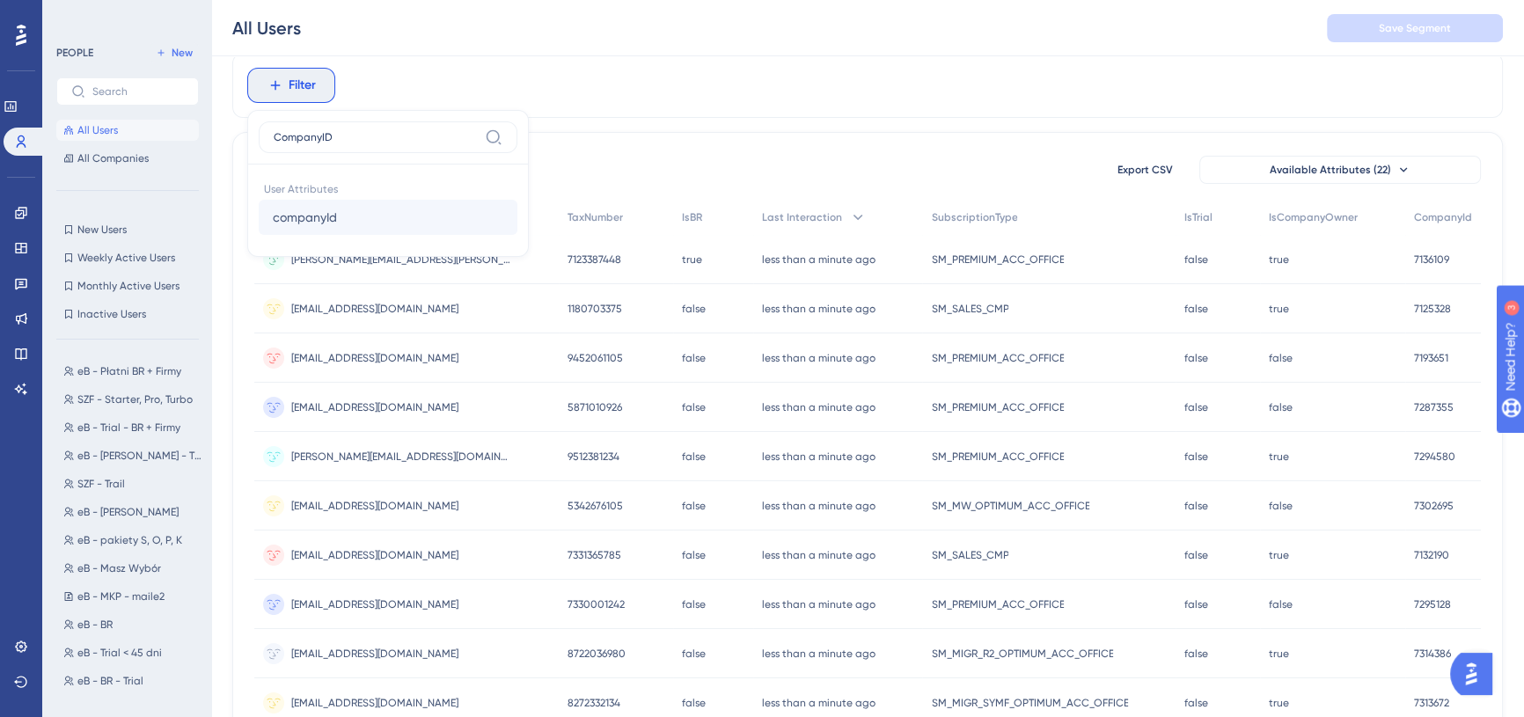
type input "CompanyID"
click at [315, 221] on span "companyId" at bounding box center [305, 217] width 64 height 21
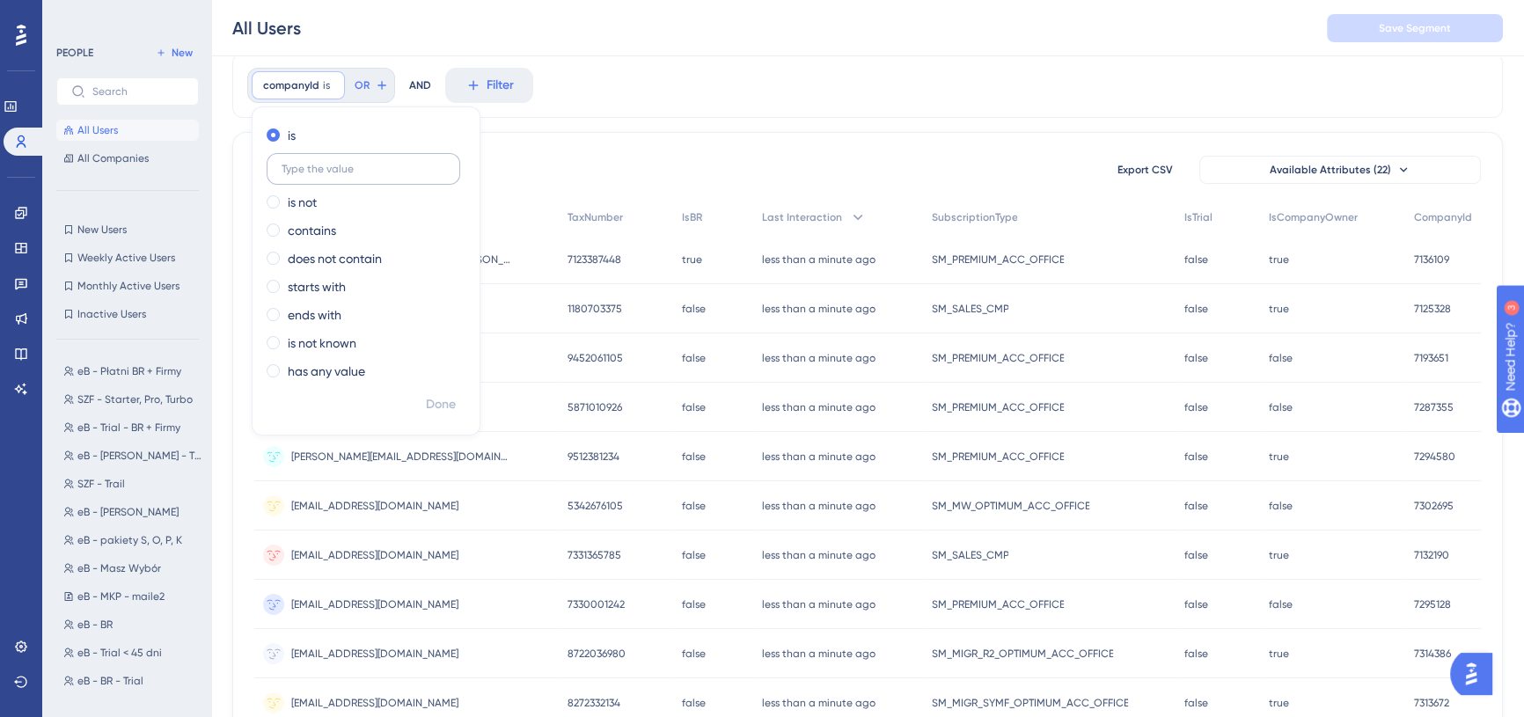
click at [305, 171] on input "text" at bounding box center [364, 169] width 164 height 12
type input "7015981"
click at [426, 404] on span "Done" at bounding box center [441, 404] width 30 height 21
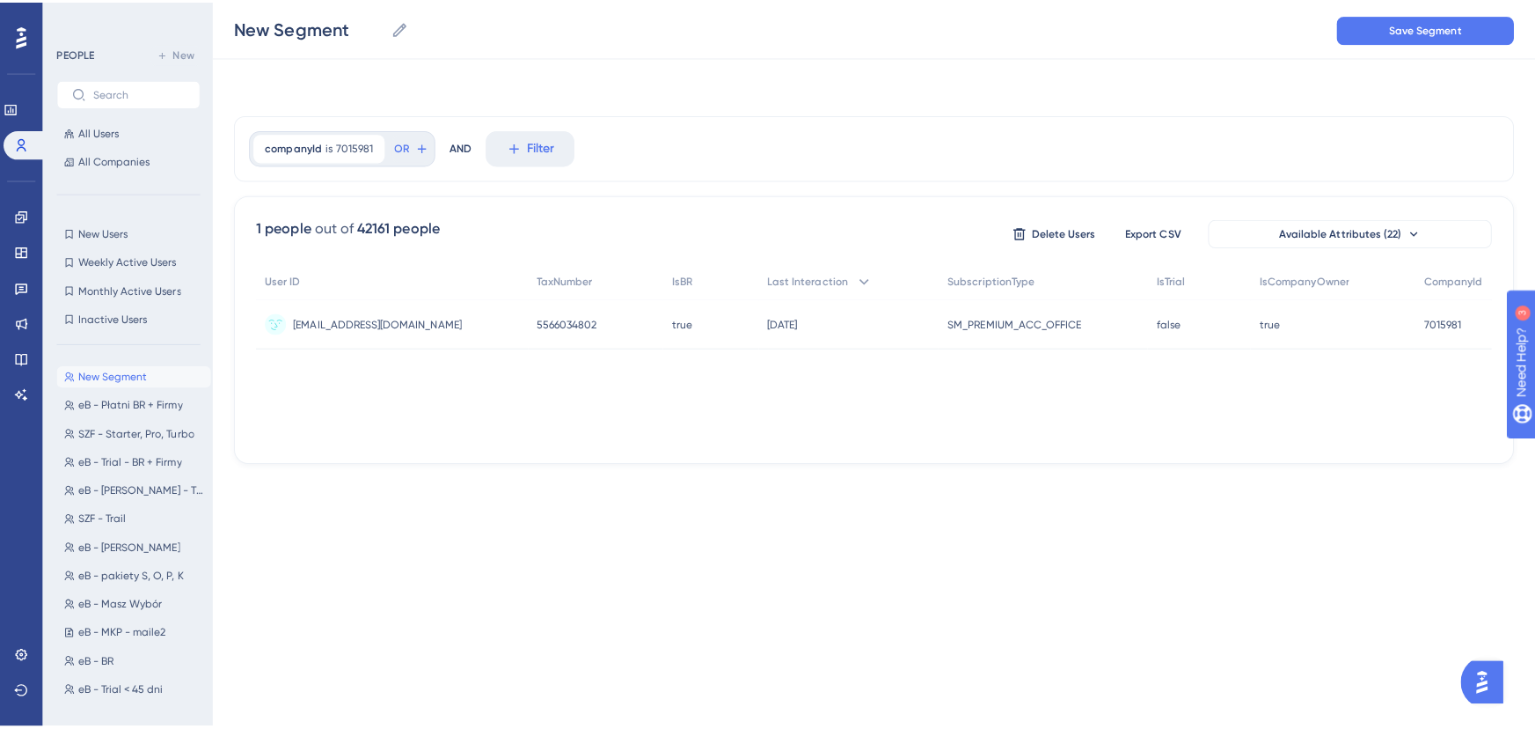
scroll to position [0, 0]
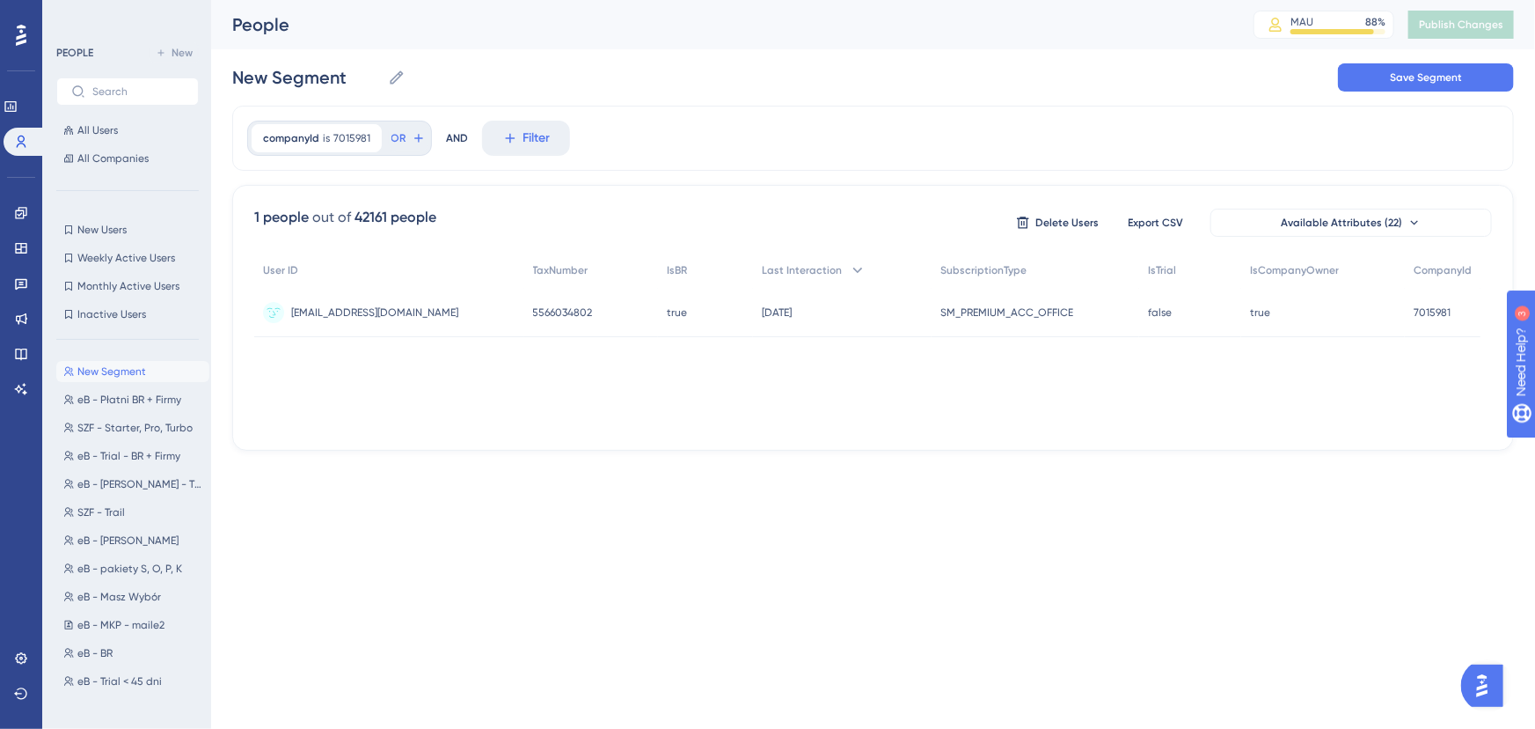
click at [0, 0] on div "Performance Users Engagement Widgets Feedback Product Updates Knowledge Base AI…" at bounding box center [0, 0] width 0 height 0
click at [1406, 305] on div "7015981 7015981" at bounding box center [1443, 312] width 76 height 49
